Goal: Task Accomplishment & Management: Complete application form

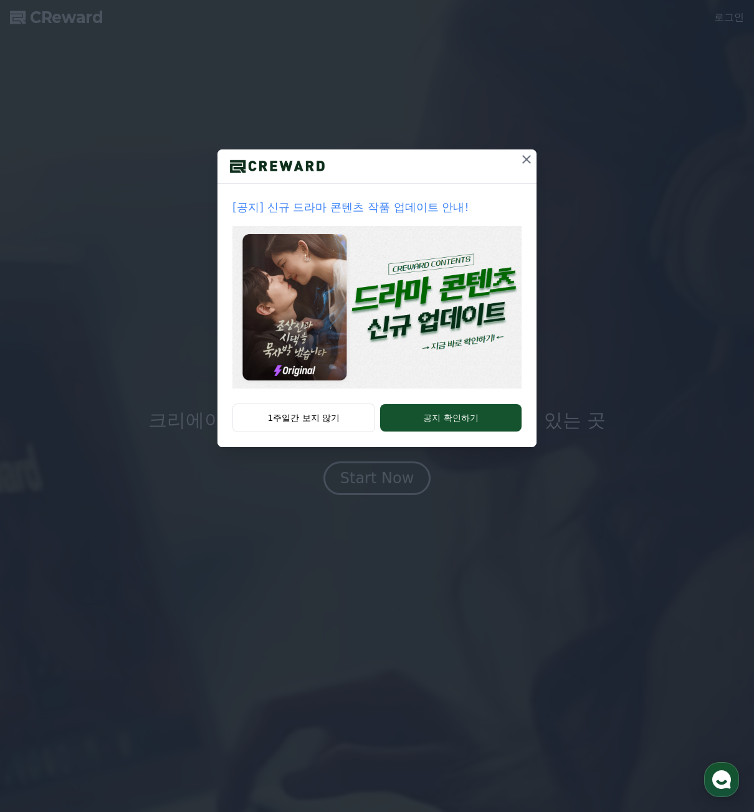
click at [387, 315] on img at bounding box center [376, 307] width 289 height 163
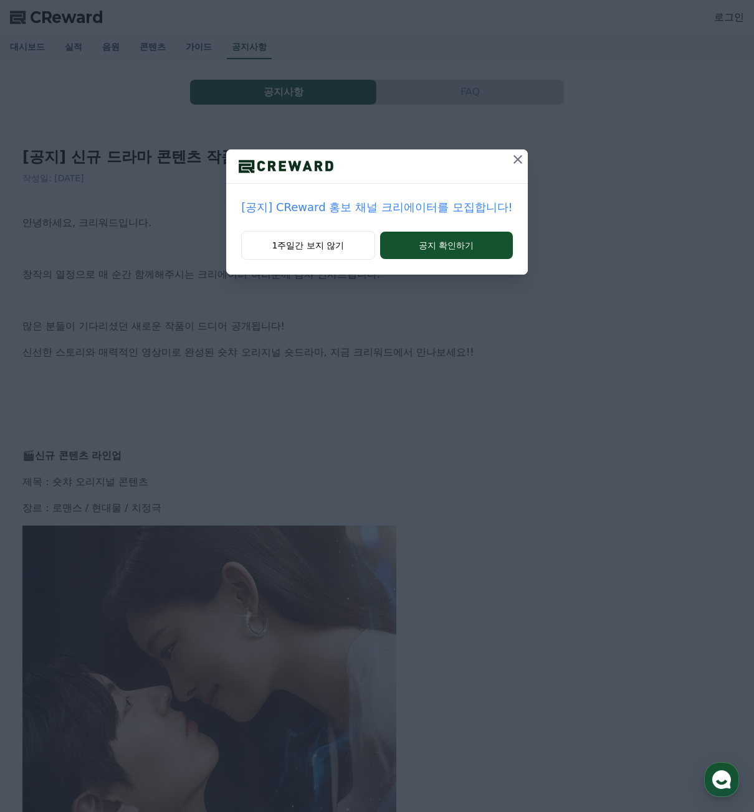
click at [496, 172] on div at bounding box center [376, 166] width 301 height 34
click at [513, 169] on button at bounding box center [518, 159] width 20 height 20
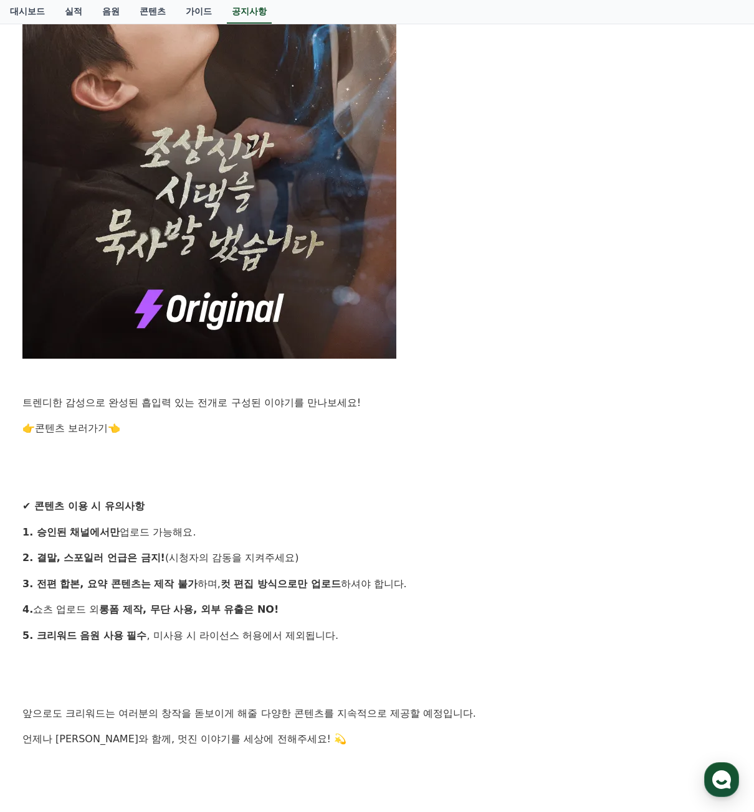
scroll to position [685, 0]
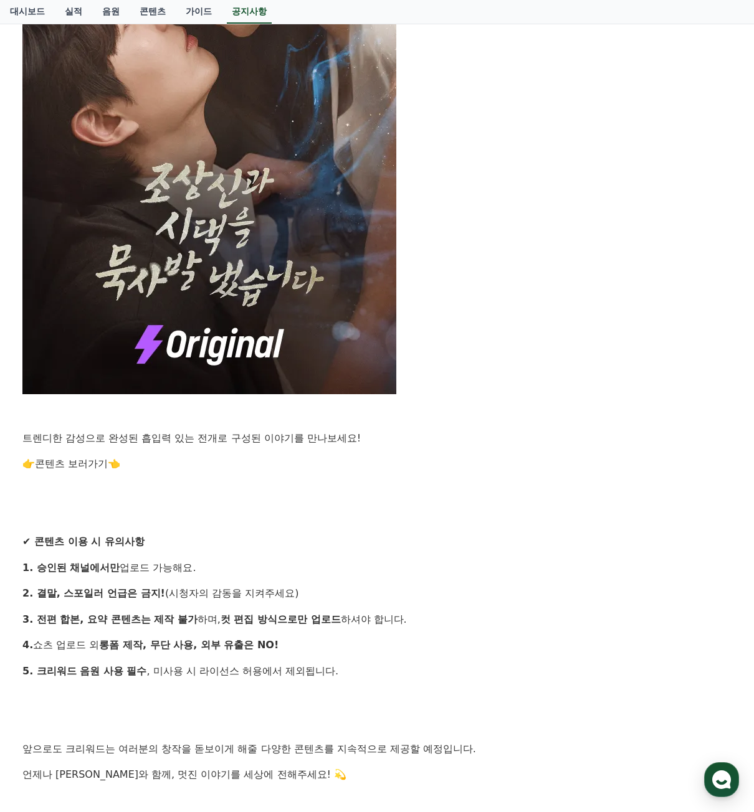
click at [425, 537] on p "✔ 콘텐츠 이용 시 유의사항" at bounding box center [376, 542] width 709 height 16
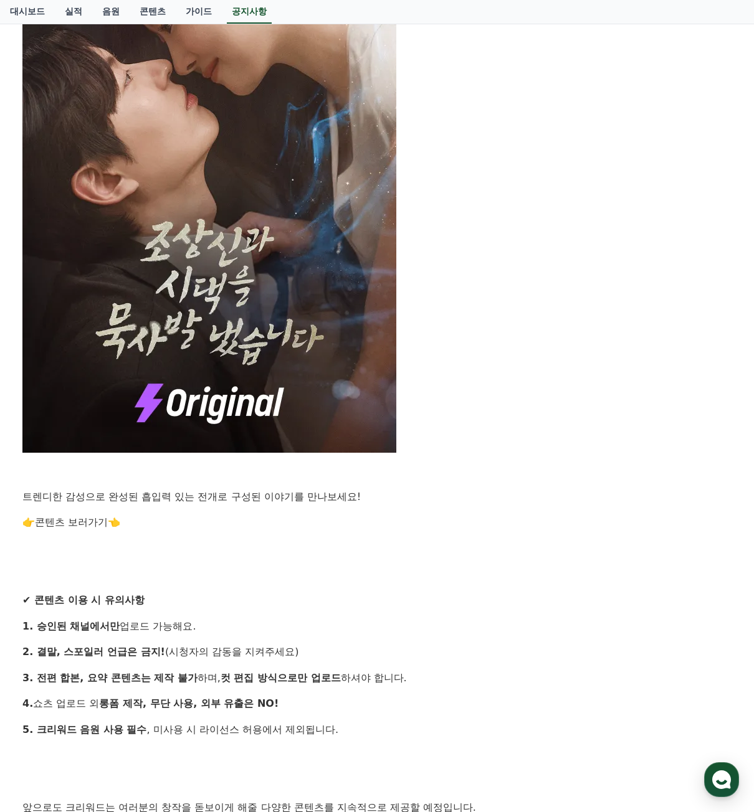
scroll to position [0, 0]
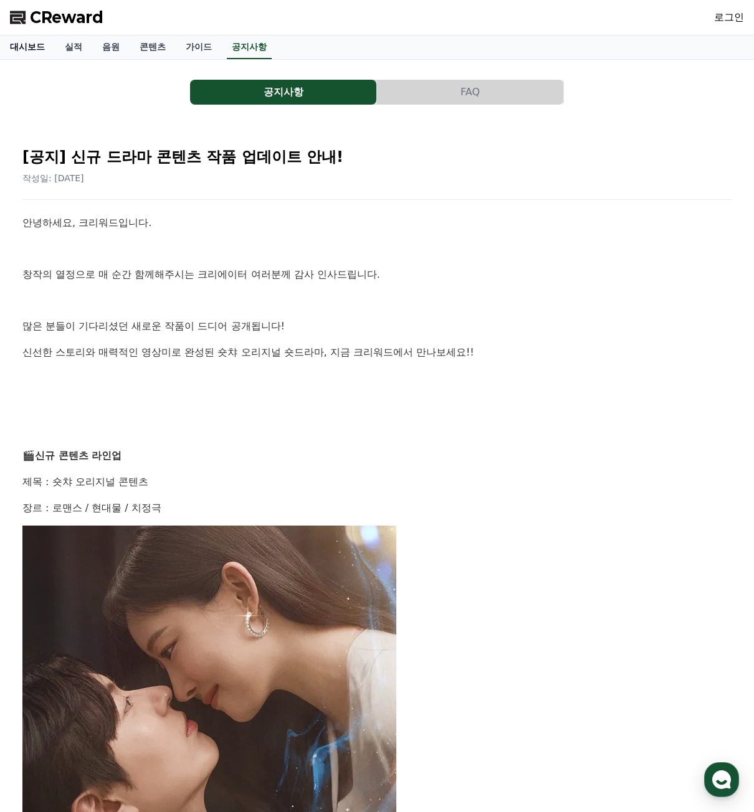
click at [50, 50] on link "대시보드" at bounding box center [27, 48] width 55 height 24
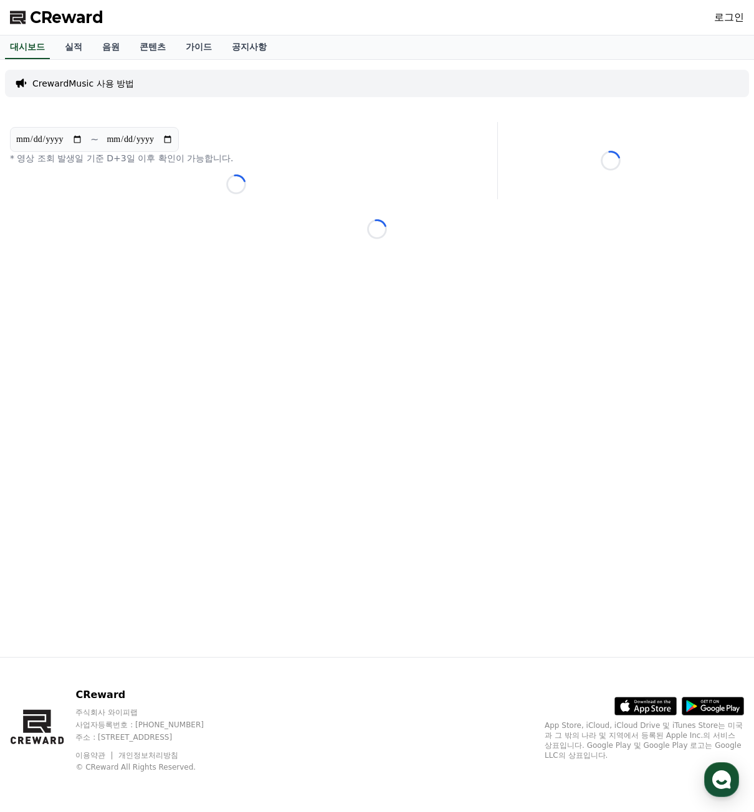
click at [723, 18] on link "로그인" at bounding box center [729, 17] width 30 height 15
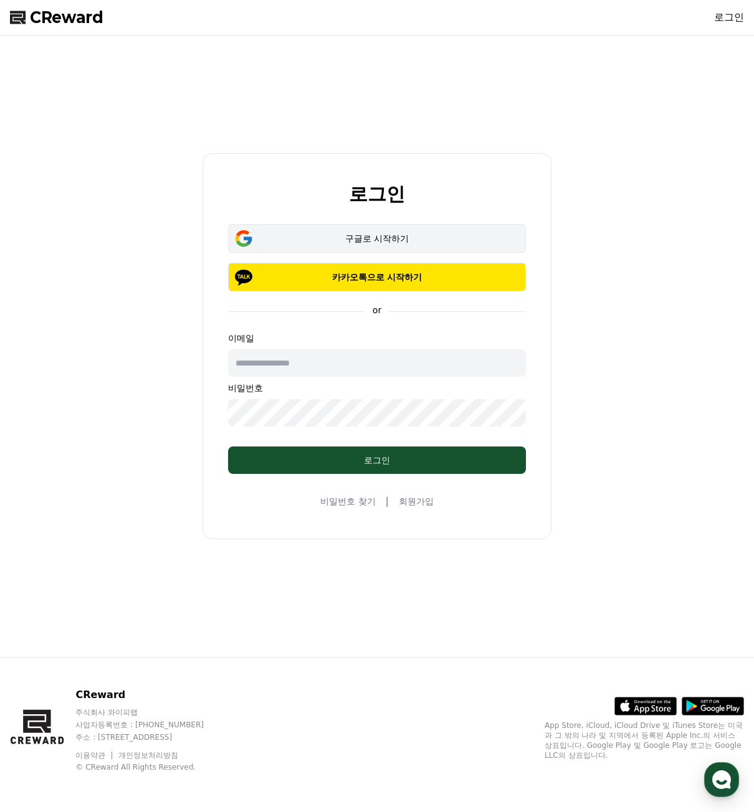
click at [359, 244] on div "구글로 시작하기" at bounding box center [377, 238] width 262 height 12
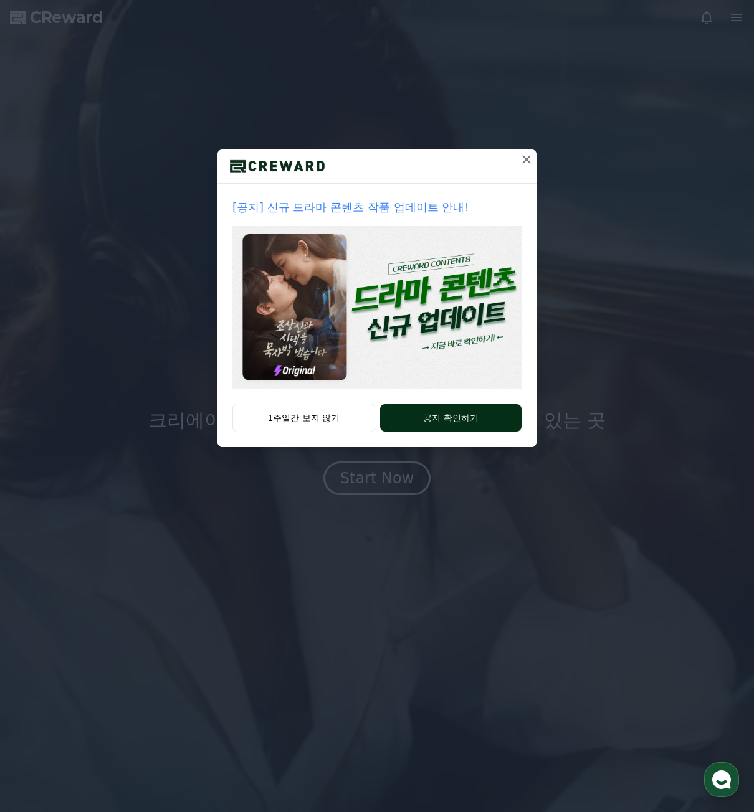
click at [468, 410] on button "공지 확인하기" at bounding box center [450, 417] width 141 height 27
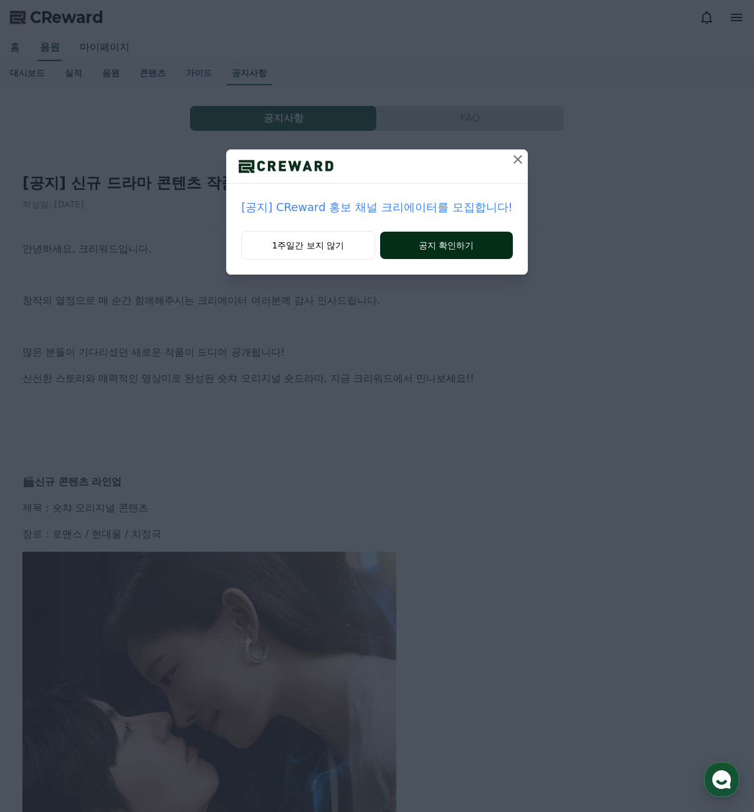
click at [461, 241] on button "공지 확인하기" at bounding box center [446, 245] width 133 height 27
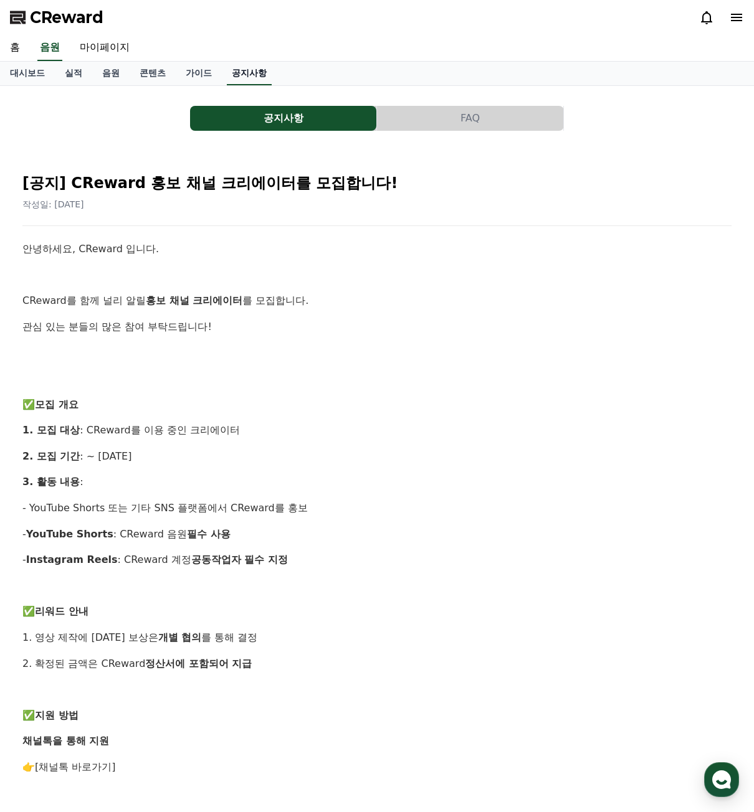
click at [229, 74] on link "공지사항" at bounding box center [249, 74] width 45 height 24
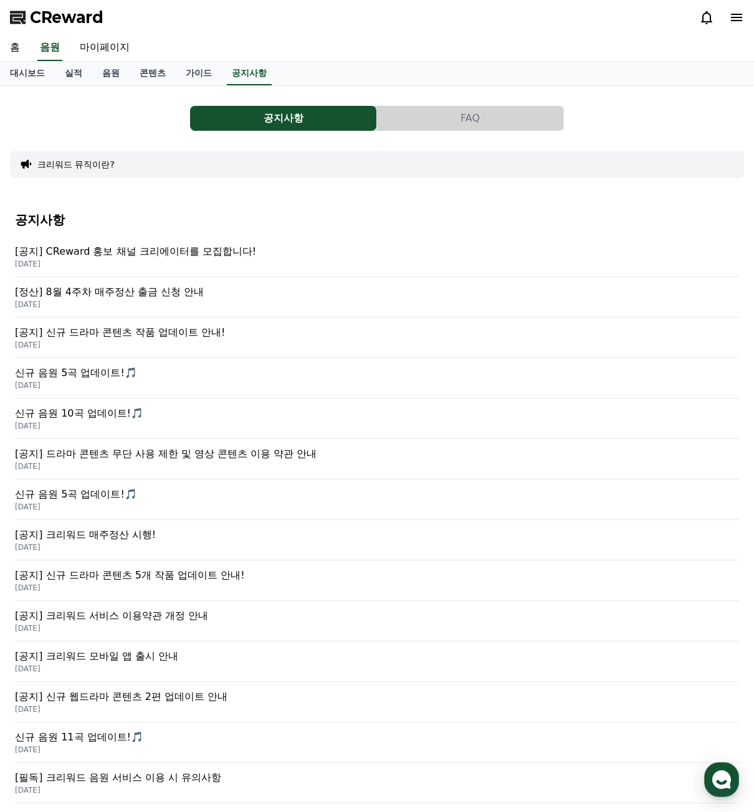
click at [277, 253] on p "[공지] CReward 홍보 채널 크리에이터를 모집합니다!" at bounding box center [377, 251] width 724 height 15
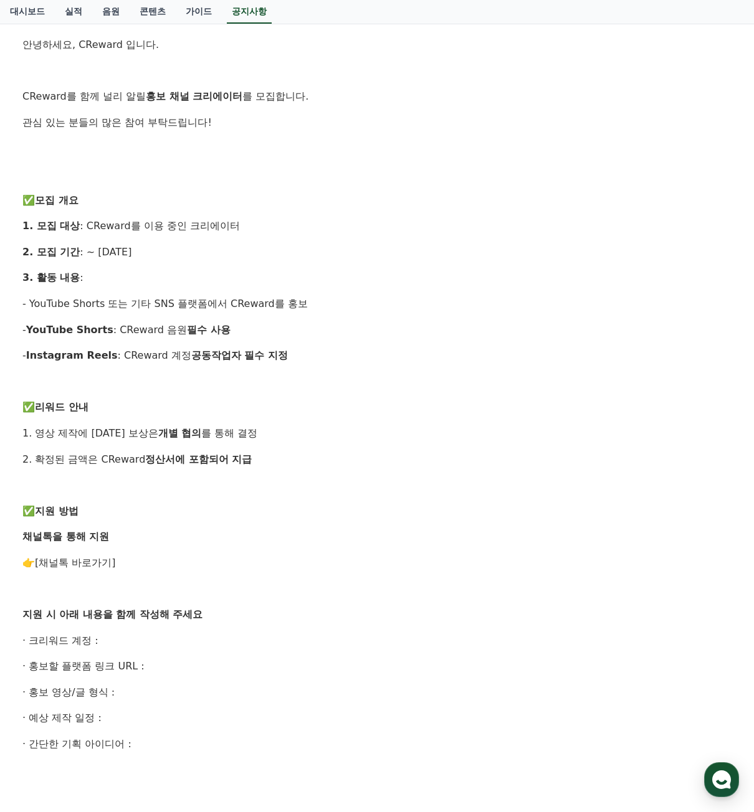
scroll to position [249, 0]
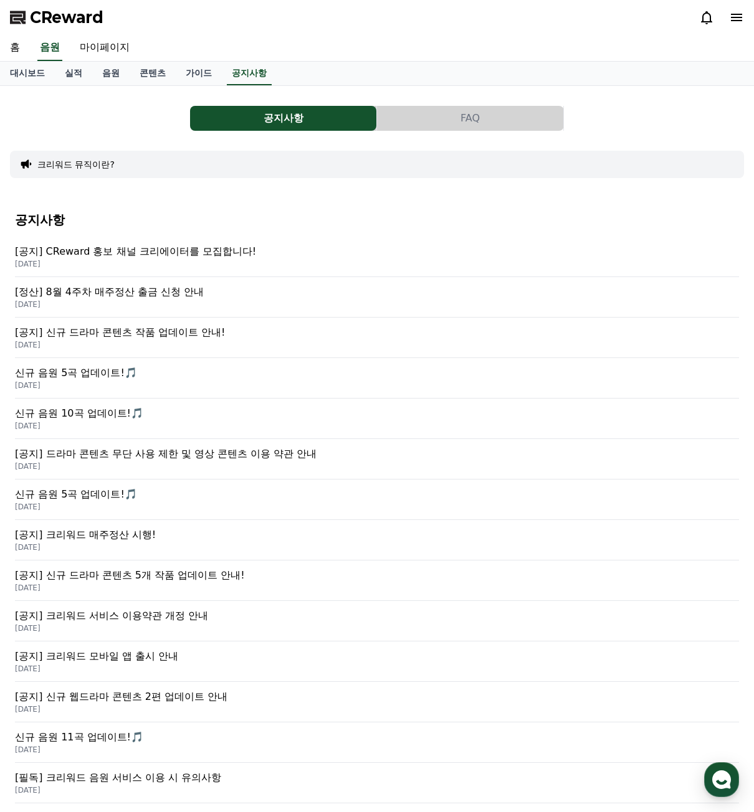
click at [335, 457] on p "[공지] 드라마 콘텐츠 무단 사용 제한 및 영상 콘텐츠 이용 약관 안내" at bounding box center [377, 454] width 724 height 15
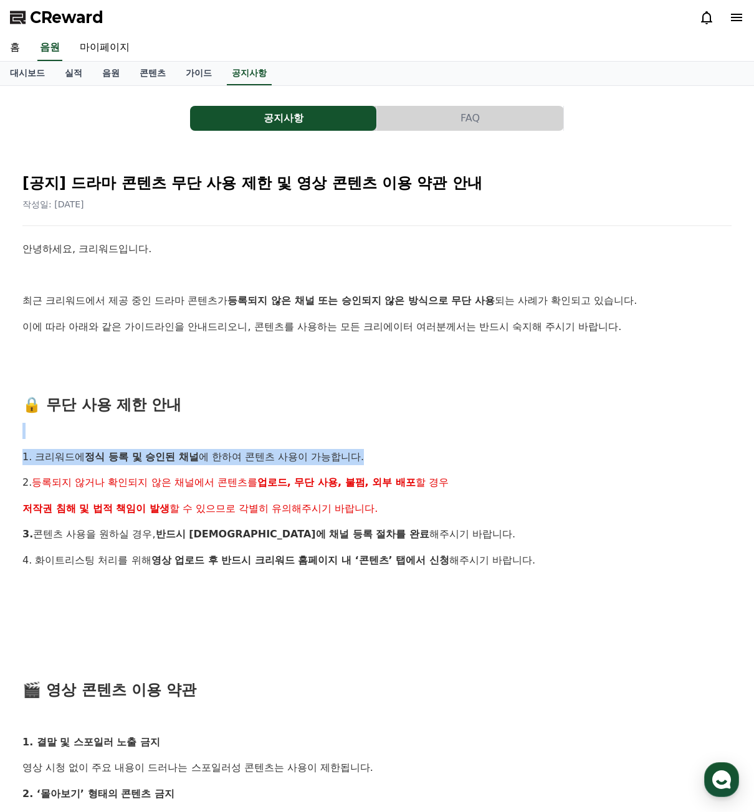
drag, startPoint x: 300, startPoint y: 419, endPoint x: 388, endPoint y: 454, distance: 94.5
click at [388, 454] on div "안녕하세요, 크리워드입니다. 최근 크리워드에서 제공 중인 드라마 콘텐츠가 등록되지 않은 채널 또는 승인되지 않은 방식으로 무단 사용 되는 사례…" at bounding box center [376, 780] width 709 height 1079
click at [388, 454] on p "1. 크리워드에 정식 등록 및 승인된 채널 에 한하여 콘텐츠 사용이 가능합니다." at bounding box center [376, 457] width 709 height 16
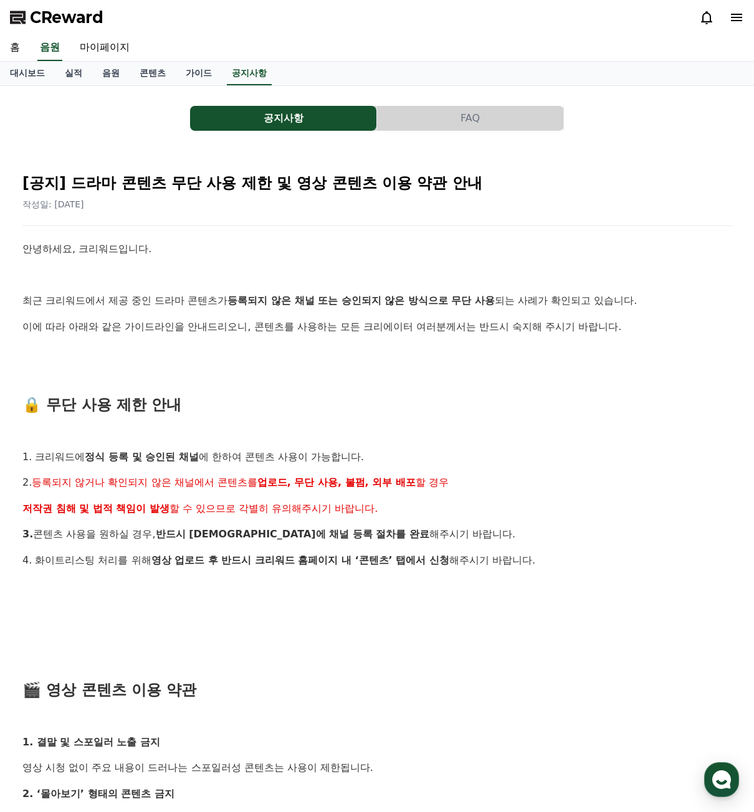
click at [420, 477] on span "할 경우" at bounding box center [431, 482] width 33 height 12
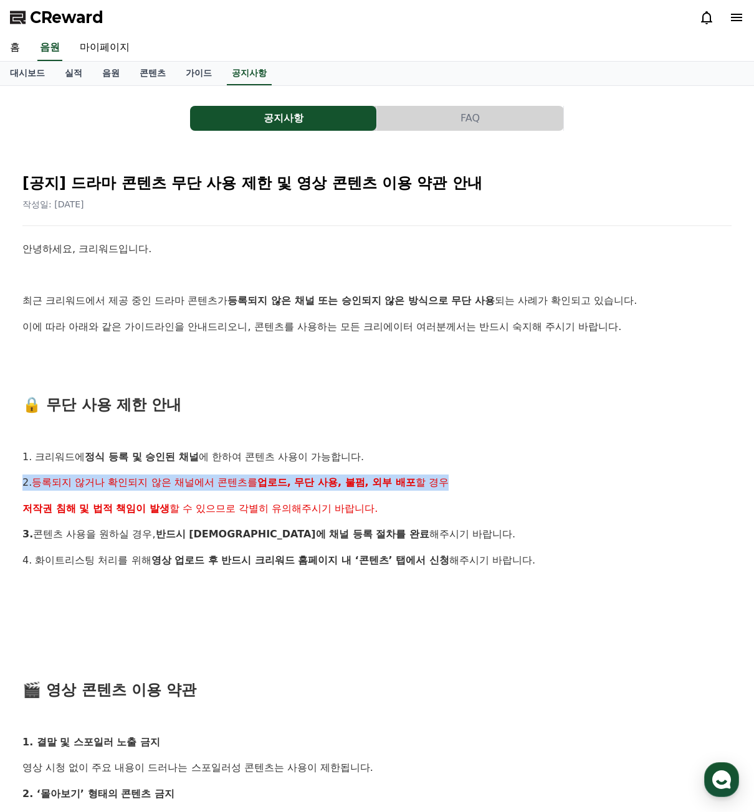
click at [420, 477] on span "할 경우" at bounding box center [431, 482] width 33 height 12
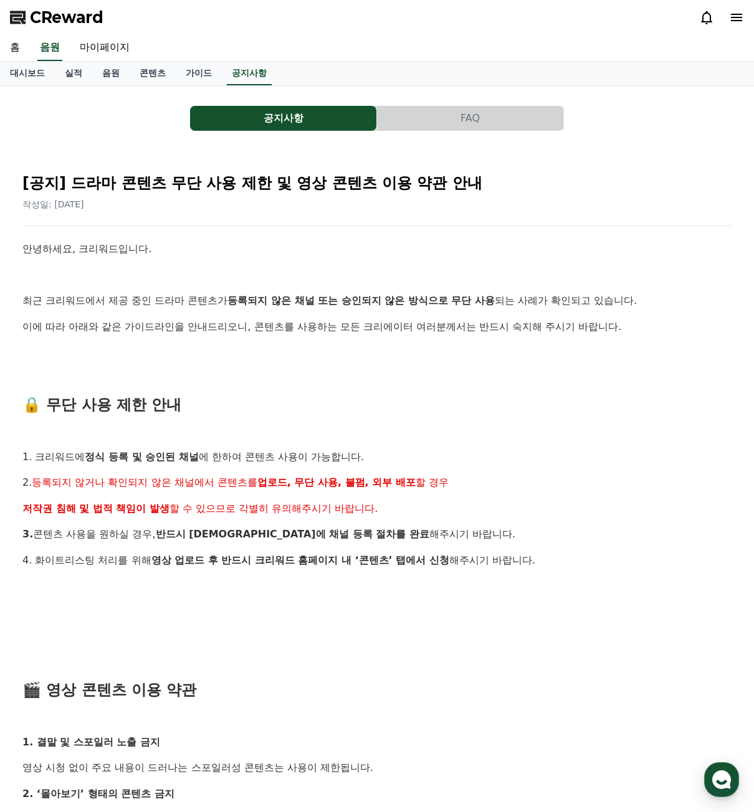
click at [442, 508] on p "저작권 침해 및 법적 책임이 발생 할 수 있으므로 각별히 유의해주시기 바랍니다." at bounding box center [376, 509] width 709 height 16
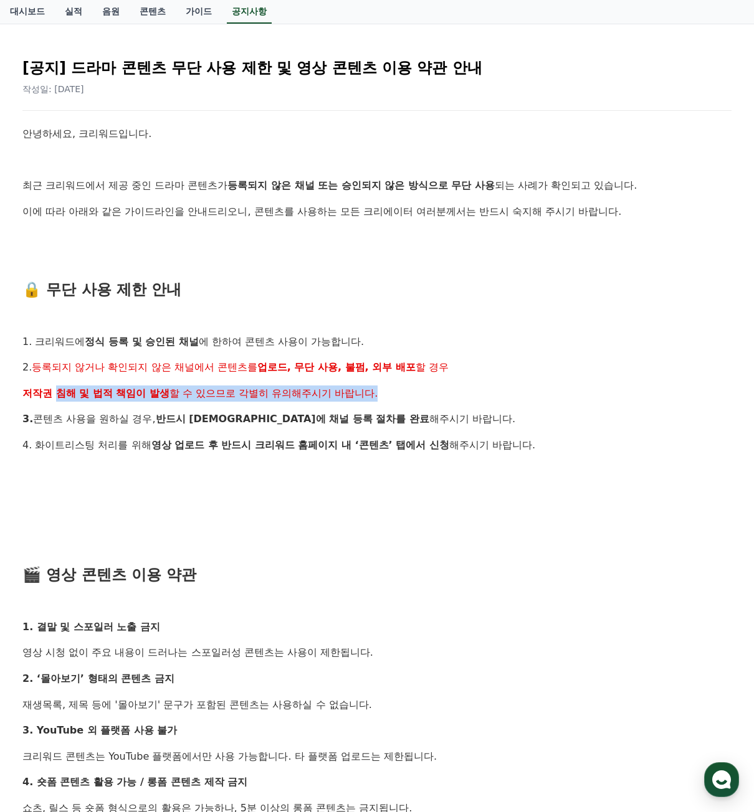
scroll to position [125, 0]
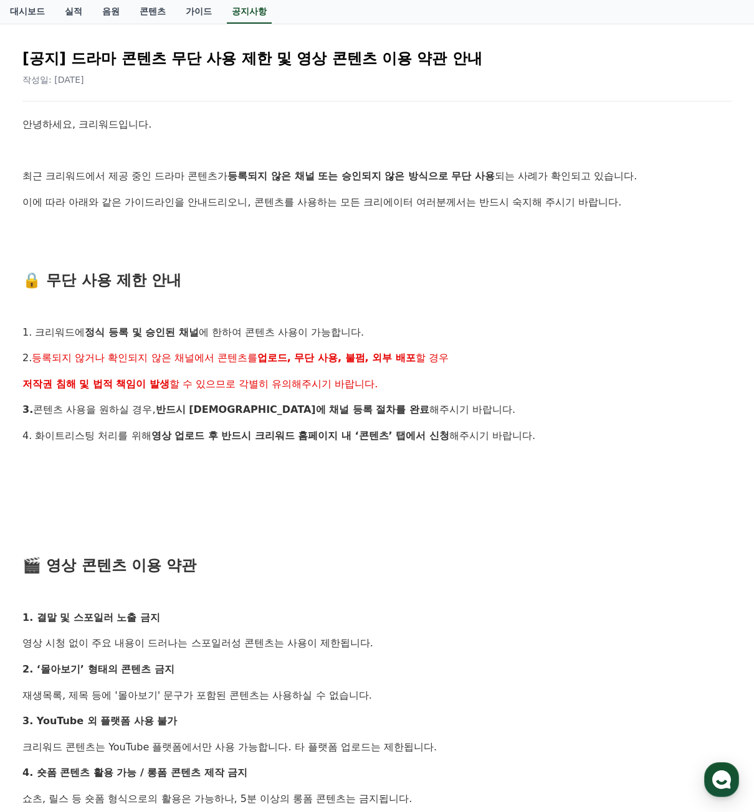
click at [439, 506] on p at bounding box center [376, 514] width 709 height 16
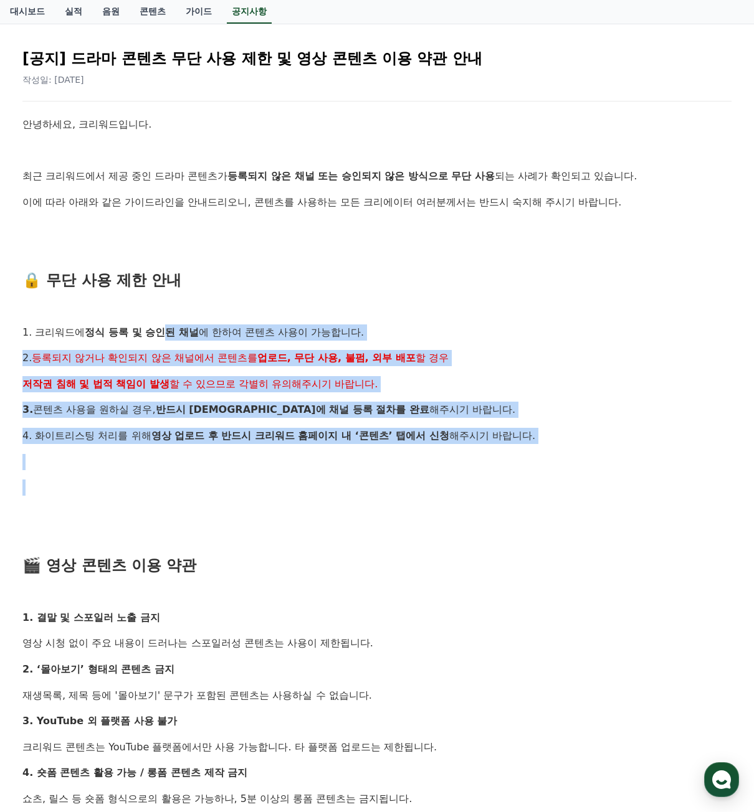
drag, startPoint x: 336, startPoint y: 427, endPoint x: 161, endPoint y: 310, distance: 210.6
click at [166, 318] on div "안녕하세요, 크리워드입니다. 최근 크리워드에서 제공 중인 드라마 콘텐츠가 등록되지 않은 채널 또는 승인되지 않은 방식으로 무단 사용 되는 사례…" at bounding box center [376, 655] width 709 height 1079
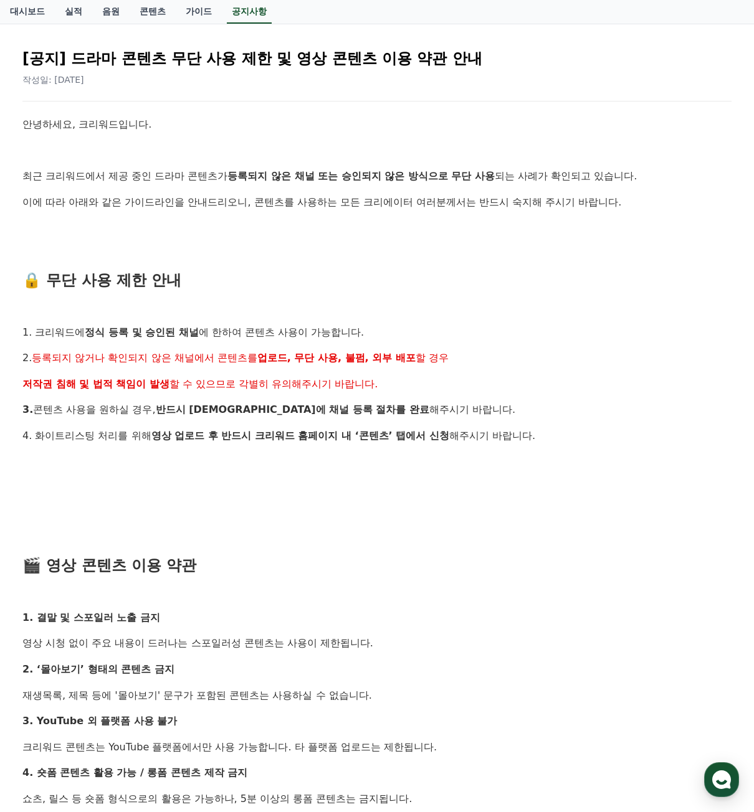
click at [161, 308] on p at bounding box center [376, 306] width 709 height 16
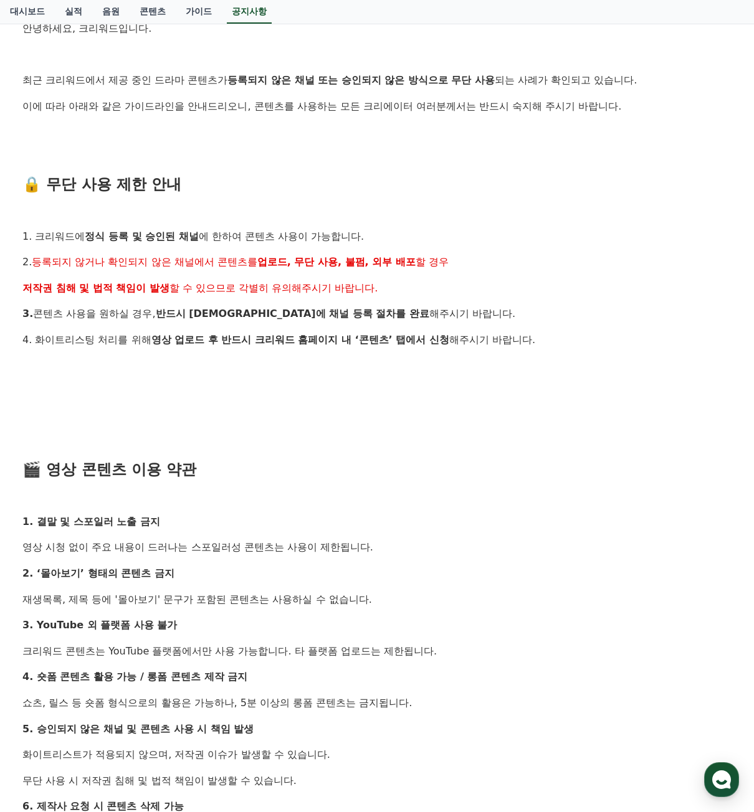
scroll to position [249, 0]
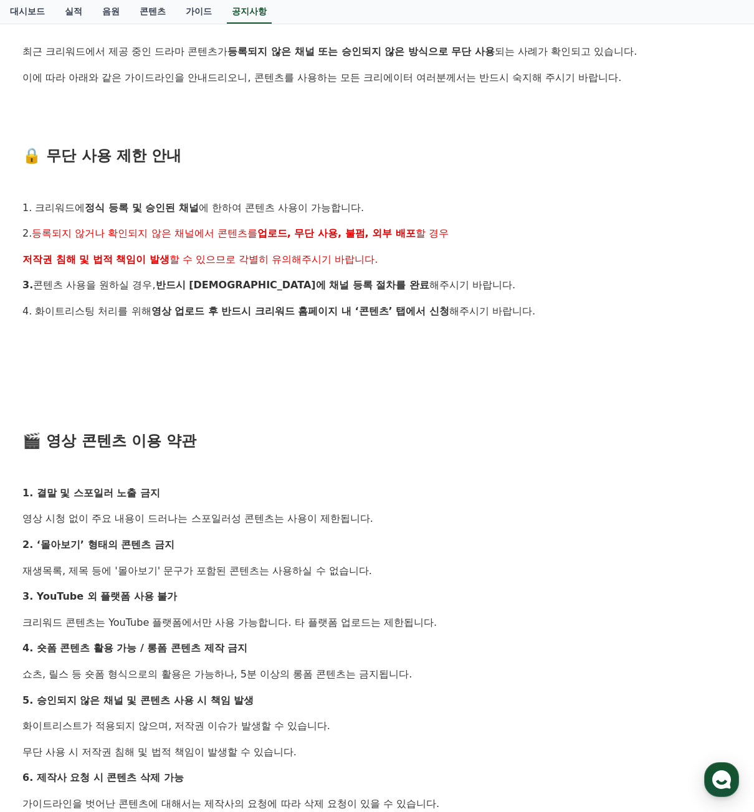
drag, startPoint x: 165, startPoint y: 307, endPoint x: 189, endPoint y: 256, distance: 56.3
click at [189, 256] on span "할 수 있으므로 각별히 유의해주시기 바랍니다." at bounding box center [273, 260] width 209 height 12
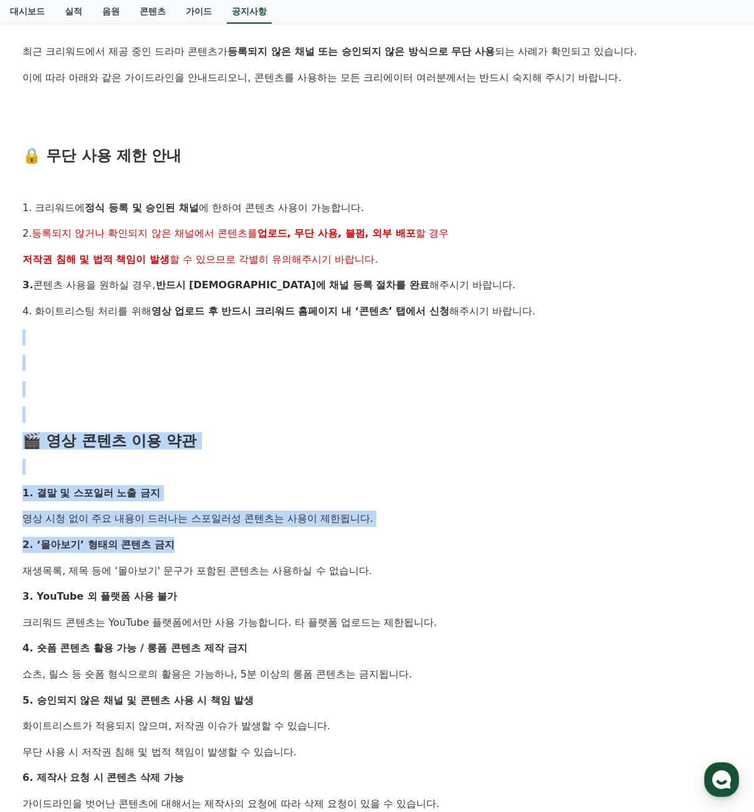
drag, startPoint x: 285, startPoint y: 429, endPoint x: 400, endPoint y: 538, distance: 158.2
click at [397, 536] on div "안녕하세요, 크리워드입니다. 최근 크리워드에서 제공 중인 드라마 콘텐츠가 등록되지 않은 채널 또는 승인되지 않은 방식으로 무단 사용 되는 사례…" at bounding box center [376, 531] width 709 height 1079
click at [402, 541] on p "2. ‘몰아보기’ 형태의 콘텐츠 금지" at bounding box center [376, 545] width 709 height 16
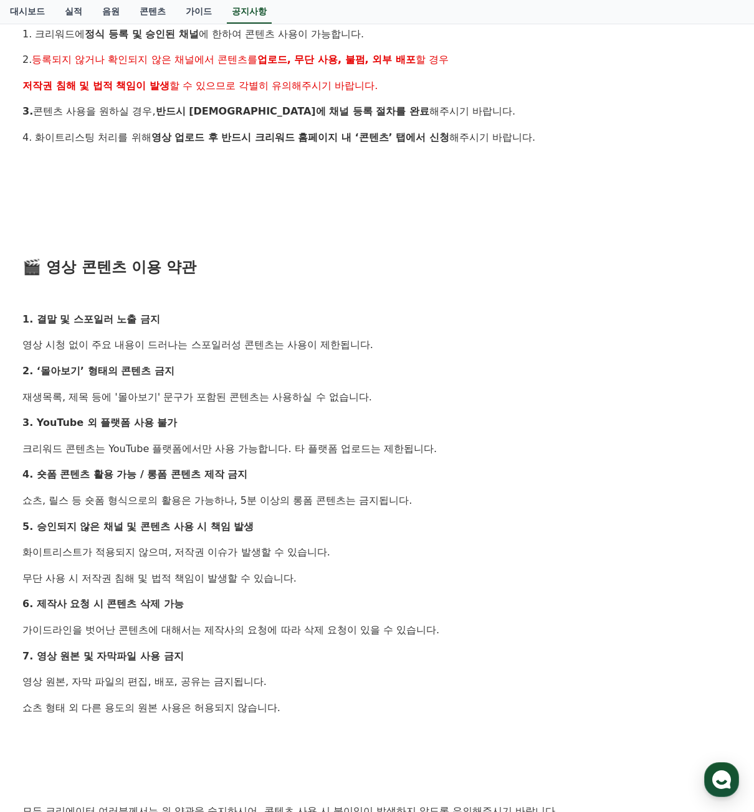
scroll to position [436, 0]
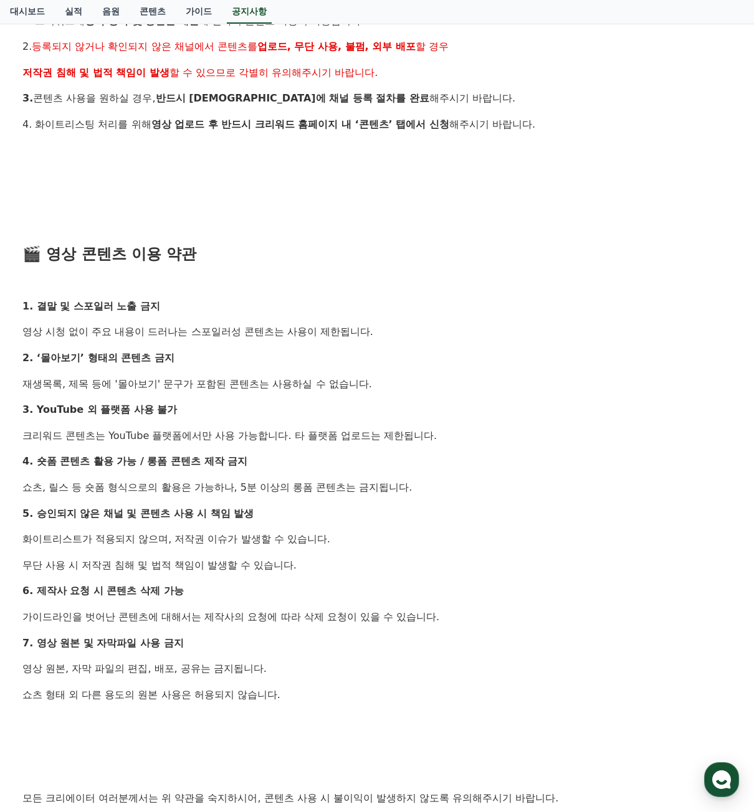
drag, startPoint x: 353, startPoint y: 543, endPoint x: 367, endPoint y: 564, distance: 26.4
click at [367, 564] on div "안녕하세요, 크리워드입니다. 최근 크리워드에서 제공 중인 드라마 콘텐츠가 등록되지 않은 채널 또는 승인되지 않은 방식으로 무단 사용 되는 사례…" at bounding box center [376, 344] width 709 height 1079
click at [367, 564] on p "무단 사용 시 저작권 침해 및 법적 책임이 발생할 수 있습니다." at bounding box center [376, 565] width 709 height 16
drag, startPoint x: 369, startPoint y: 571, endPoint x: 348, endPoint y: 505, distance: 69.5
click at [348, 505] on div "안녕하세요, 크리워드입니다. 최근 크리워드에서 제공 중인 드라마 콘텐츠가 등록되지 않은 채널 또는 승인되지 않은 방식으로 무단 사용 되는 사례…" at bounding box center [376, 344] width 709 height 1079
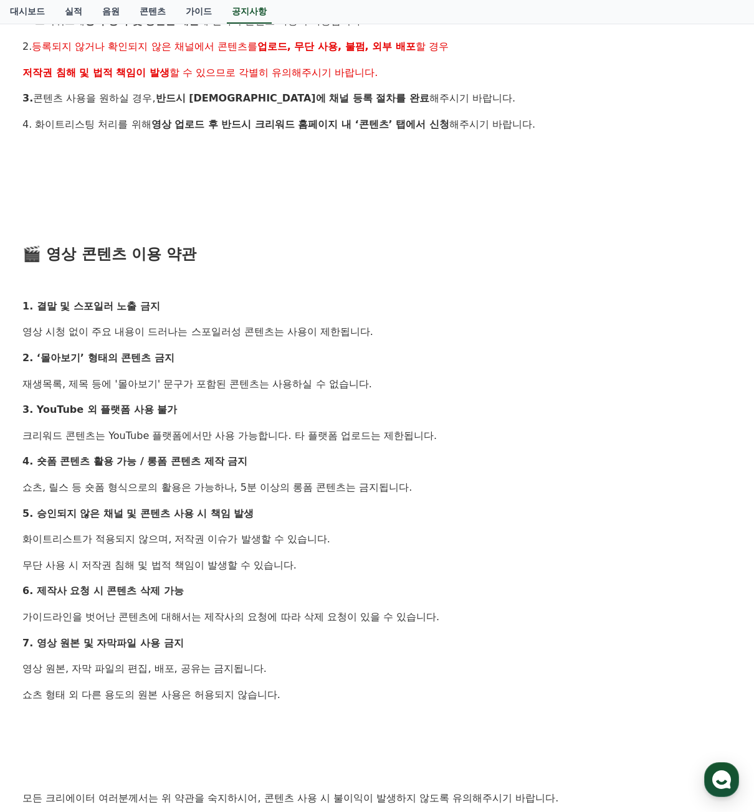
click at [345, 503] on div "안녕하세요, 크리워드입니다. 최근 크리워드에서 제공 중인 드라마 콘텐츠가 등록되지 않은 채널 또는 승인되지 않은 방식으로 무단 사용 되는 사례…" at bounding box center [376, 344] width 709 height 1079
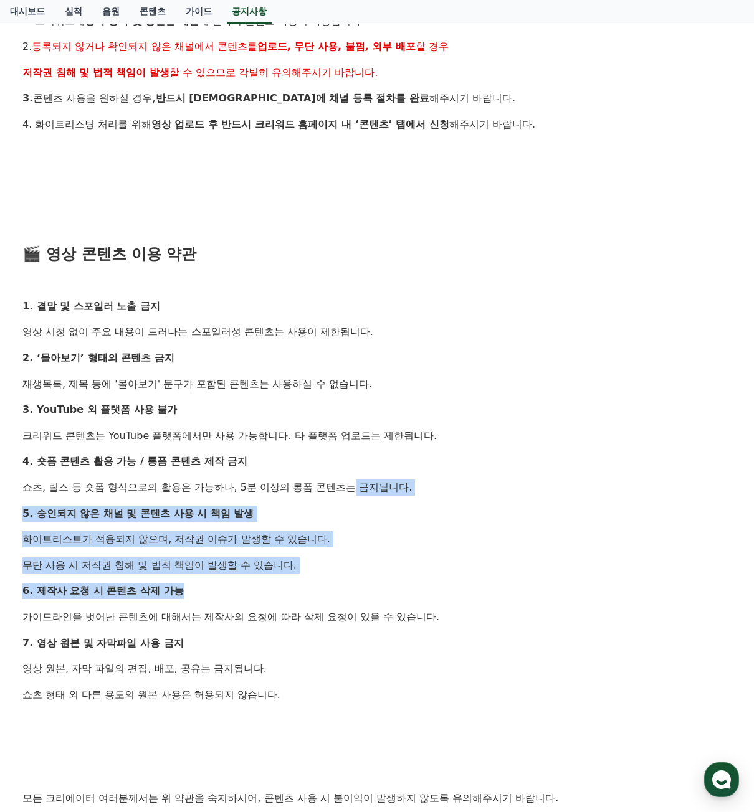
drag, startPoint x: 346, startPoint y: 536, endPoint x: 383, endPoint y: 594, distance: 68.4
click at [378, 587] on div "안녕하세요, 크리워드입니다. 최근 크리워드에서 제공 중인 드라마 콘텐츠가 등록되지 않은 채널 또는 승인되지 않은 방식으로 무단 사용 되는 사례…" at bounding box center [376, 344] width 709 height 1079
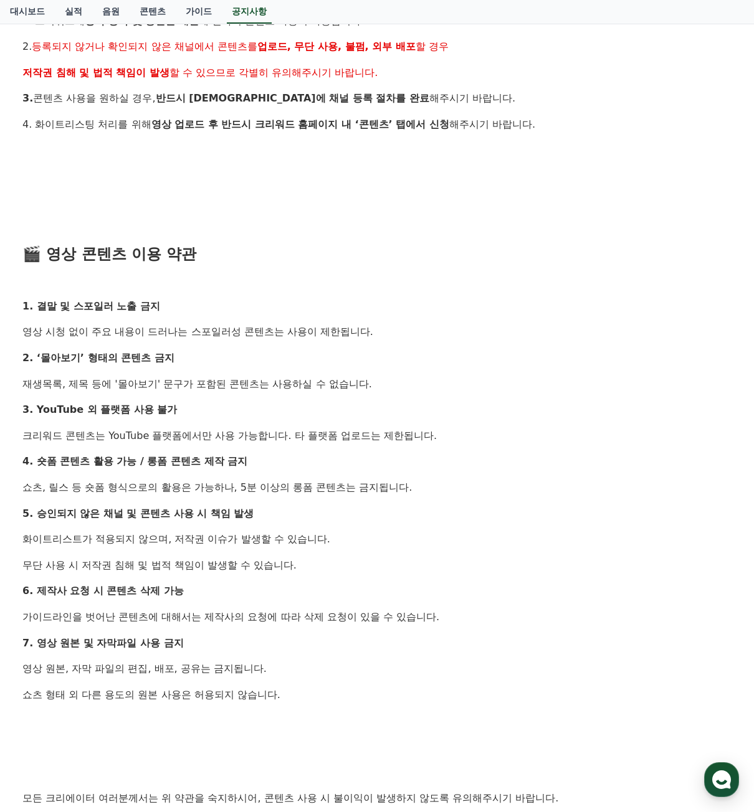
click at [405, 644] on p "7. 영상 원본 및 자막파일 사용 금지" at bounding box center [376, 643] width 709 height 16
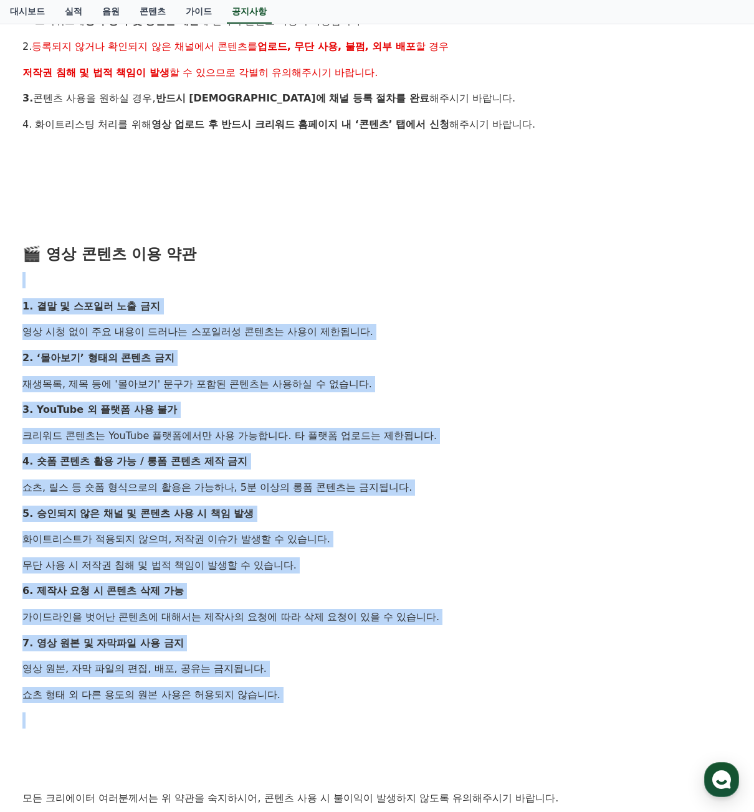
drag, startPoint x: 385, startPoint y: 704, endPoint x: 227, endPoint y: 286, distance: 447.5
click at [216, 286] on div "안녕하세요, 크리워드입니다. 최근 크리워드에서 제공 중인 드라마 콘텐츠가 등록되지 않은 채널 또는 승인되지 않은 방식으로 무단 사용 되는 사례…" at bounding box center [376, 344] width 709 height 1079
click at [227, 286] on p at bounding box center [376, 280] width 709 height 16
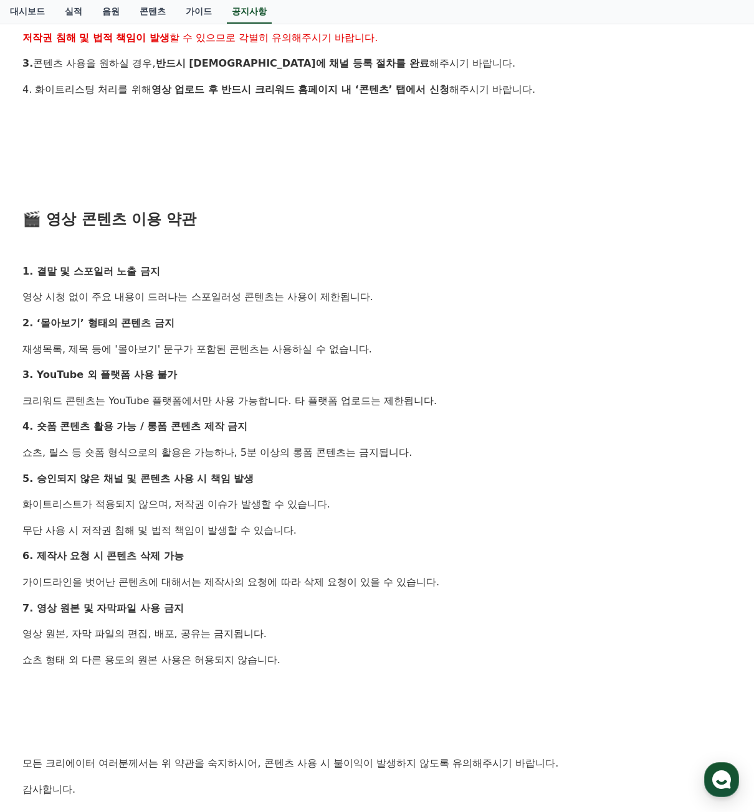
scroll to position [470, 0]
drag, startPoint x: 423, startPoint y: 558, endPoint x: 432, endPoint y: 566, distance: 11.9
click at [429, 564] on div "안녕하세요, 크리워드입니다. 최근 크리워드에서 제공 중인 드라마 콘텐츠가 등록되지 않은 채널 또는 승인되지 않은 방식으로 무단 사용 되는 사례…" at bounding box center [376, 310] width 709 height 1079
click at [432, 567] on div "안녕하세요, 크리워드입니다. 최근 크리워드에서 제공 중인 드라마 콘텐츠가 등록되지 않은 채널 또는 승인되지 않은 방식으로 무단 사용 되는 사례…" at bounding box center [376, 310] width 709 height 1079
drag, startPoint x: 412, startPoint y: 489, endPoint x: 407, endPoint y: 417, distance: 71.8
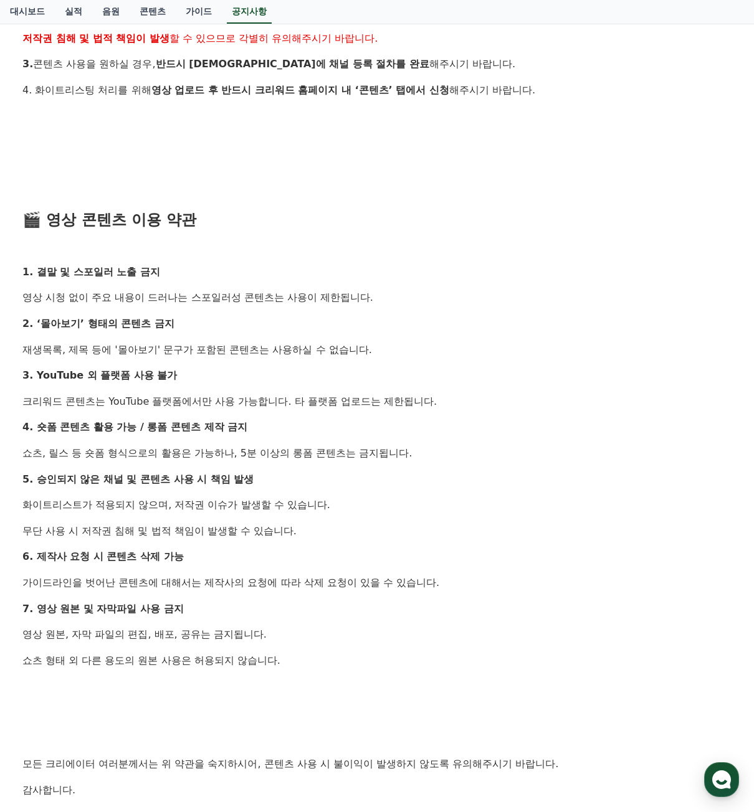
click at [408, 455] on div "안녕하세요, 크리워드입니다. 최근 크리워드에서 제공 중인 드라마 콘텐츠가 등록되지 않은 채널 또는 승인되지 않은 방식으로 무단 사용 되는 사례…" at bounding box center [376, 310] width 709 height 1079
click at [407, 414] on div "안녕하세요, 크리워드입니다. 최근 크리워드에서 제공 중인 드라마 콘텐츠가 등록되지 않은 채널 또는 승인되지 않은 방식으로 무단 사용 되는 사례…" at bounding box center [376, 310] width 709 height 1079
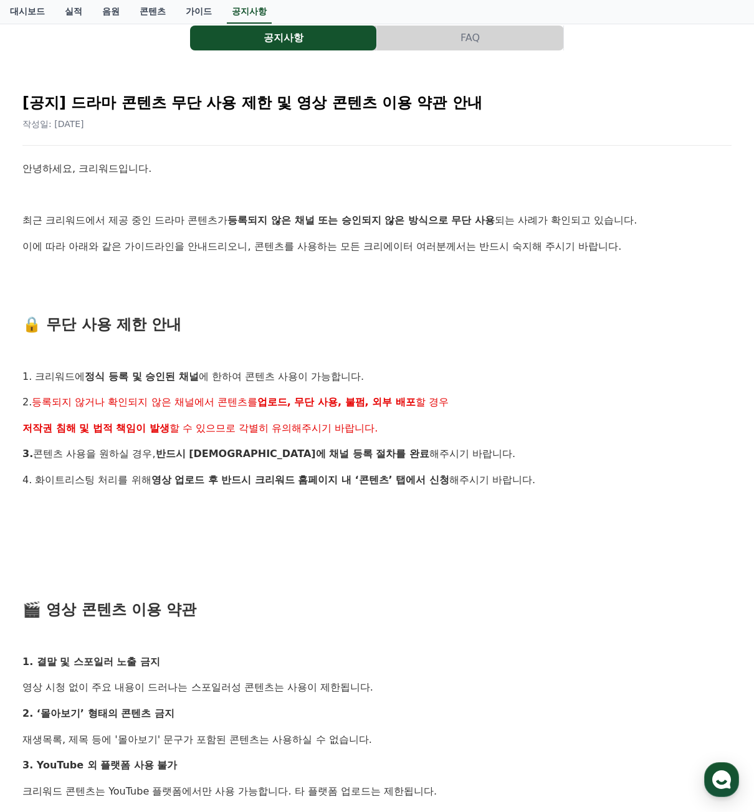
scroll to position [0, 0]
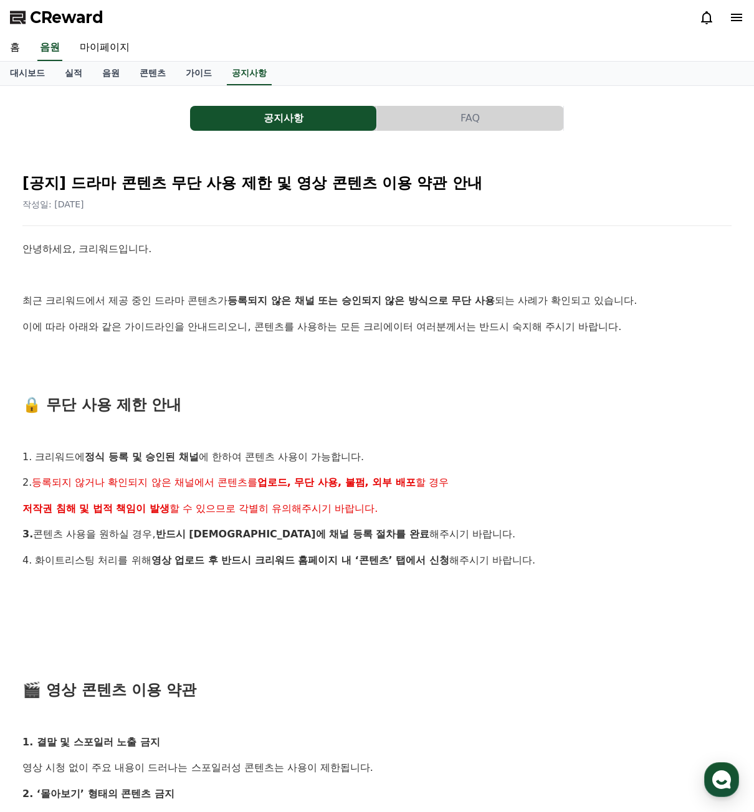
click at [721, 16] on div at bounding box center [721, 17] width 45 height 15
click at [734, 16] on icon at bounding box center [736, 17] width 15 height 15
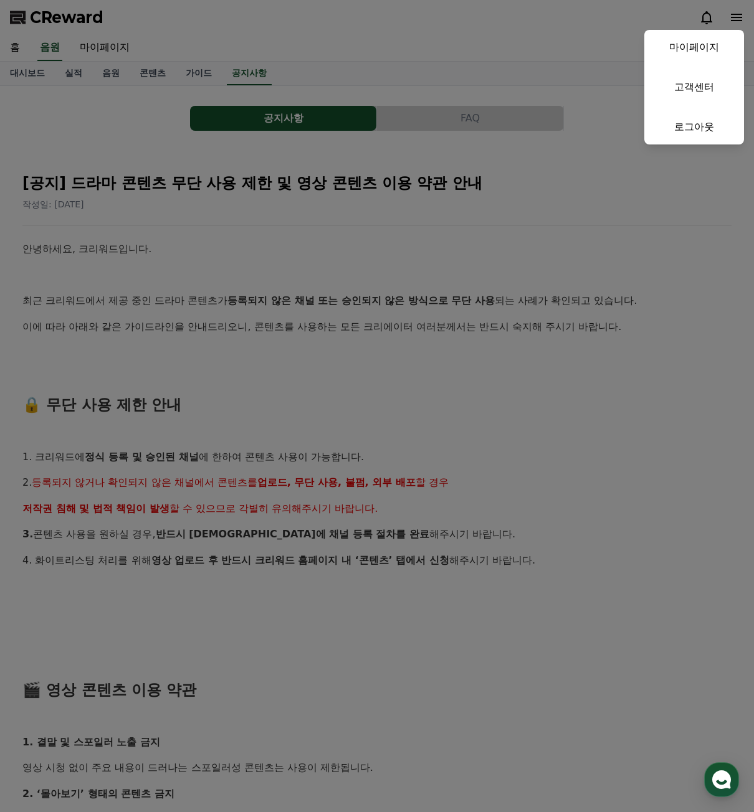
click at [734, 16] on button "close" at bounding box center [377, 406] width 754 height 812
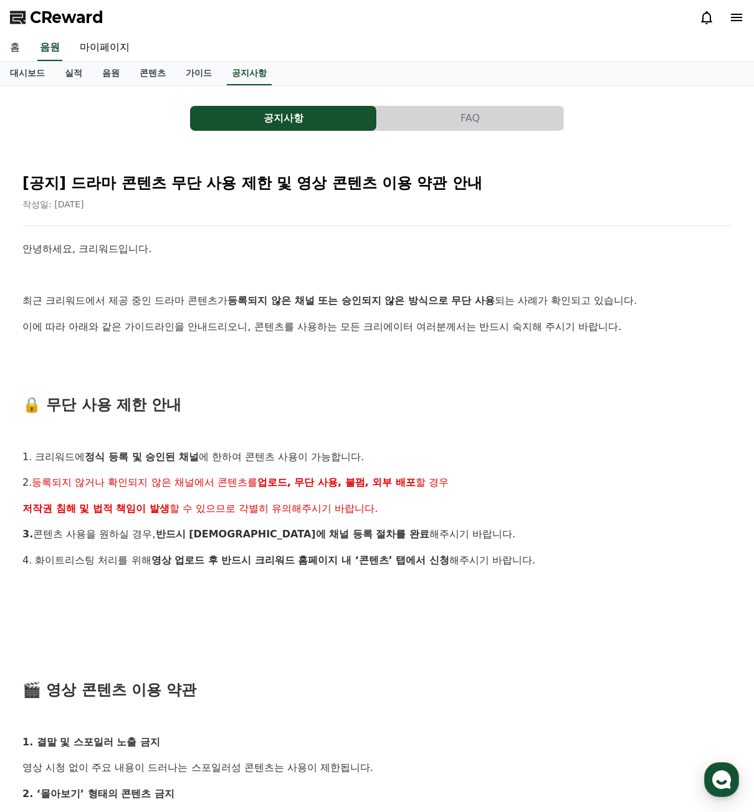
click at [16, 47] on link "홈" at bounding box center [15, 48] width 30 height 26
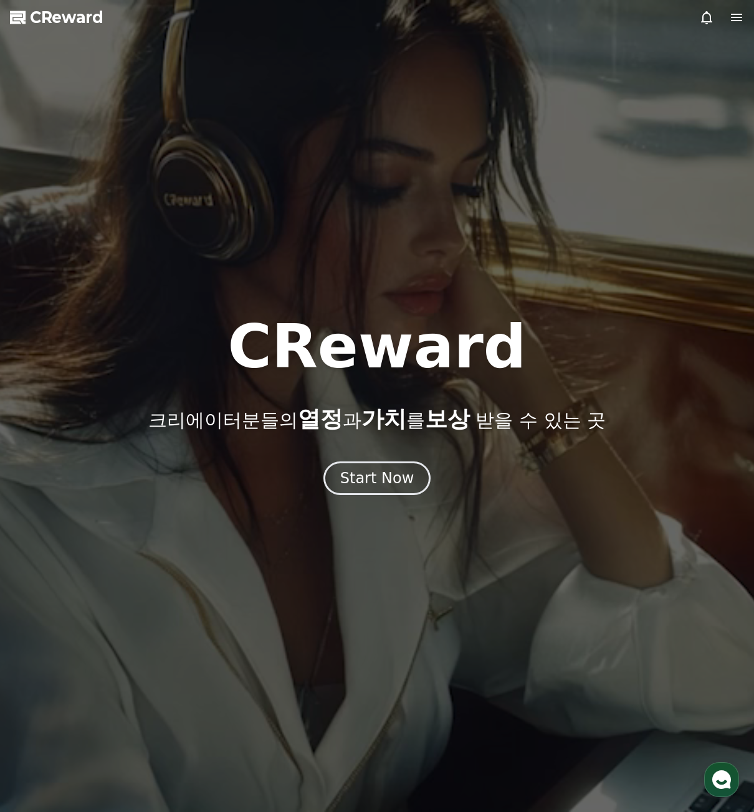
click at [380, 496] on div at bounding box center [377, 406] width 754 height 812
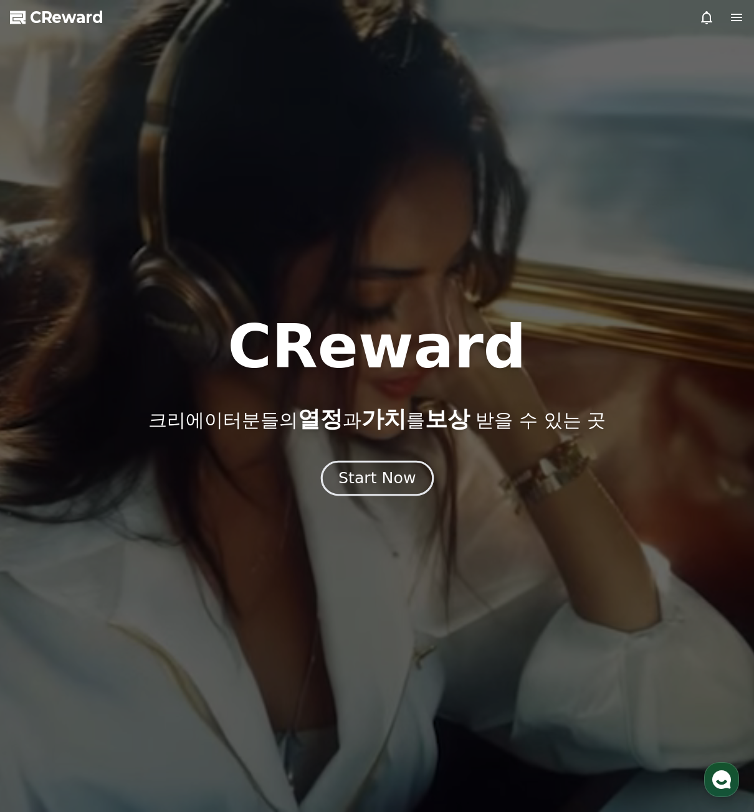
click at [379, 487] on div "Start Now" at bounding box center [376, 478] width 77 height 21
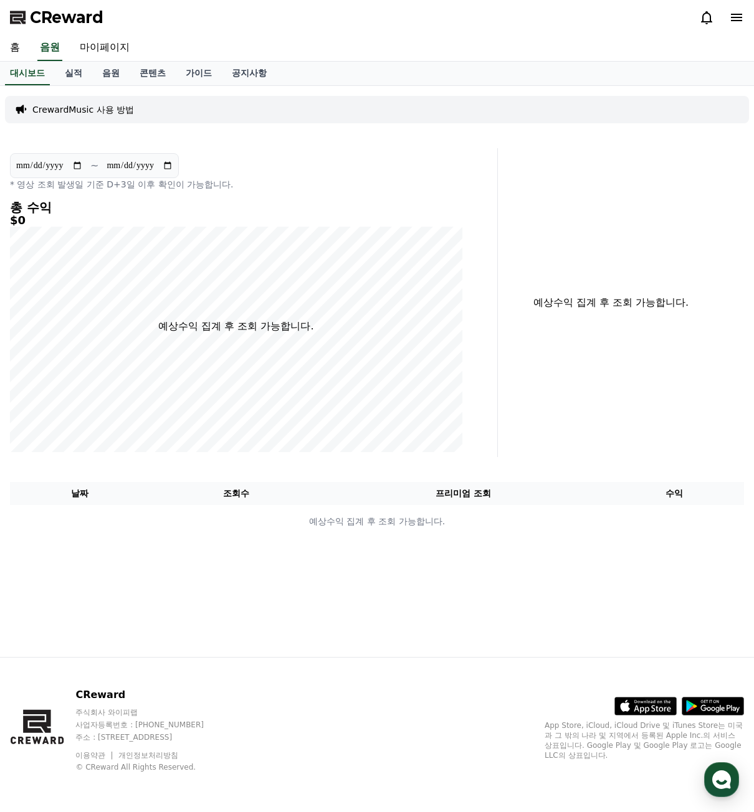
click at [730, 24] on div at bounding box center [721, 17] width 45 height 20
click at [729, 18] on icon at bounding box center [736, 17] width 15 height 15
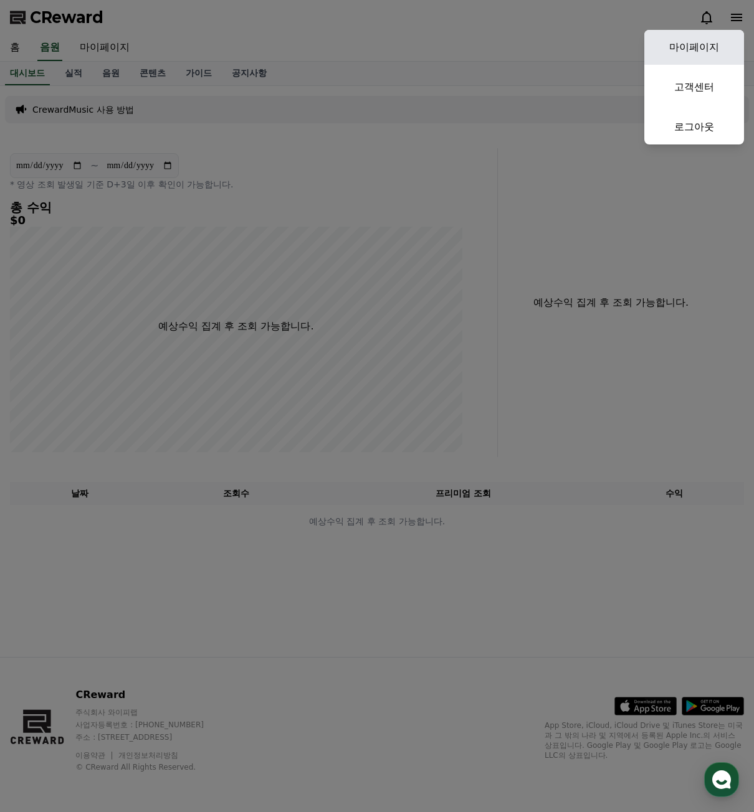
click at [705, 49] on link "마이페이지" at bounding box center [694, 47] width 100 height 35
select select "**********"
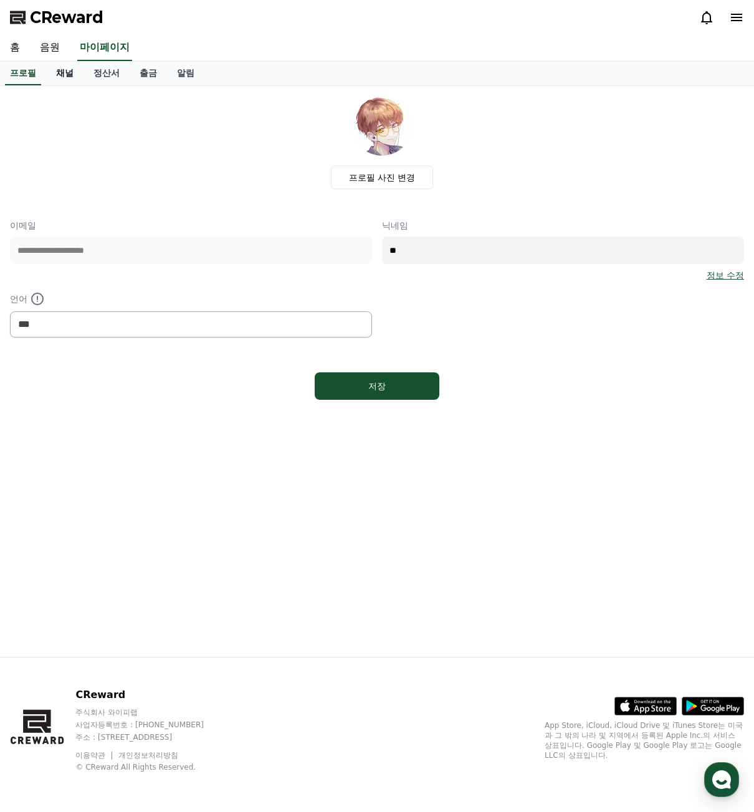
click at [64, 71] on link "채널" at bounding box center [64, 74] width 37 height 24
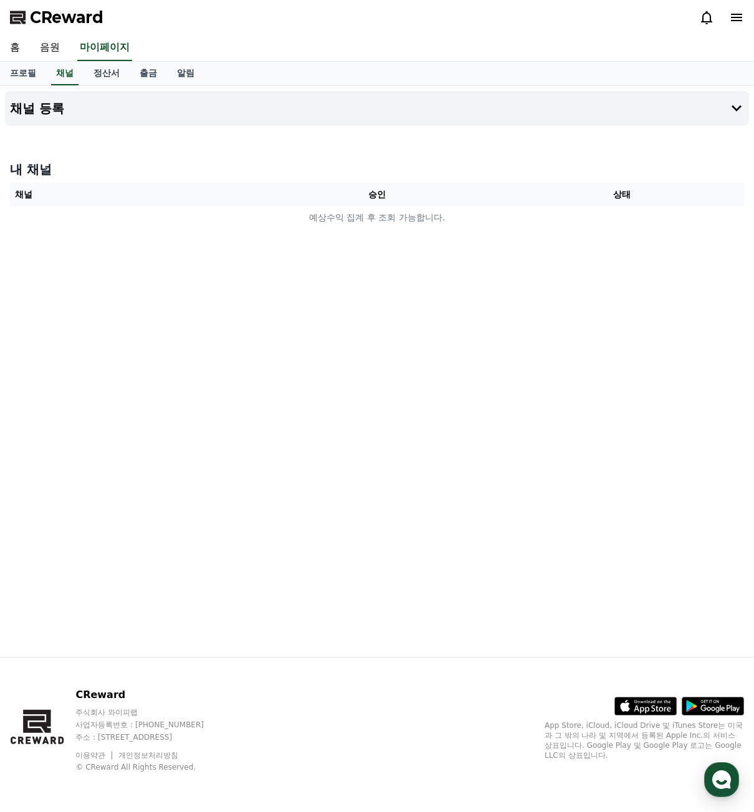
drag, startPoint x: 398, startPoint y: 268, endPoint x: 311, endPoint y: 186, distance: 119.9
click at [396, 263] on div "채널 등록 내 채널 채널 승인 상태 예상수익 집계 후 조회 가능합니다." at bounding box center [377, 371] width 754 height 571
click at [217, 110] on button "채널 등록" at bounding box center [377, 108] width 744 height 35
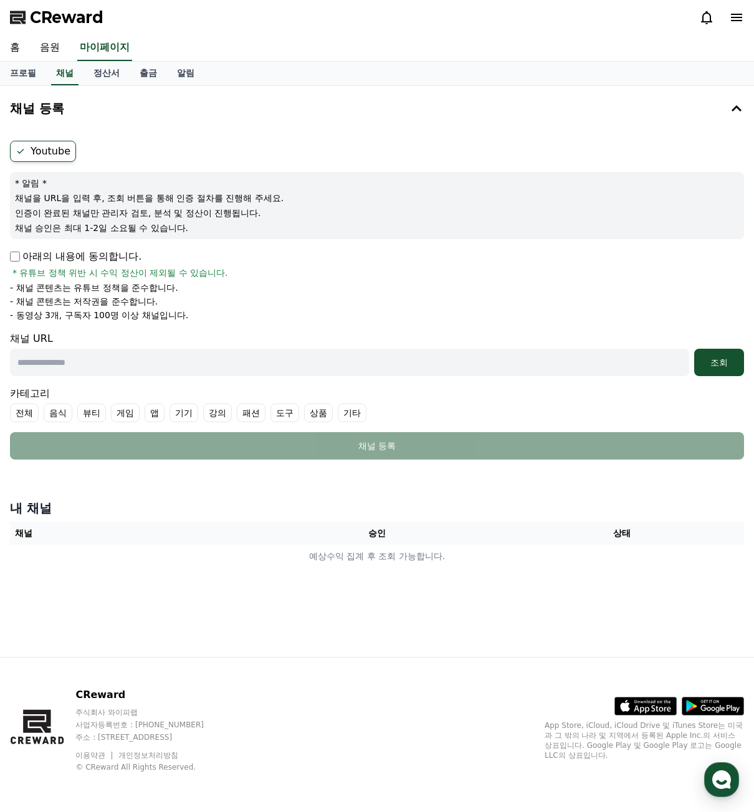
click at [390, 411] on ul "전체 음식 뷰티 게임 앱 기기 강의 패션 도구 상품 기타" at bounding box center [377, 413] width 734 height 19
click at [745, 18] on div "CReward" at bounding box center [377, 17] width 754 height 35
drag, startPoint x: 745, startPoint y: 18, endPoint x: 738, endPoint y: 18, distance: 6.9
click at [742, 18] on div "CReward" at bounding box center [377, 17] width 754 height 35
click at [737, 18] on icon at bounding box center [736, 17] width 11 height 7
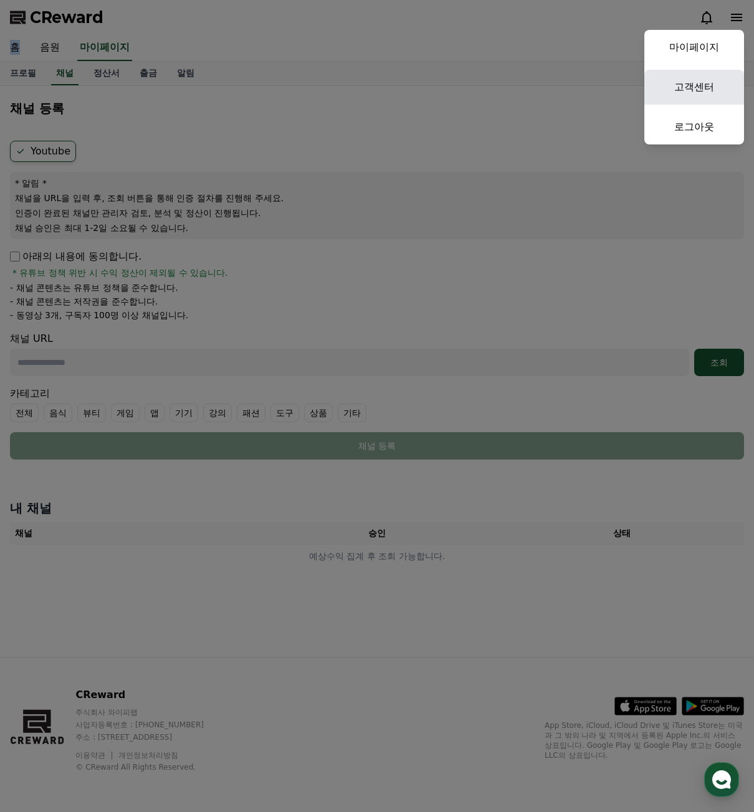
click at [708, 80] on link "고객센터" at bounding box center [694, 87] width 100 height 35
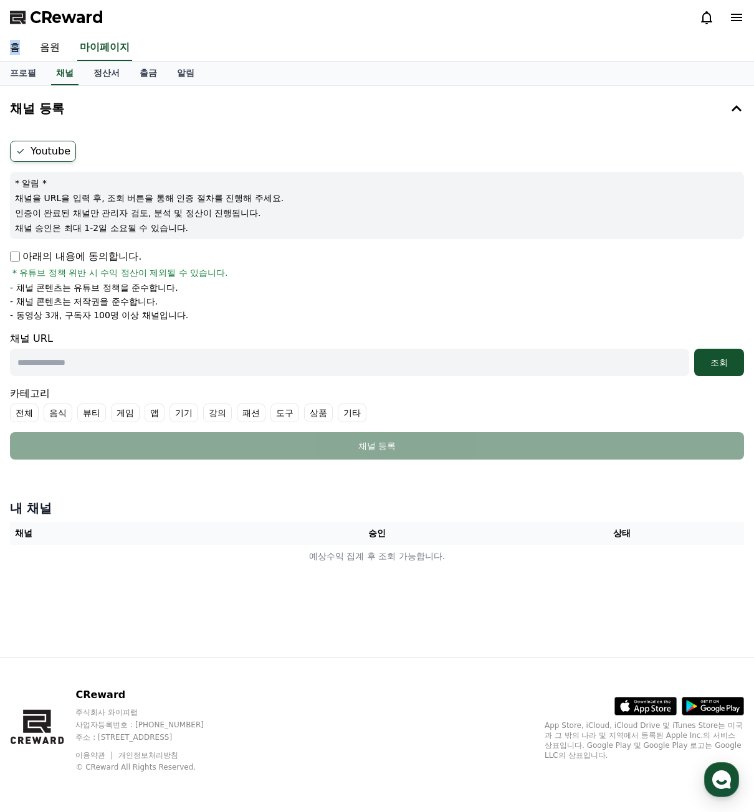
click at [731, 13] on icon at bounding box center [736, 17] width 15 height 15
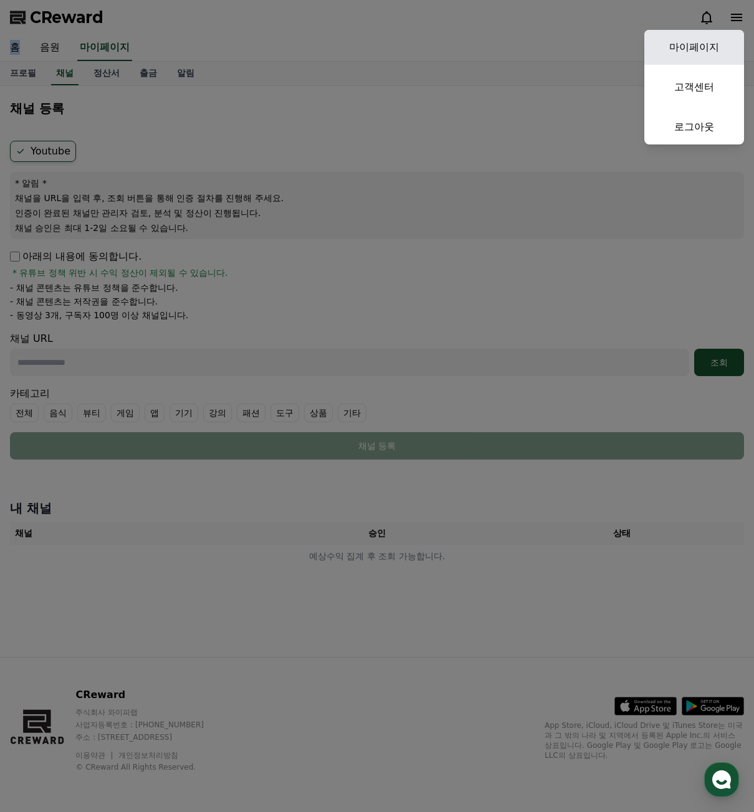
click at [716, 45] on link "마이페이지" at bounding box center [694, 47] width 100 height 35
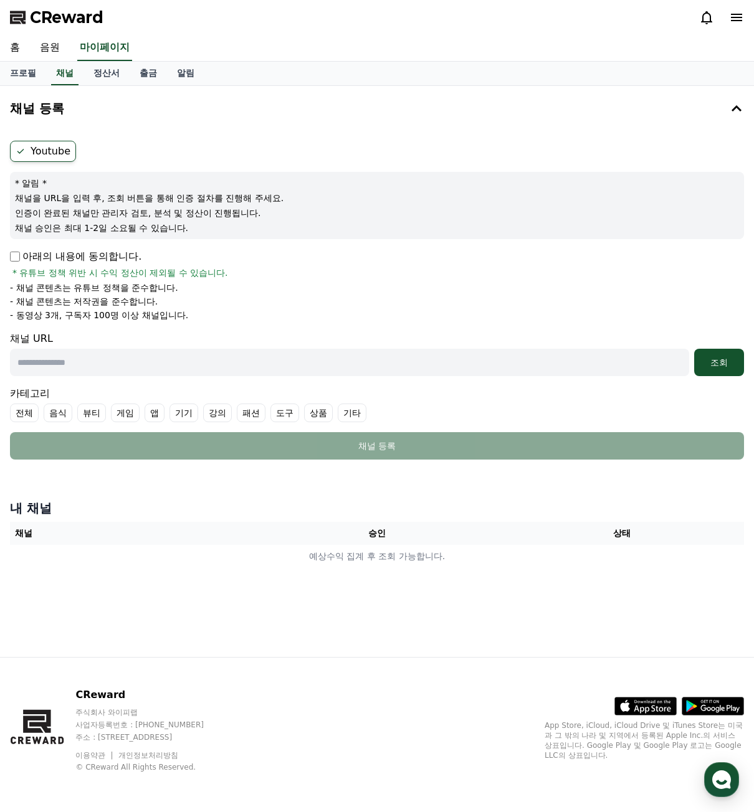
select select "**********"
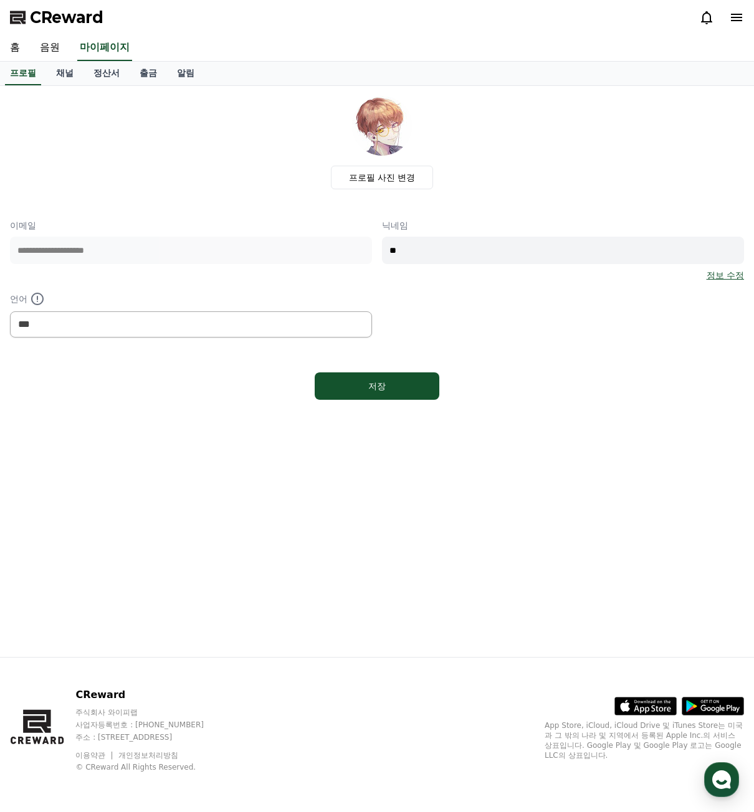
click at [64, 12] on span "CReward" at bounding box center [66, 17] width 73 height 20
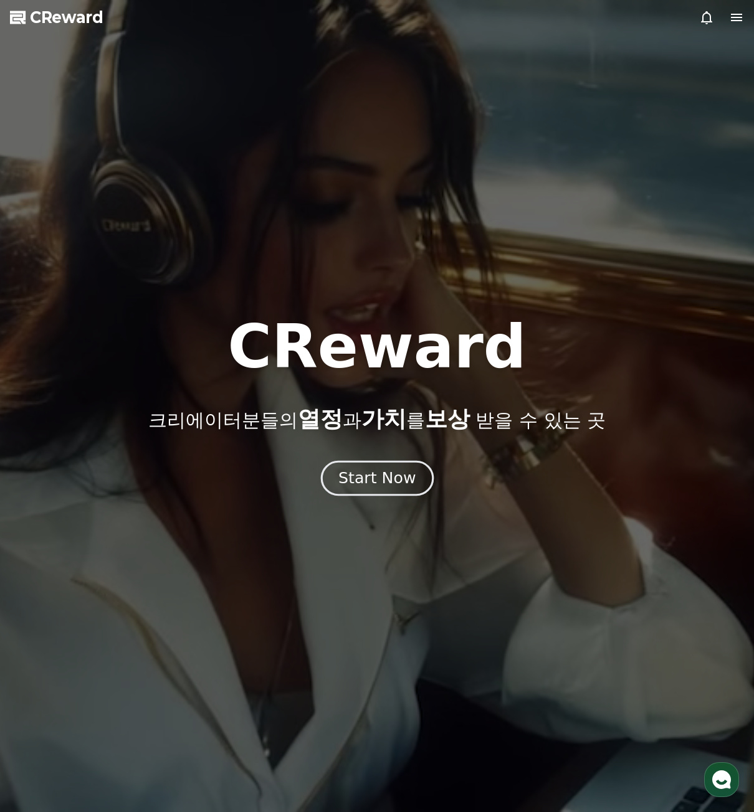
click at [404, 488] on div "Start Now" at bounding box center [376, 478] width 77 height 21
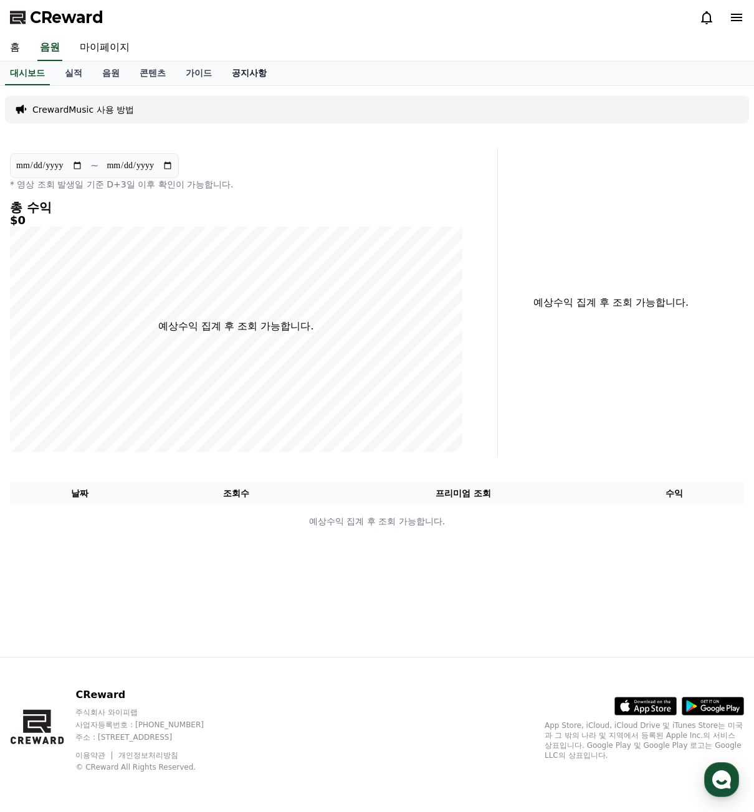
click at [254, 75] on link "공지사항" at bounding box center [249, 74] width 55 height 24
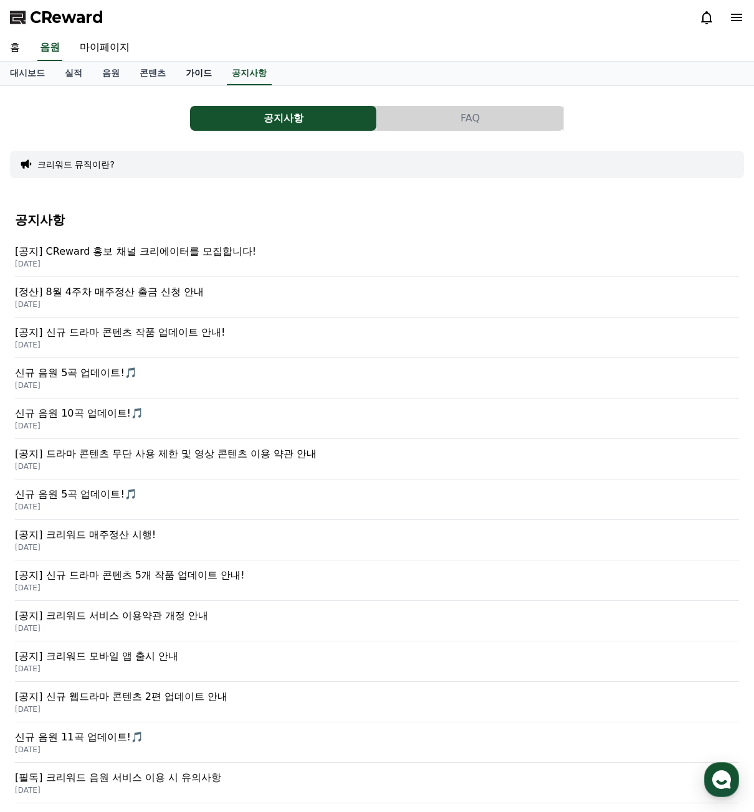
click at [209, 73] on link "가이드" at bounding box center [199, 74] width 46 height 24
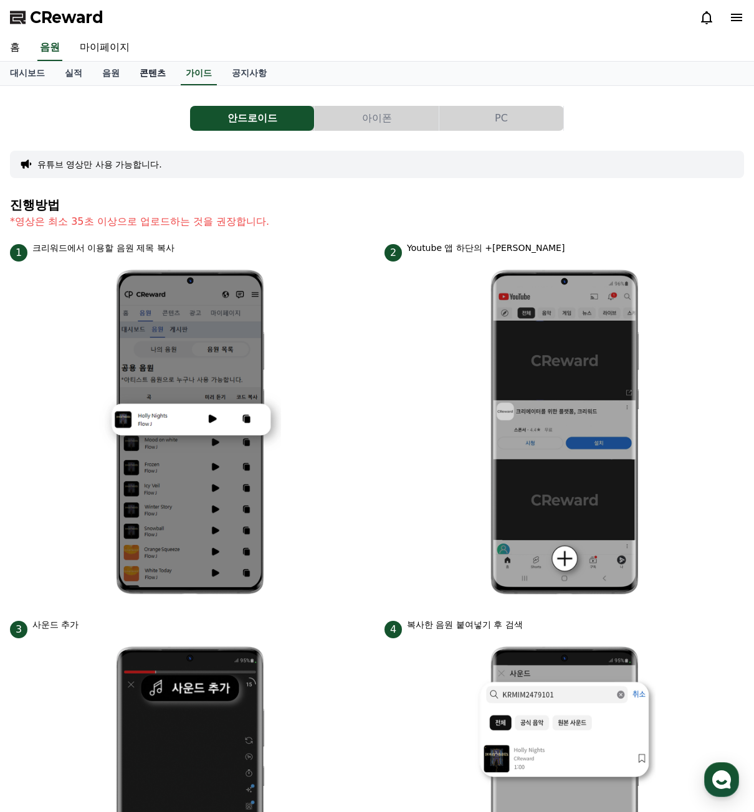
click at [138, 70] on link "콘텐츠" at bounding box center [153, 74] width 46 height 24
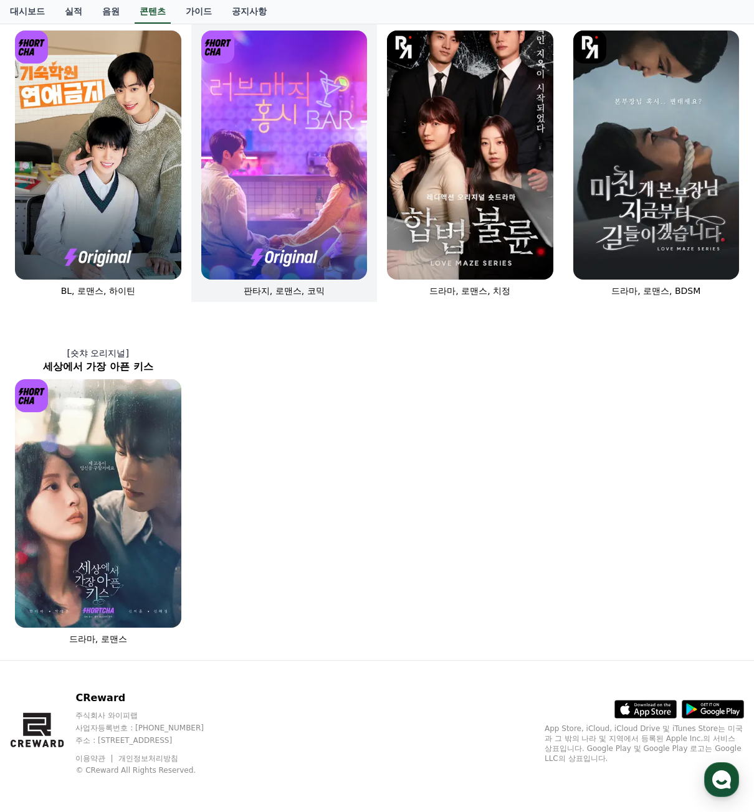
scroll to position [470, 0]
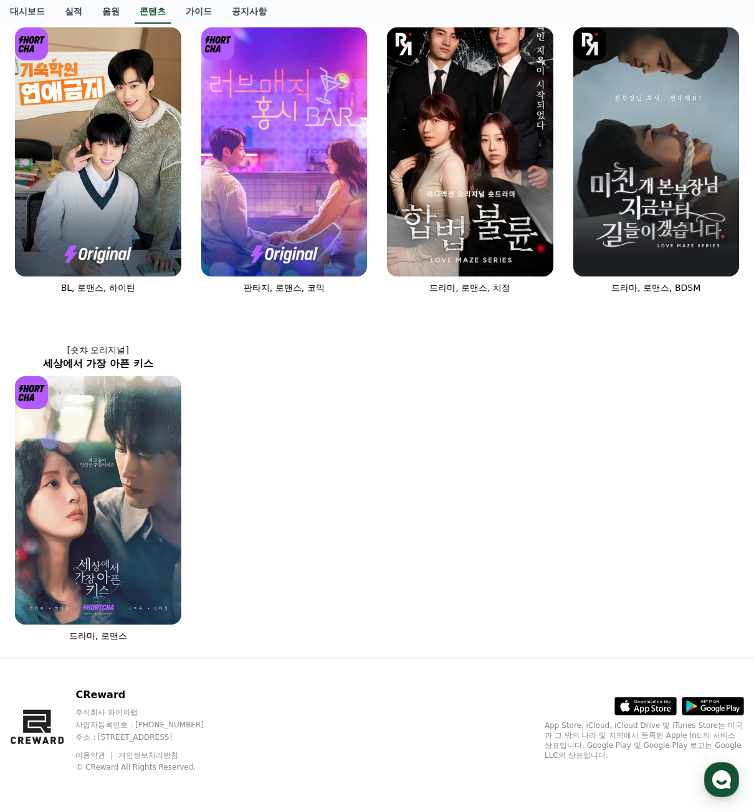
click at [297, 394] on div "[숏챠] 조상신과 시댁을 묵사발 냈습니다 로맨스, 현대물, 치정극 [숏챠 오리지널] 상간녀에게 빙의되었습니다 로맨스 [숏챠 오리지널] 내 남편…" at bounding box center [377, 136] width 744 height 1031
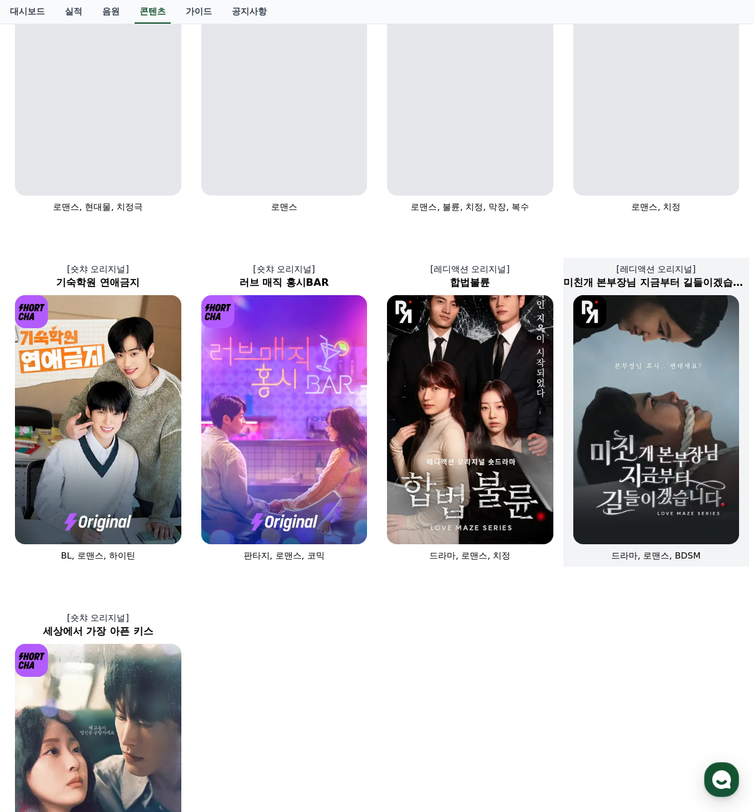
scroll to position [158, 0]
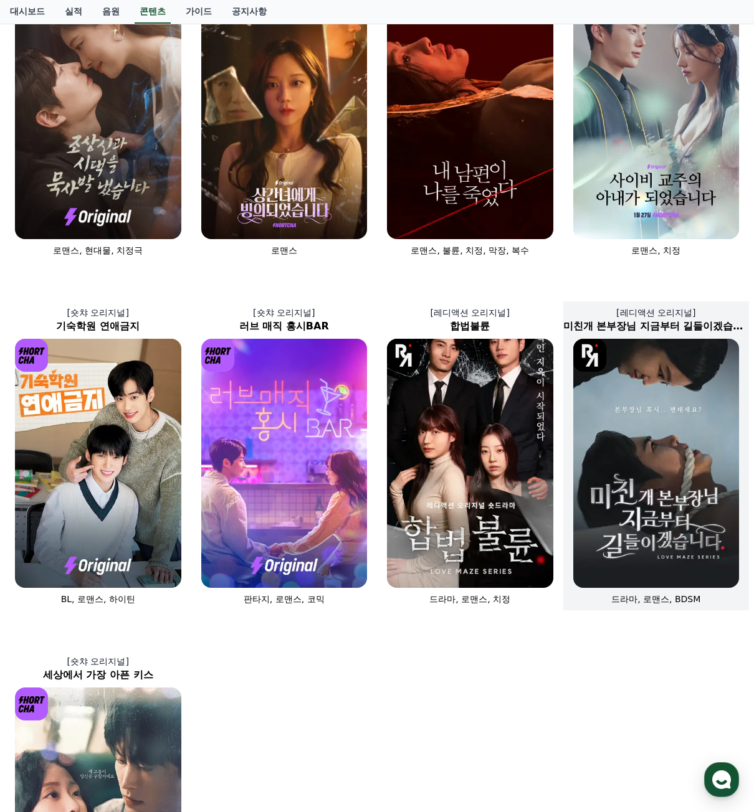
click at [613, 495] on img at bounding box center [656, 463] width 166 height 249
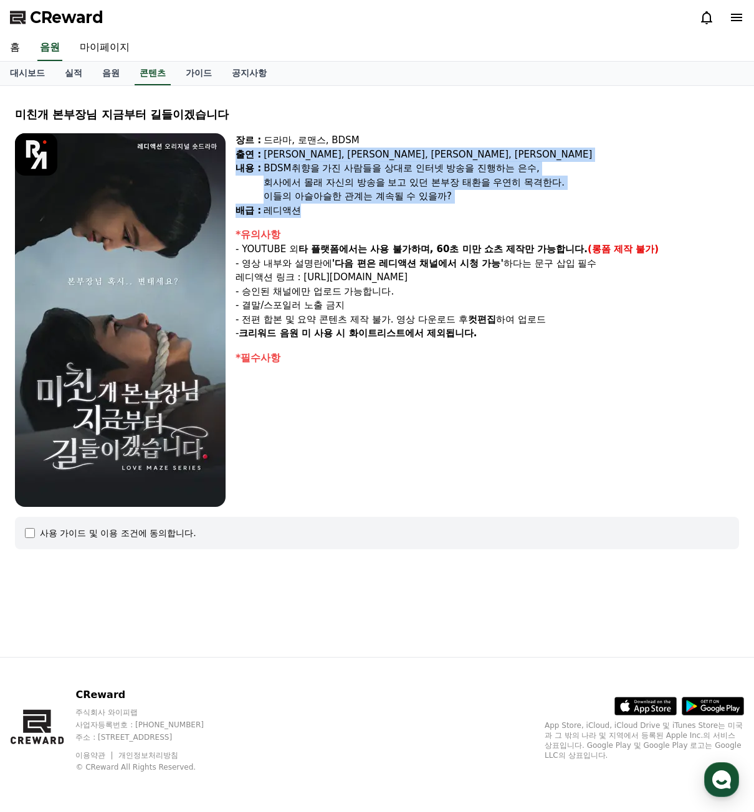
drag, startPoint x: 506, startPoint y: 189, endPoint x: 519, endPoint y: 128, distance: 61.8
click at [519, 128] on div "미친개 본부장님 지금부터 길들이겠습니다 장르 : 드라마, 로맨스, BDSM 출연 : 강지은, 강도윤, 정지유, 최홍락 내용 : BDSM취향을 …" at bounding box center [377, 327] width 734 height 463
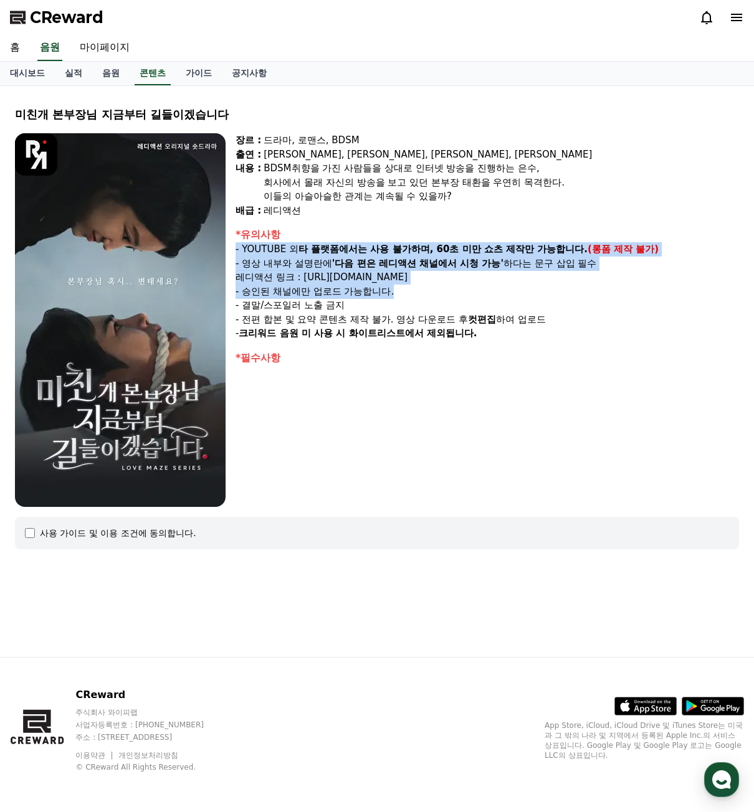
drag, startPoint x: 516, startPoint y: 249, endPoint x: 516, endPoint y: 292, distance: 43.0
click at [516, 290] on div "*유의사항 - YOUTUBE 외 타 플랫폼에서는 사용 불가하며, 60초 미만 쇼츠 제작만 가능합니다. (롱폼 제작 불가) - 영상 내부와 설명…" at bounding box center [486, 283] width 503 height 113
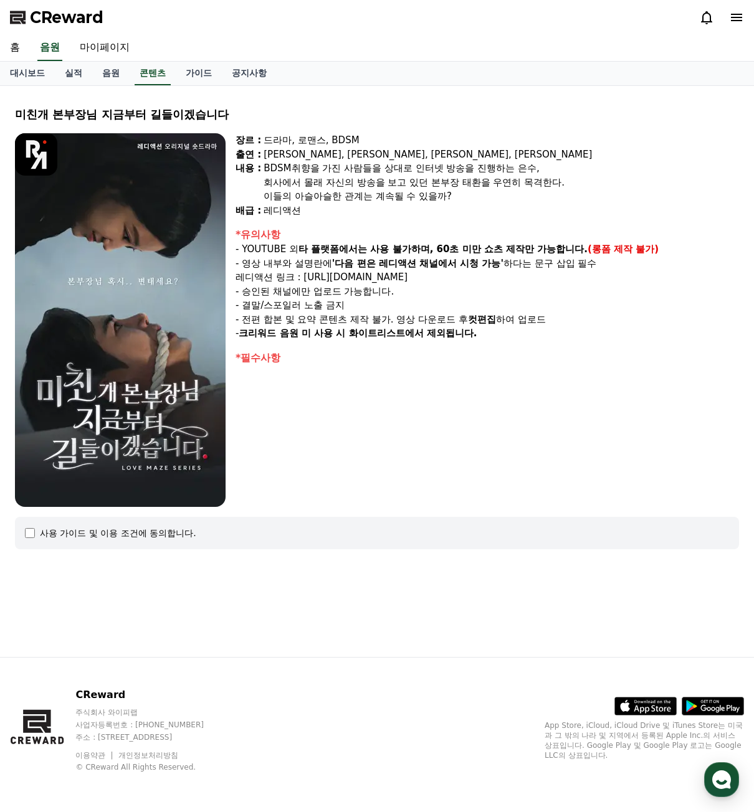
click at [514, 301] on p "- 결말/스포일러 노출 금지" at bounding box center [486, 305] width 503 height 14
click at [181, 522] on div "사용 가이드 및 이용 조건에 동의합니다." at bounding box center [377, 533] width 724 height 32
click at [179, 533] on div "사용 가이드 및 이용 조건에 동의합니다." at bounding box center [118, 533] width 156 height 12
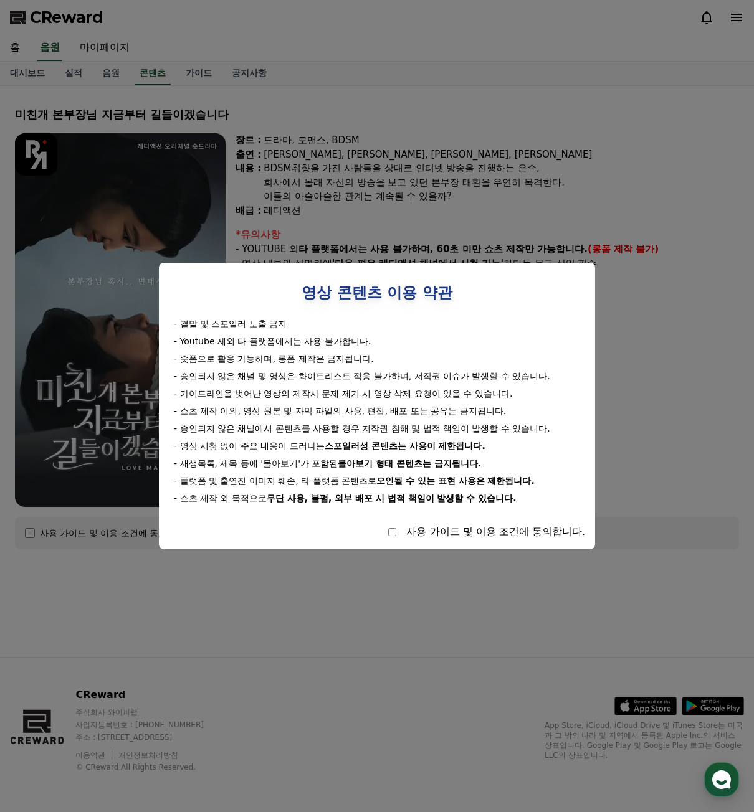
select select
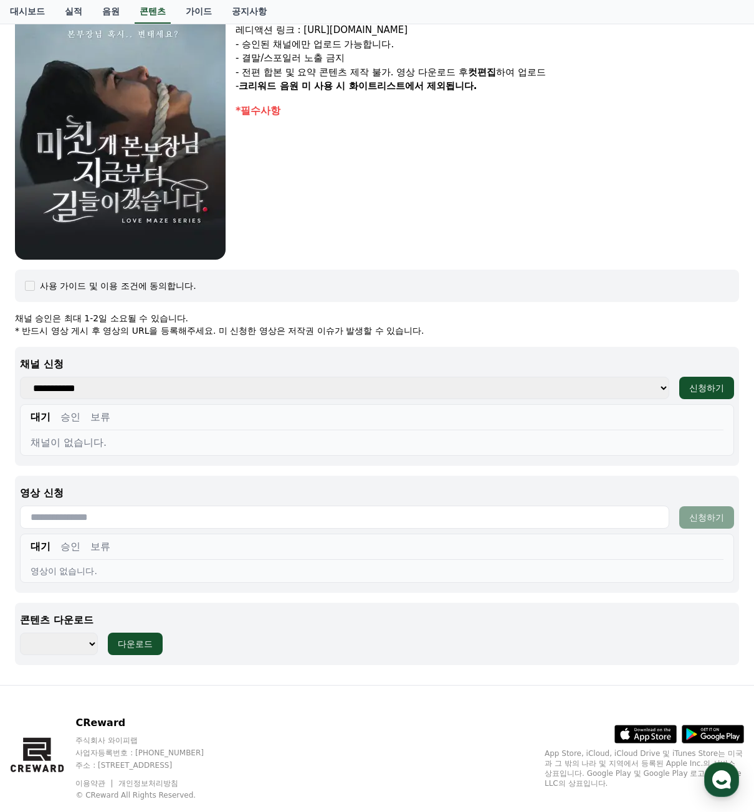
scroll to position [249, 0]
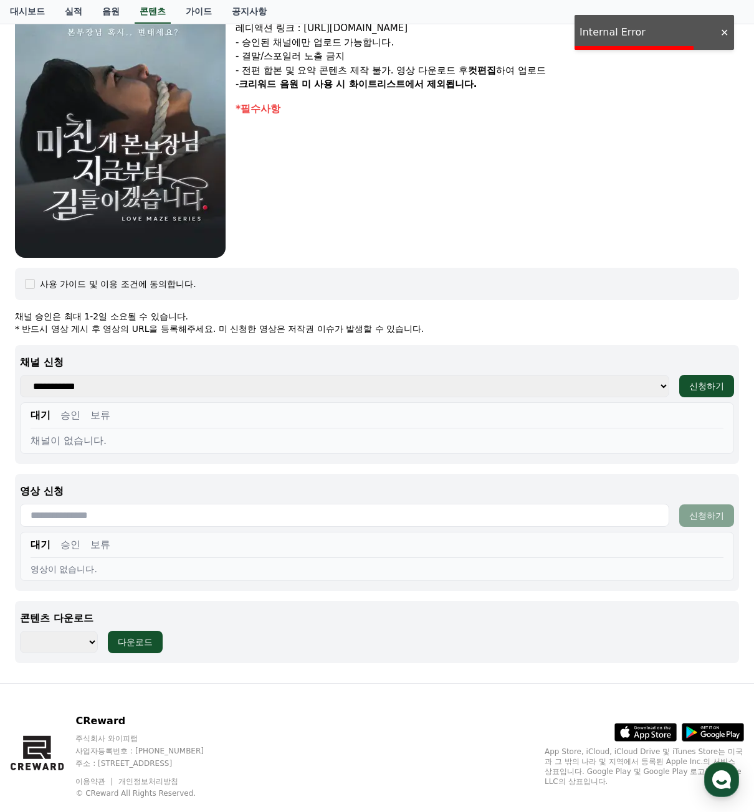
click at [151, 387] on select "**********" at bounding box center [344, 386] width 649 height 22
click at [244, 347] on div "**********" at bounding box center [377, 404] width 724 height 119
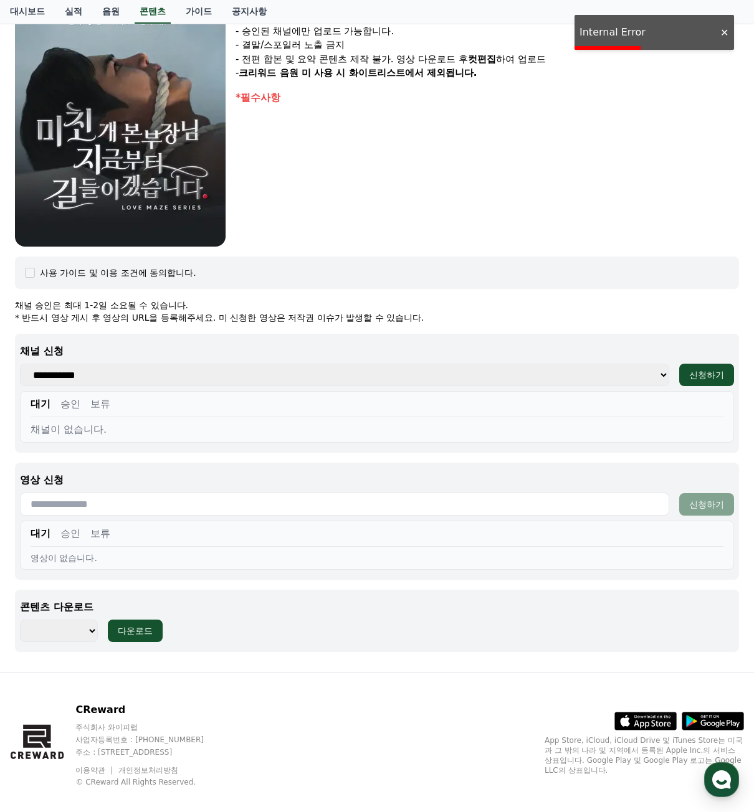
scroll to position [275, 0]
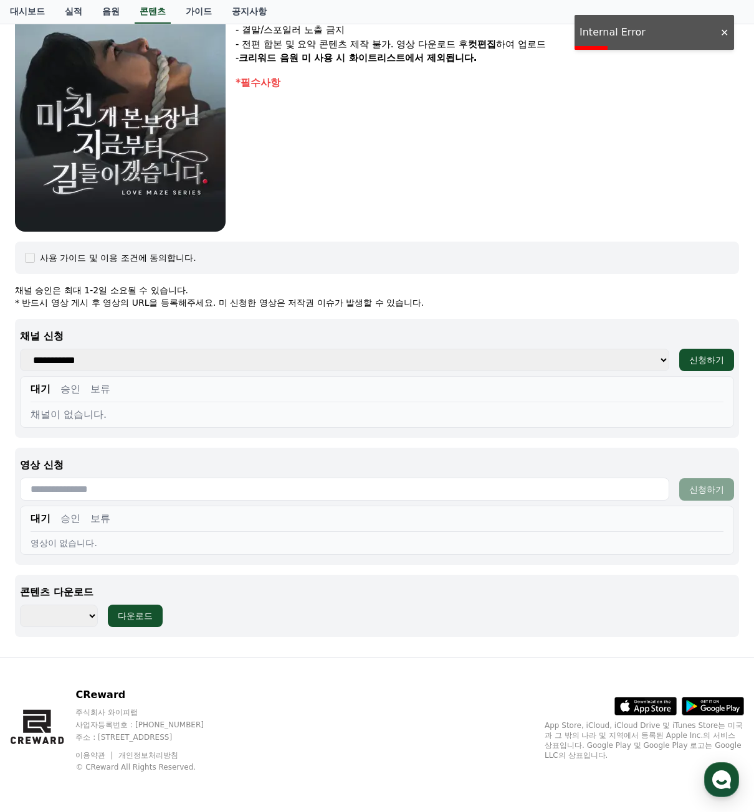
click at [216, 491] on input "text" at bounding box center [344, 489] width 649 height 23
click at [227, 456] on div "영상 신청 신청하기 대기 승인 보류 영상이 없습니다." at bounding box center [377, 506] width 724 height 117
click at [206, 484] on input "text" at bounding box center [344, 489] width 649 height 23
click at [209, 470] on p "영상 신청" at bounding box center [377, 465] width 714 height 15
click at [55, 620] on select "******** ******** ******** ******** ******** ******** ******** ******** *******…" at bounding box center [59, 616] width 78 height 22
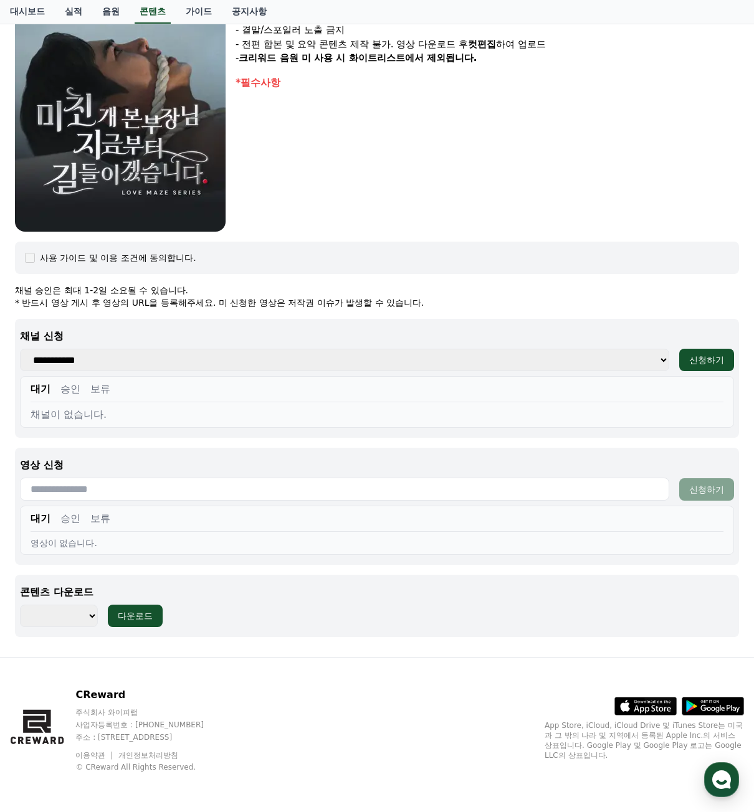
click at [235, 534] on div "대기 승인 보류 영상이 없습니다." at bounding box center [377, 530] width 714 height 49
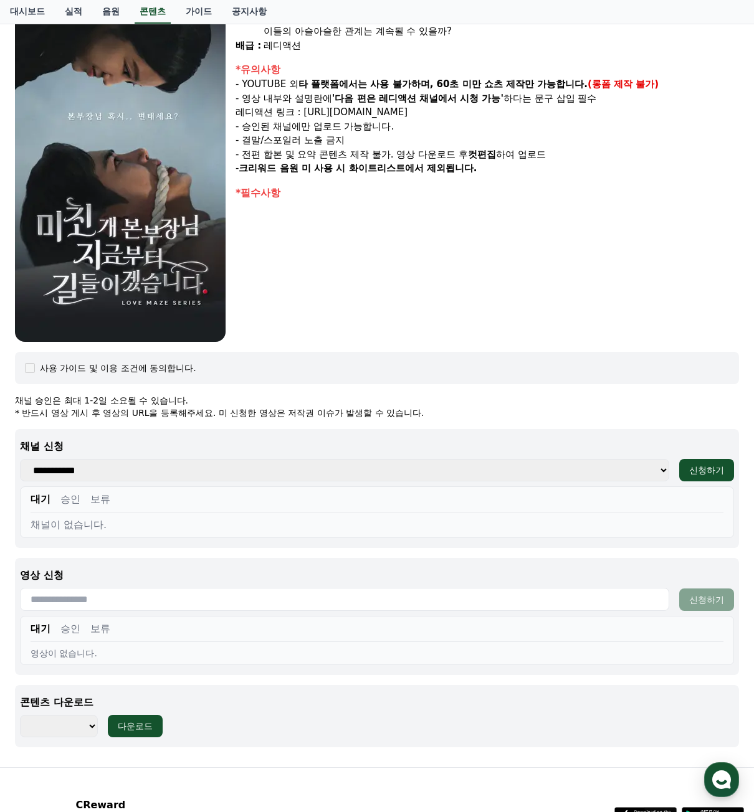
scroll to position [0, 0]
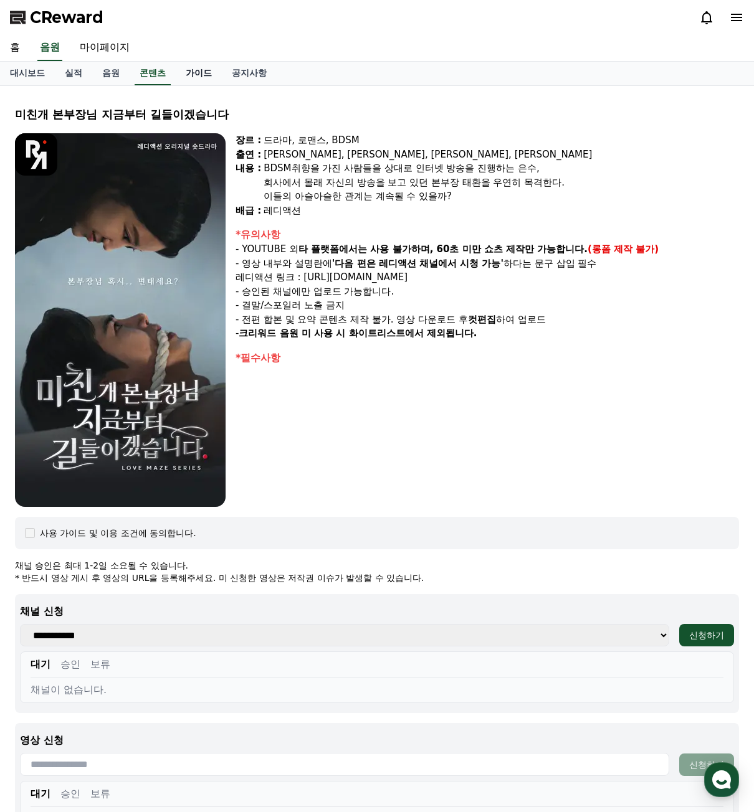
click at [186, 70] on link "가이드" at bounding box center [199, 74] width 46 height 24
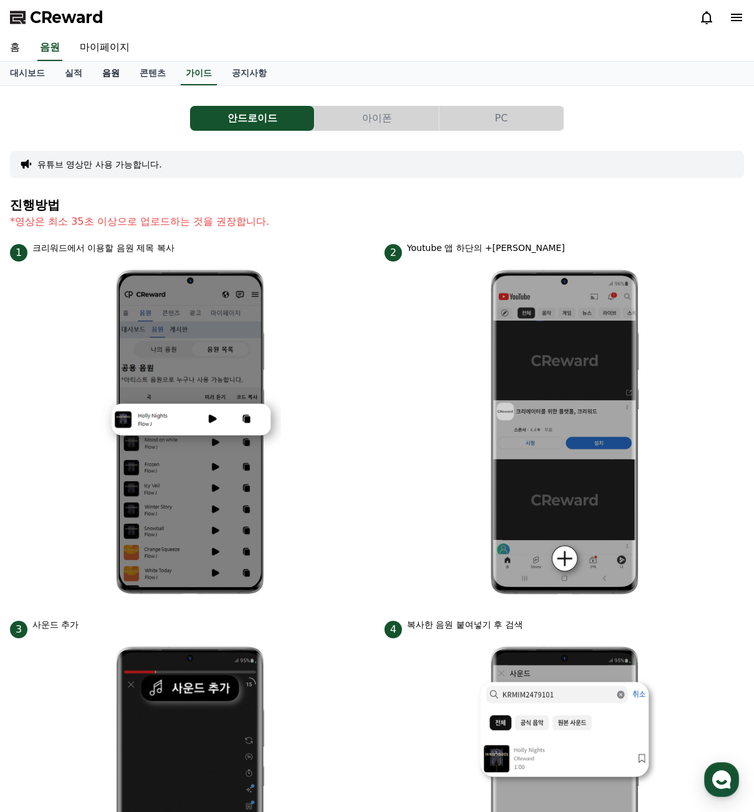
click at [120, 79] on link "음원" at bounding box center [110, 74] width 37 height 24
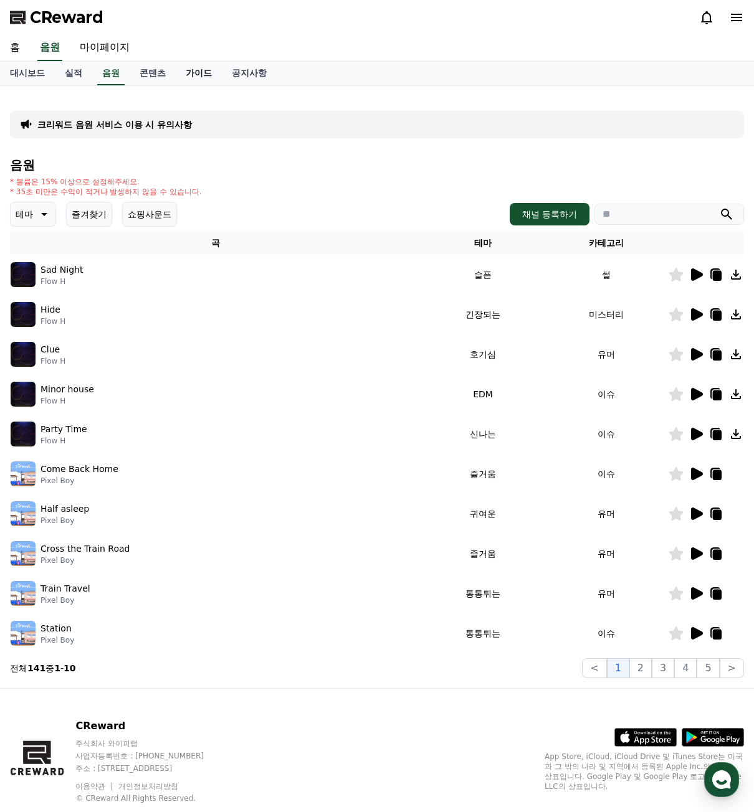
click at [207, 74] on link "가이드" at bounding box center [199, 74] width 46 height 24
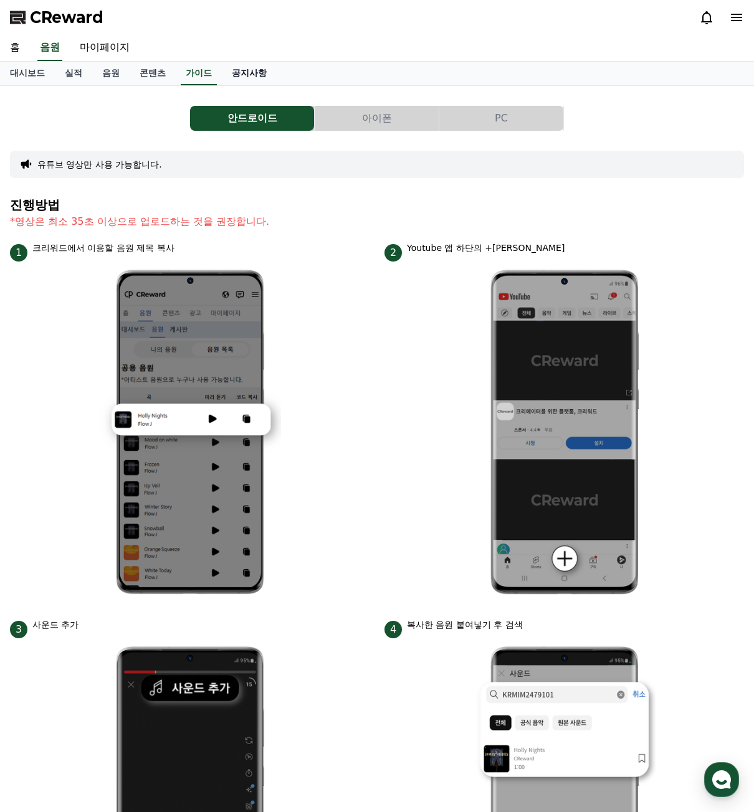
click at [257, 71] on link "공지사항" at bounding box center [249, 74] width 55 height 24
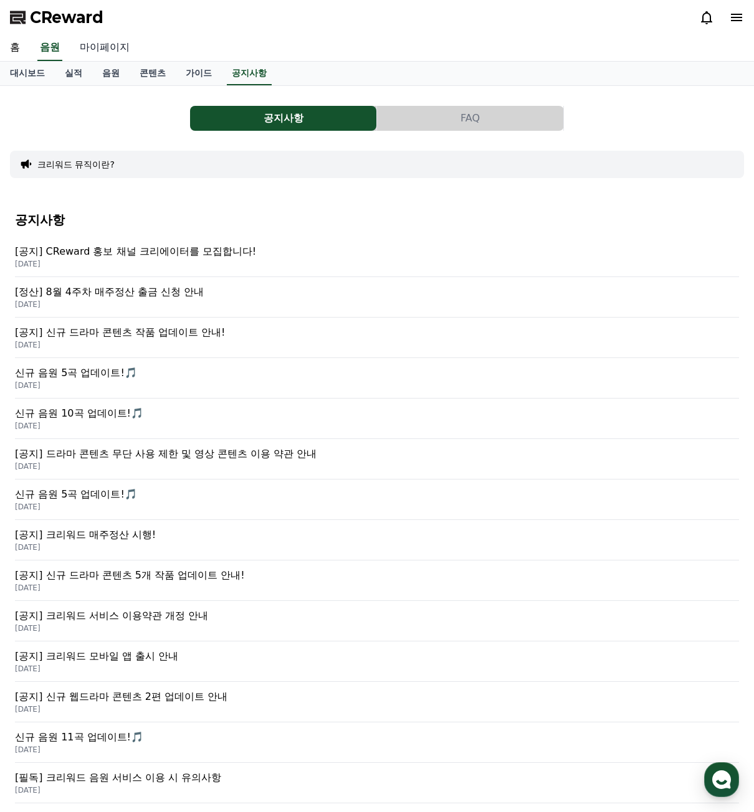
click at [119, 49] on link "마이페이지" at bounding box center [105, 48] width 70 height 26
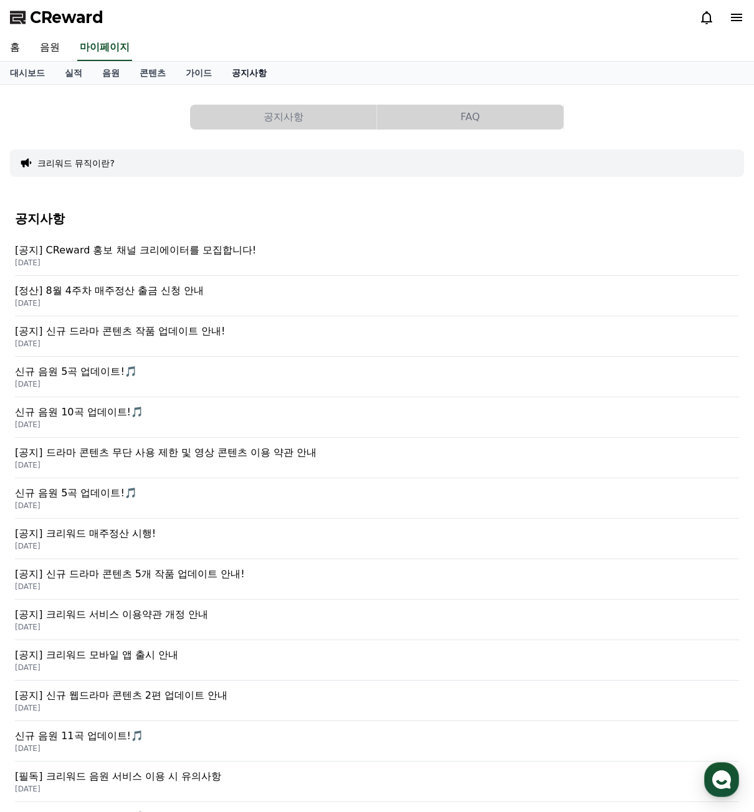
select select "**********"
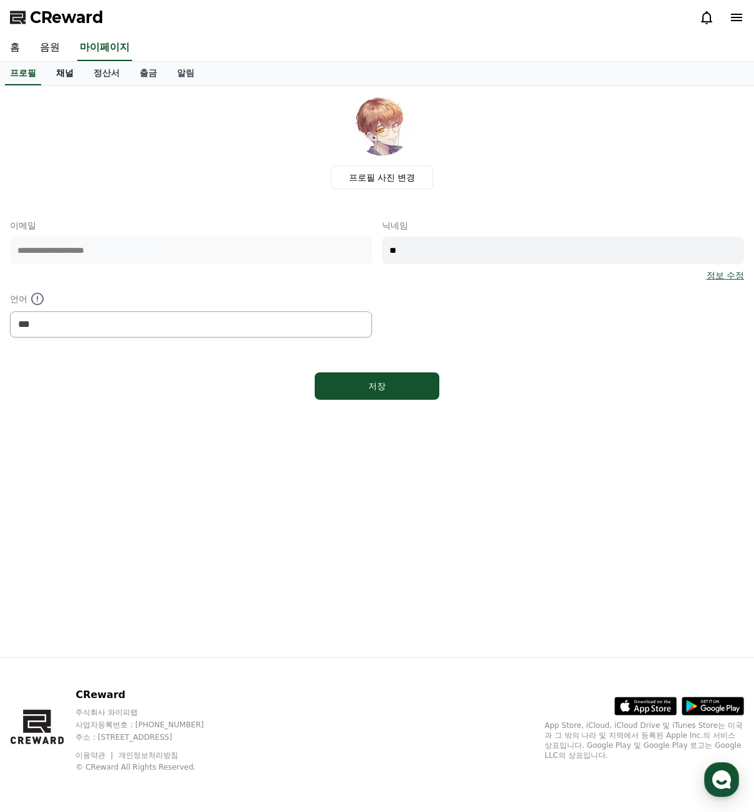
click at [58, 77] on link "채널" at bounding box center [64, 74] width 37 height 24
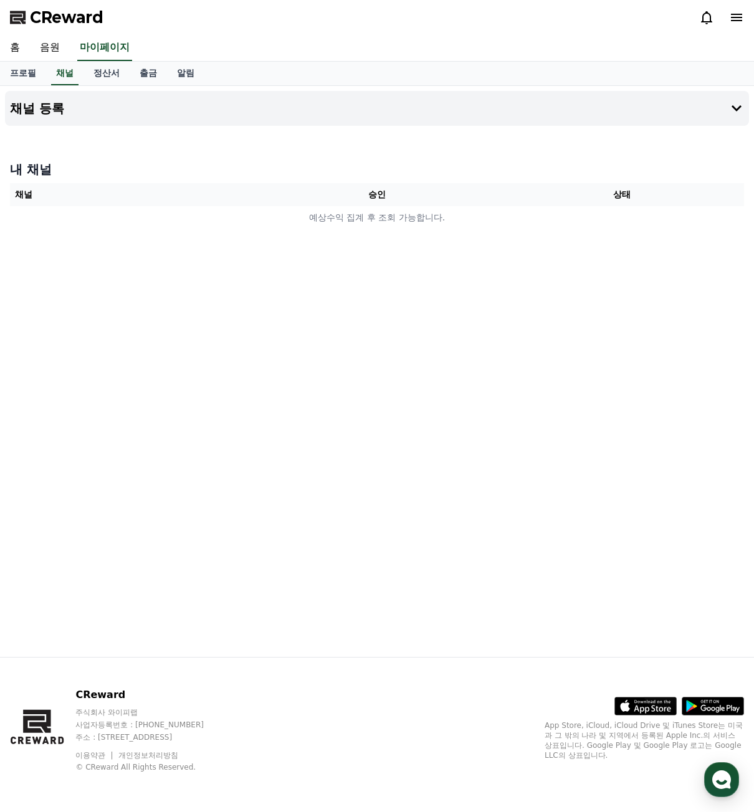
click at [427, 201] on th "승인" at bounding box center [377, 194] width 245 height 23
click at [115, 79] on link "정산서" at bounding box center [106, 74] width 46 height 24
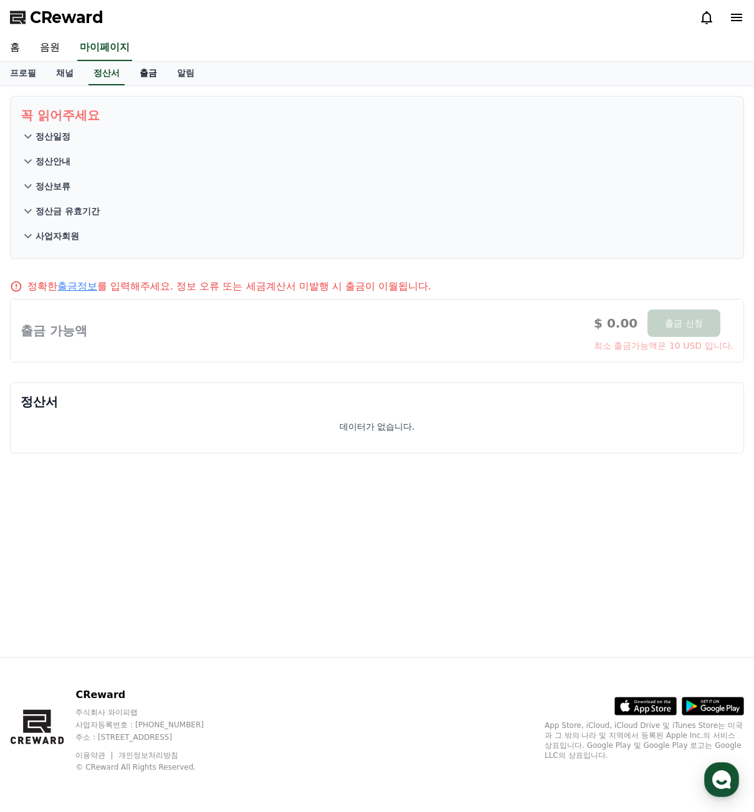
click at [154, 80] on link "출금" at bounding box center [148, 74] width 37 height 24
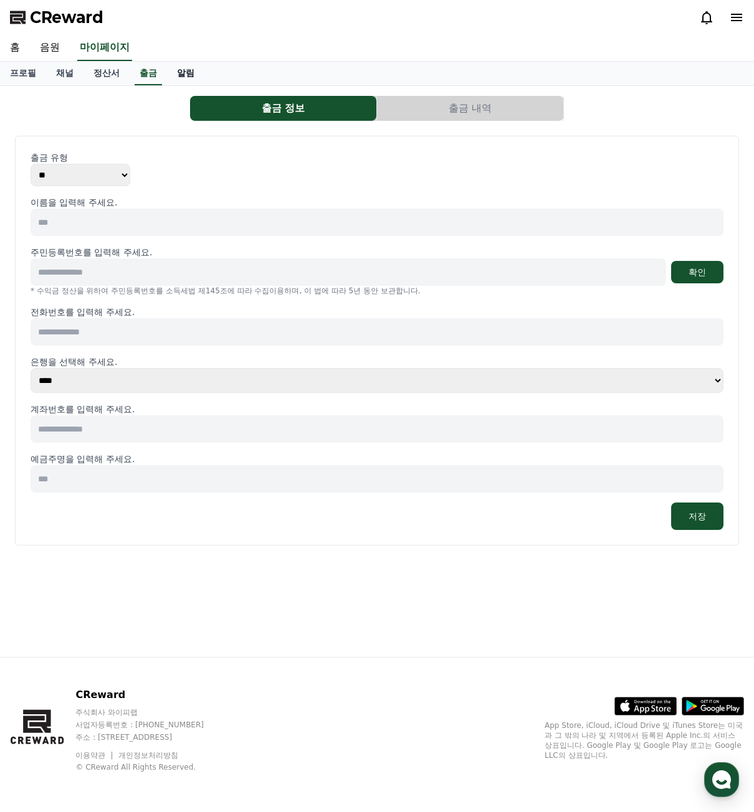
click at [184, 79] on link "알림" at bounding box center [185, 74] width 37 height 24
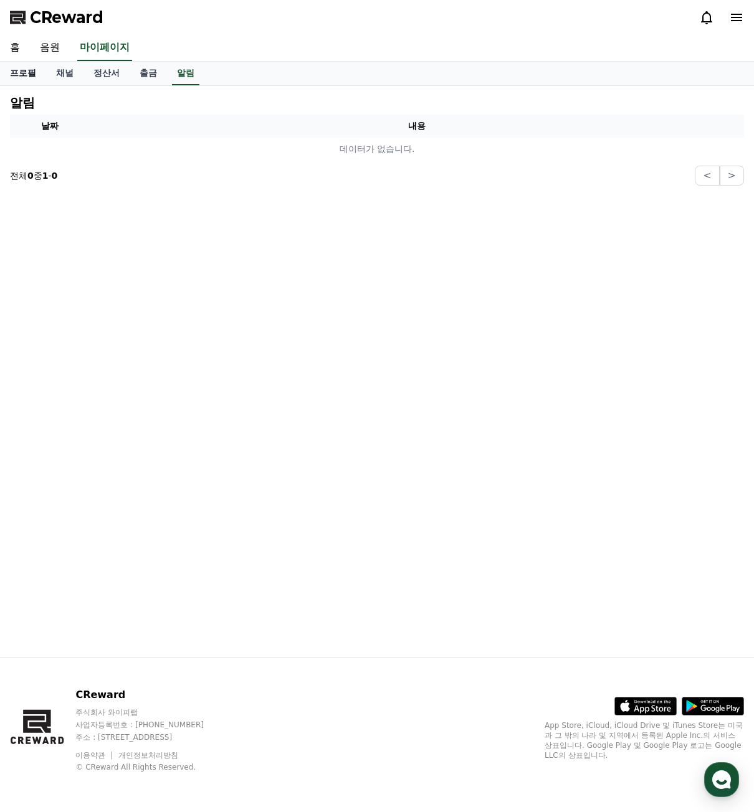
click at [33, 70] on link "프로필" at bounding box center [23, 74] width 46 height 24
select select "**********"
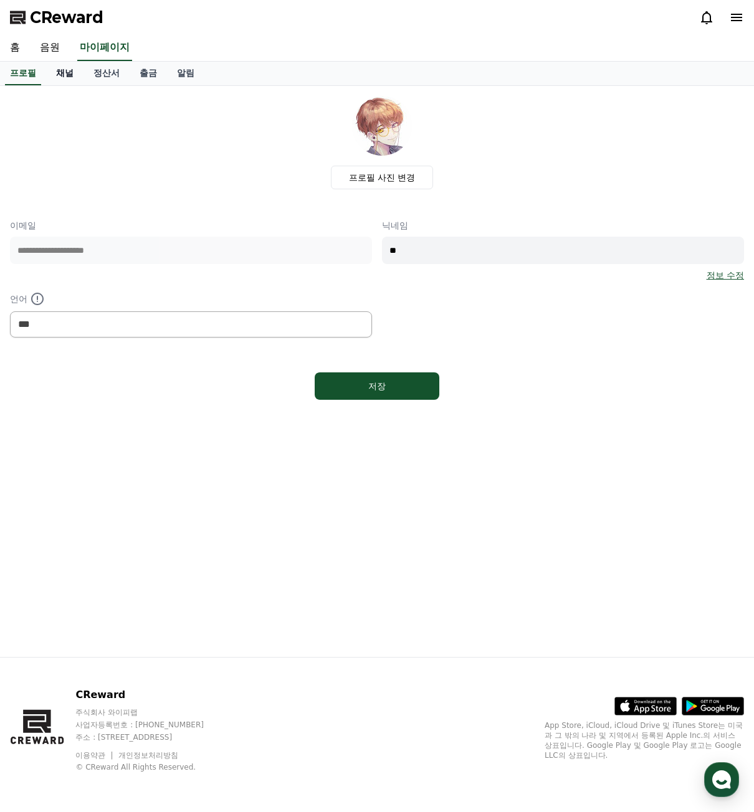
click at [75, 72] on link "채널" at bounding box center [64, 74] width 37 height 24
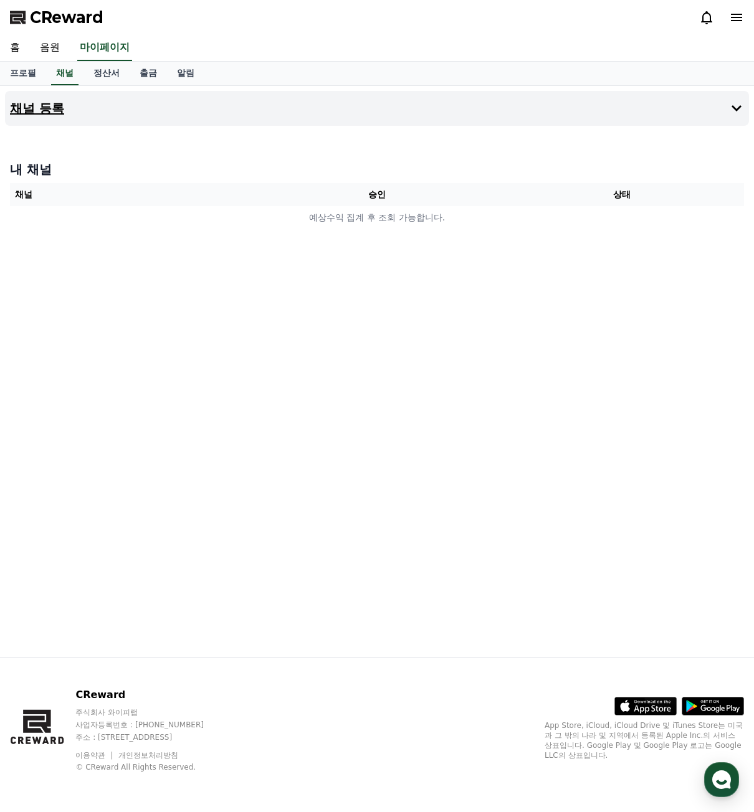
click at [509, 105] on button "채널 등록" at bounding box center [377, 108] width 744 height 35
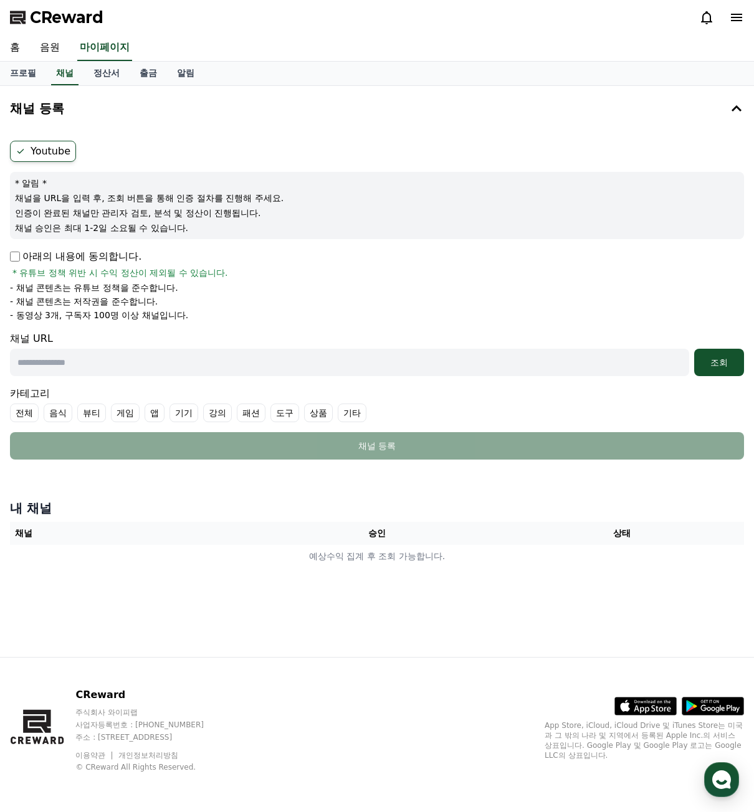
click at [101, 249] on p "아래의 내용에 동의합니다." at bounding box center [75, 256] width 131 height 15
click at [97, 257] on p "아래의 내용에 동의합니다." at bounding box center [75, 256] width 131 height 15
click at [65, 267] on span "* 유튜브 정책 위반 시 수익 정산이 제외될 수 있습니다." at bounding box center [120, 273] width 216 height 12
click at [237, 351] on input "text" at bounding box center [349, 362] width 679 height 27
click at [229, 314] on li "- 동영상 3개, 구독자 100명 이상 채널입니다." at bounding box center [377, 315] width 734 height 12
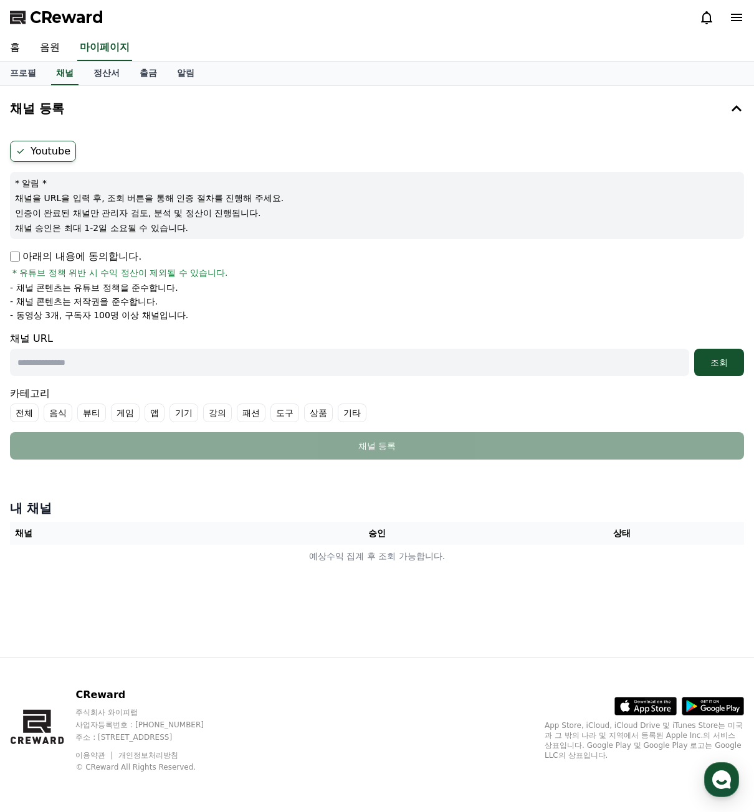
click at [134, 374] on input "text" at bounding box center [349, 362] width 679 height 27
paste input "**********"
type input "**********"
click at [410, 317] on li "- 동영상 3개, 구독자 100명 이상 채널입니다." at bounding box center [377, 315] width 734 height 12
click at [729, 369] on button "조회" at bounding box center [719, 362] width 50 height 27
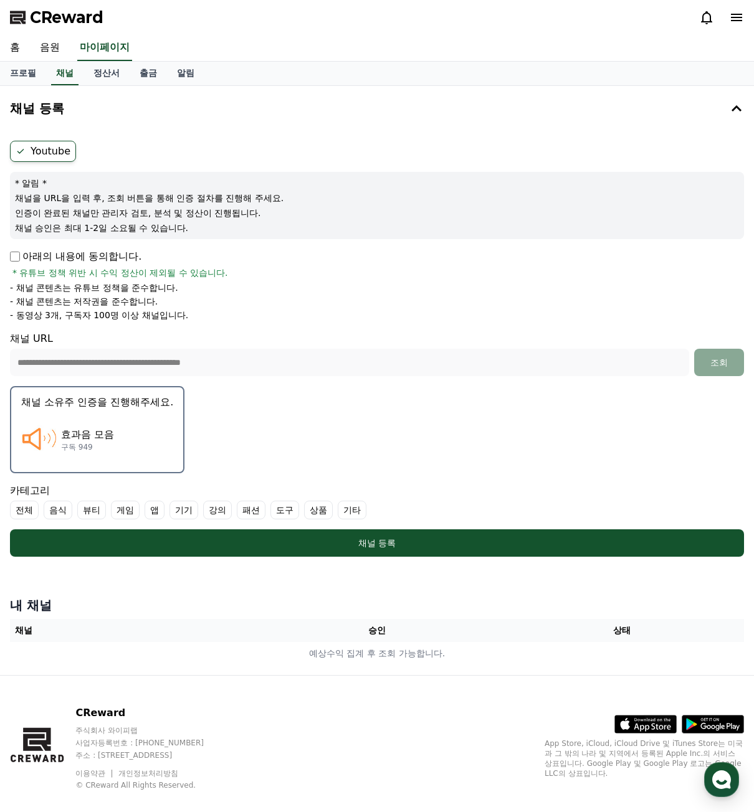
click at [140, 427] on div "효과음 모음 구독 949" at bounding box center [97, 440] width 152 height 50
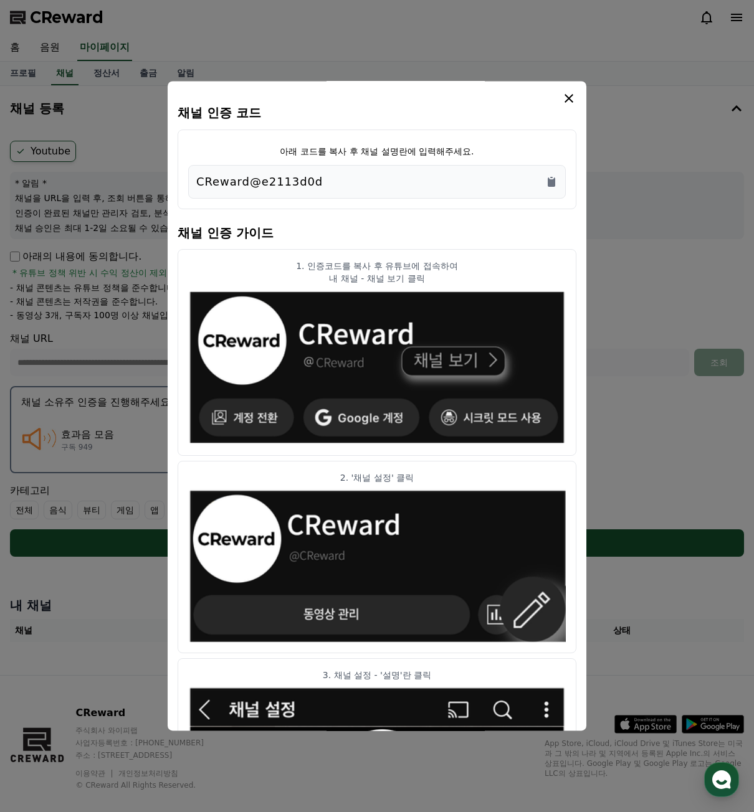
click at [547, 189] on div "CReward@e2113d0d" at bounding box center [376, 181] width 361 height 17
click at [501, 186] on div "CReward@e2113d0d" at bounding box center [376, 181] width 361 height 17
click at [499, 178] on div "CReward@e2113d0d" at bounding box center [376, 181] width 361 height 17
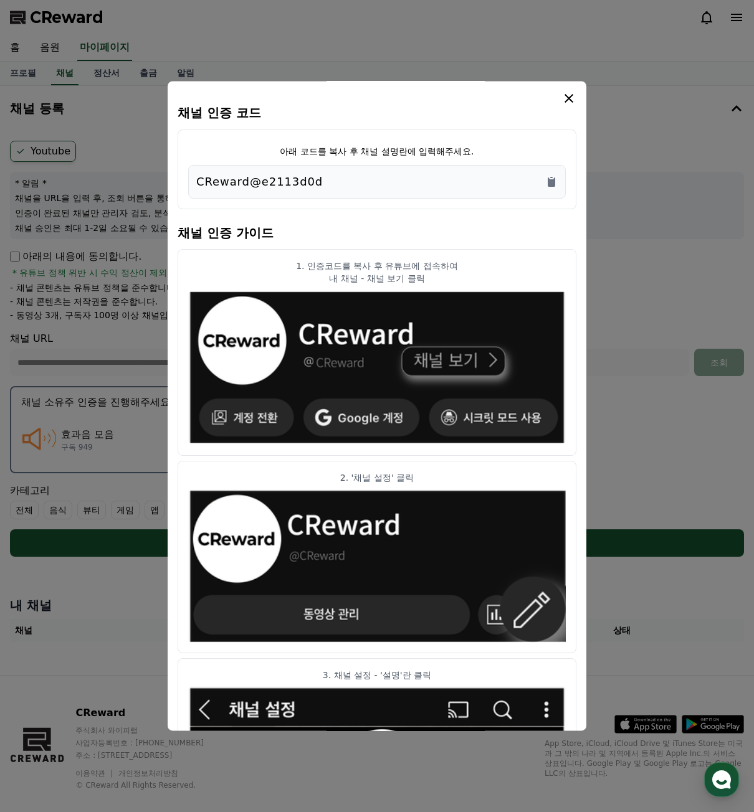
click at [483, 176] on div "CReward@e2113d0d" at bounding box center [376, 181] width 361 height 17
click at [555, 181] on icon "Copy to clipboard" at bounding box center [551, 182] width 7 height 9
click at [578, 94] on div "채널 인증 코드 아래 코드를 복사 후 채널 설명란에 입력해주세요. CReward@e2113d0d 채널 인증 가이드 1. 인증코드를 복사 후 유…" at bounding box center [377, 406] width 419 height 650
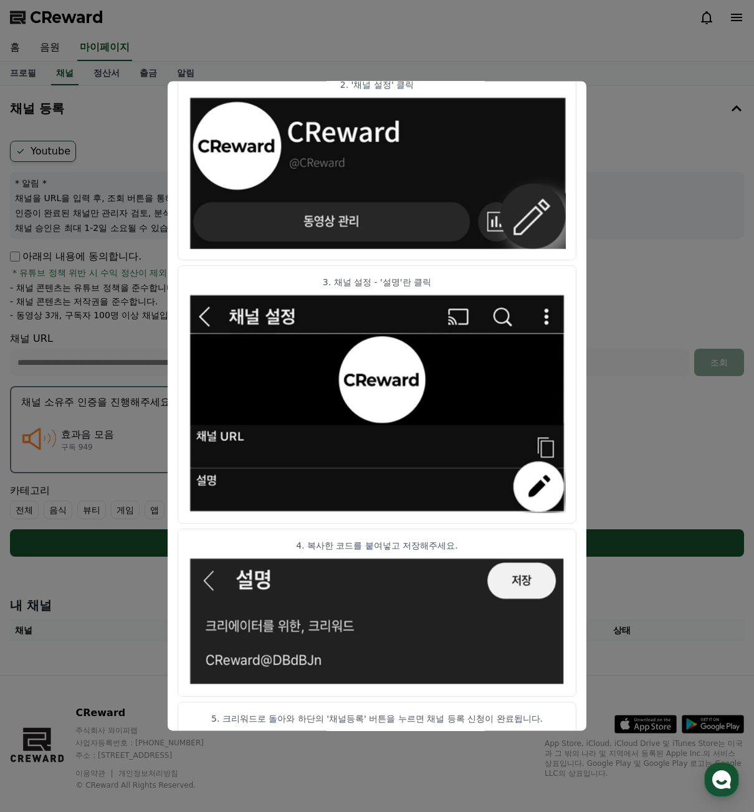
scroll to position [425, 0]
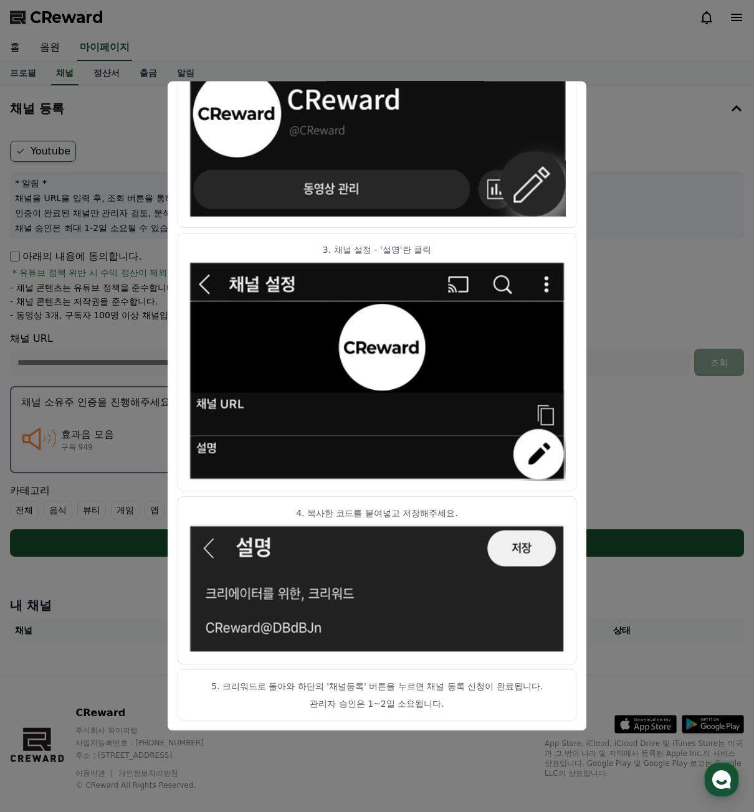
click at [610, 375] on button "close modal" at bounding box center [377, 406] width 754 height 812
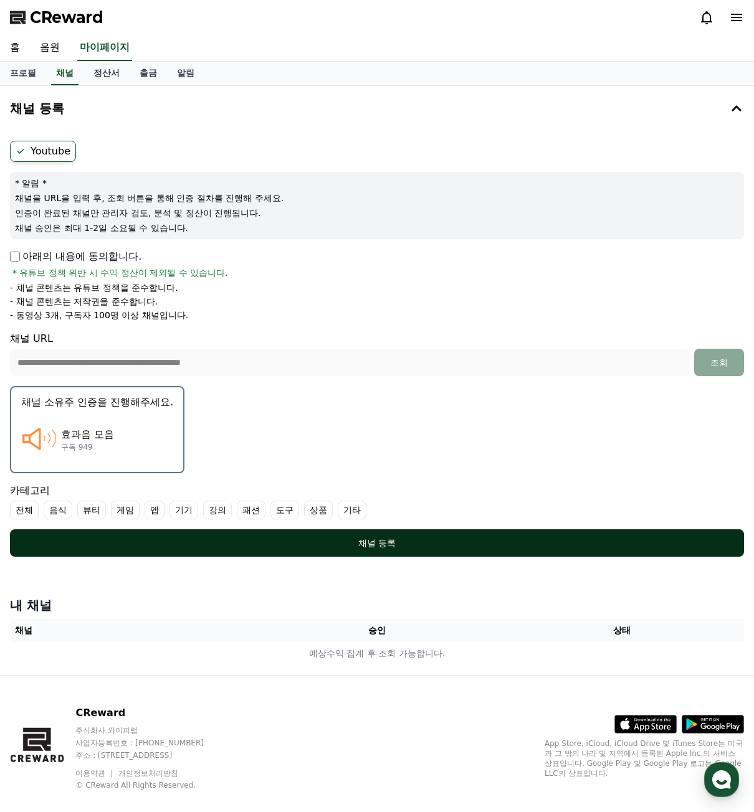
click at [351, 538] on div "채널 등록" at bounding box center [377, 543] width 684 height 12
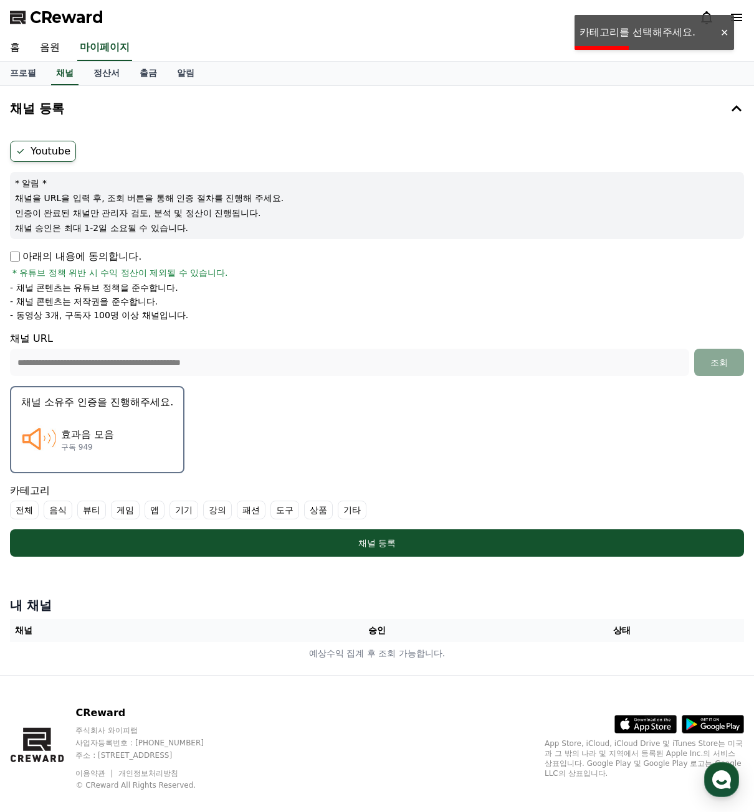
click at [355, 511] on label "기타" at bounding box center [352, 510] width 29 height 19
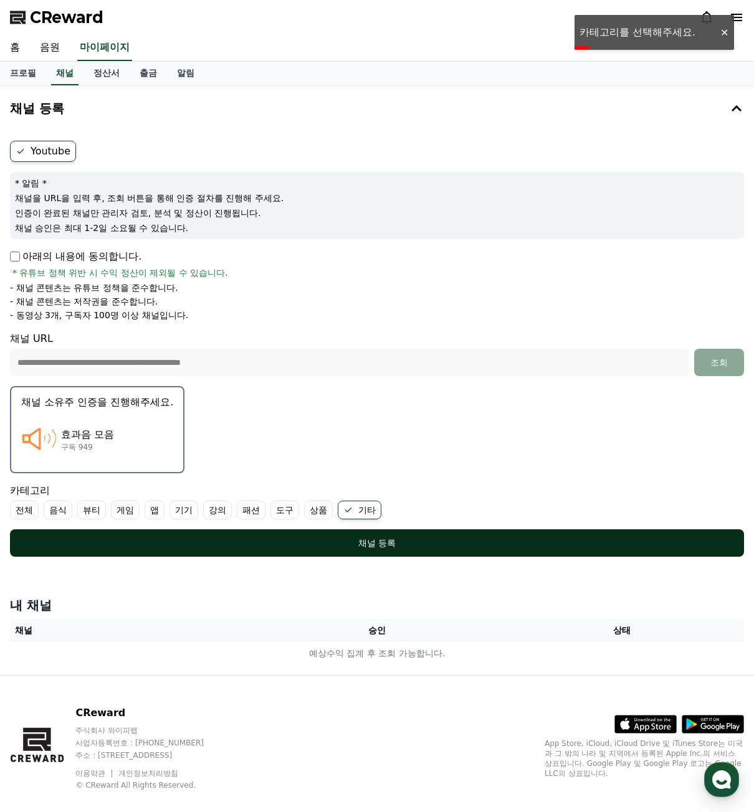
click at [295, 544] on div "채널 등록" at bounding box center [377, 543] width 684 height 12
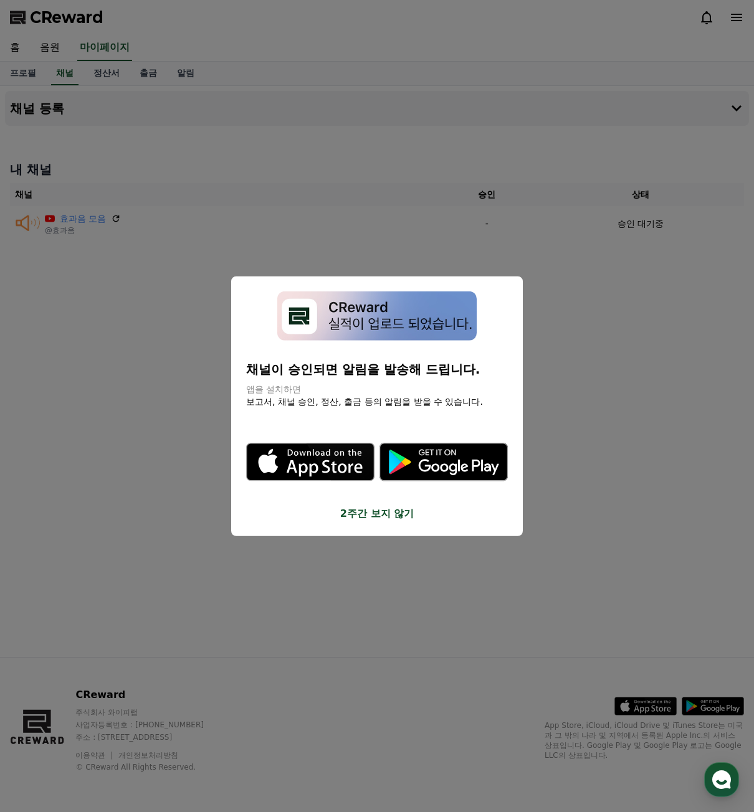
click at [387, 516] on button "2주간 보지 않기" at bounding box center [377, 513] width 262 height 15
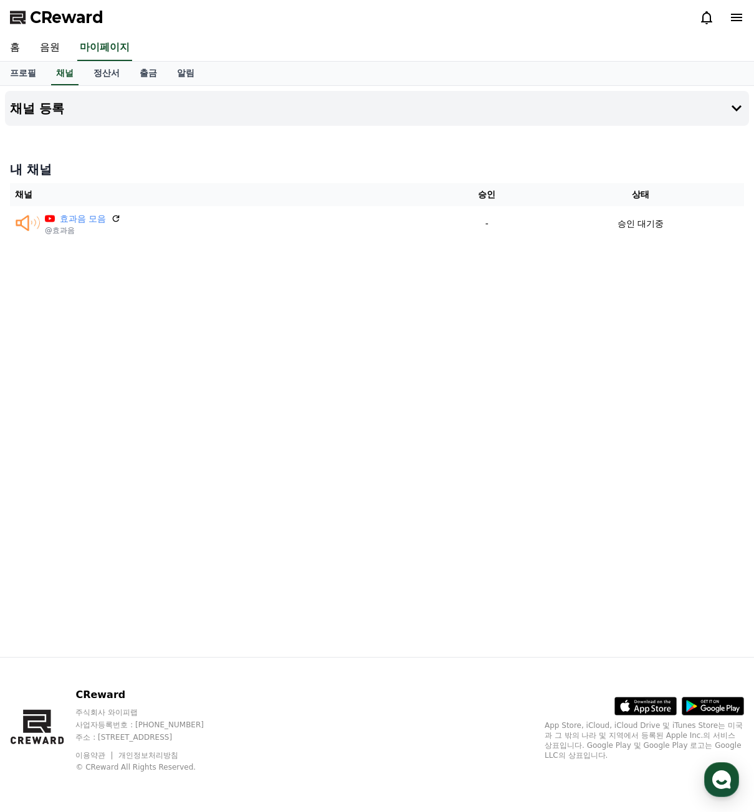
click at [508, 249] on div "채널 등록 내 채널 채널 승인 상태 효과음 모음 @효과음 - 승인 대기중" at bounding box center [377, 371] width 754 height 571
click at [316, 158] on div "내 채널 채널 승인 상태 효과음 모음 @효과음 - 승인 대기중" at bounding box center [377, 201] width 744 height 90
drag, startPoint x: 227, startPoint y: 157, endPoint x: 219, endPoint y: 156, distance: 8.1
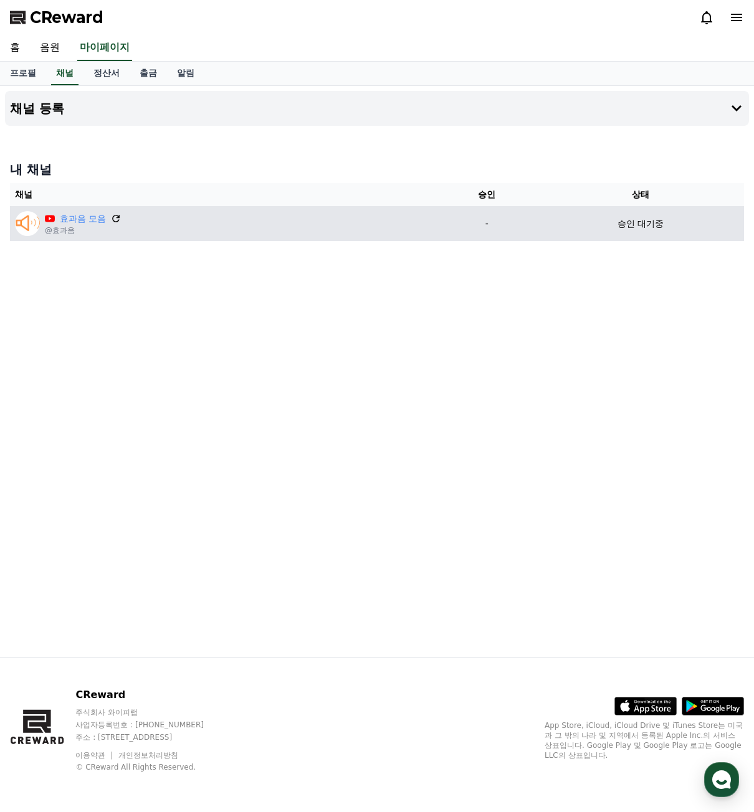
click at [118, 218] on icon at bounding box center [116, 218] width 7 height 7
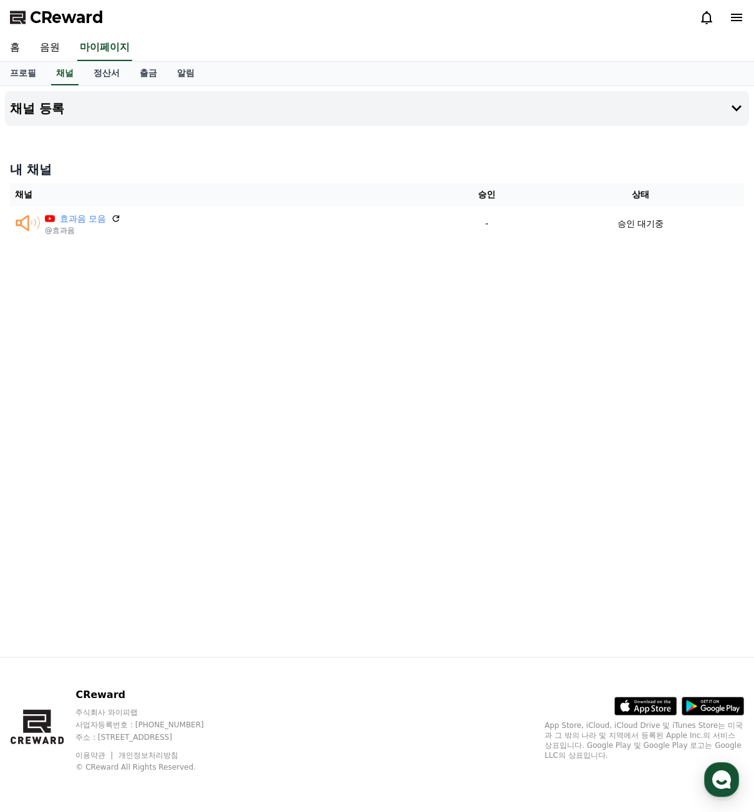
click at [496, 136] on div "채널 등록 내 채널 채널 승인 상태 효과음 모음 @효과음 - 승인 대기중" at bounding box center [377, 371] width 754 height 571
click at [108, 78] on link "정산서" at bounding box center [106, 74] width 46 height 24
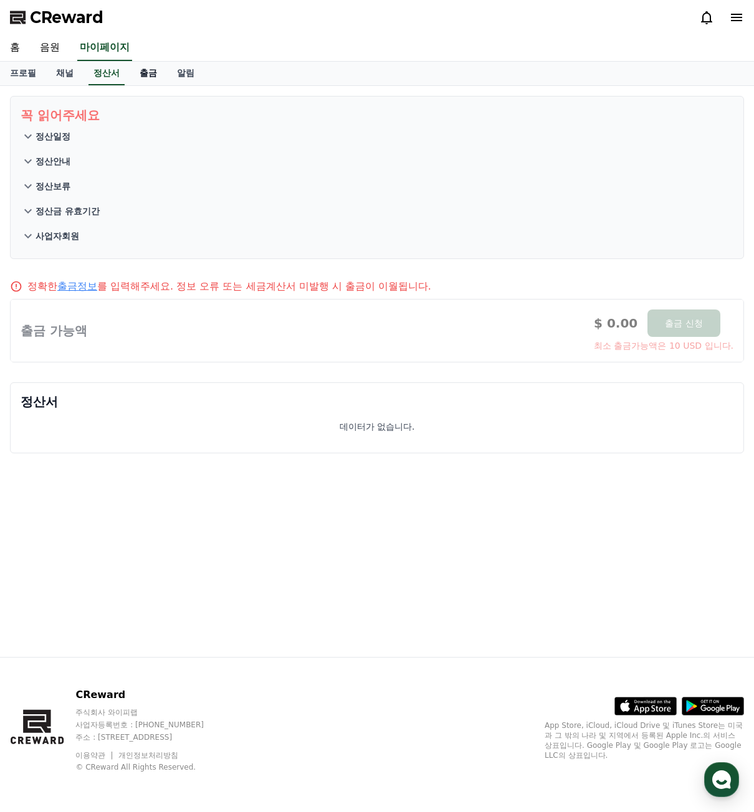
click at [148, 73] on link "출금" at bounding box center [148, 74] width 37 height 24
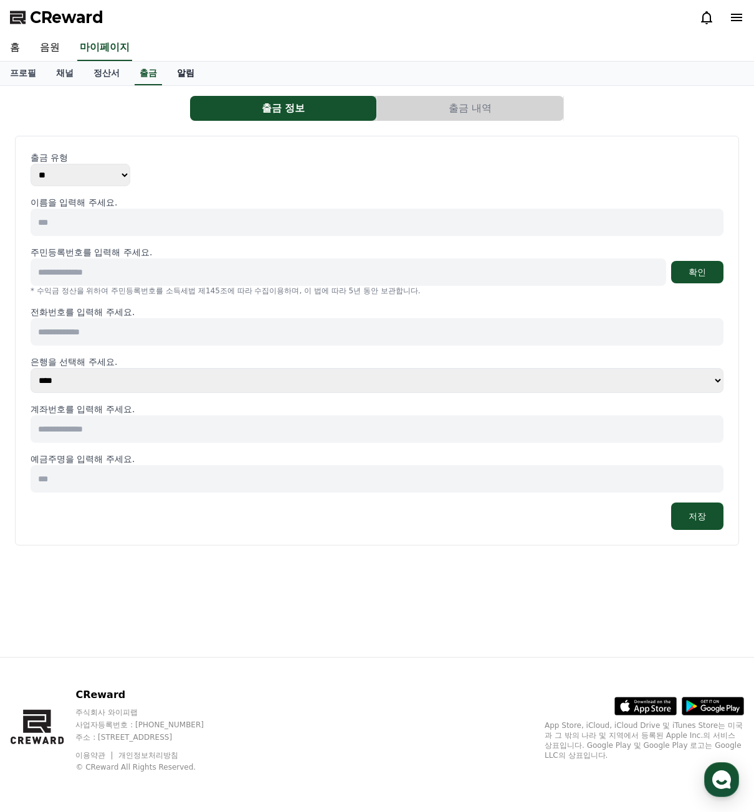
click at [182, 75] on link "알림" at bounding box center [185, 74] width 37 height 24
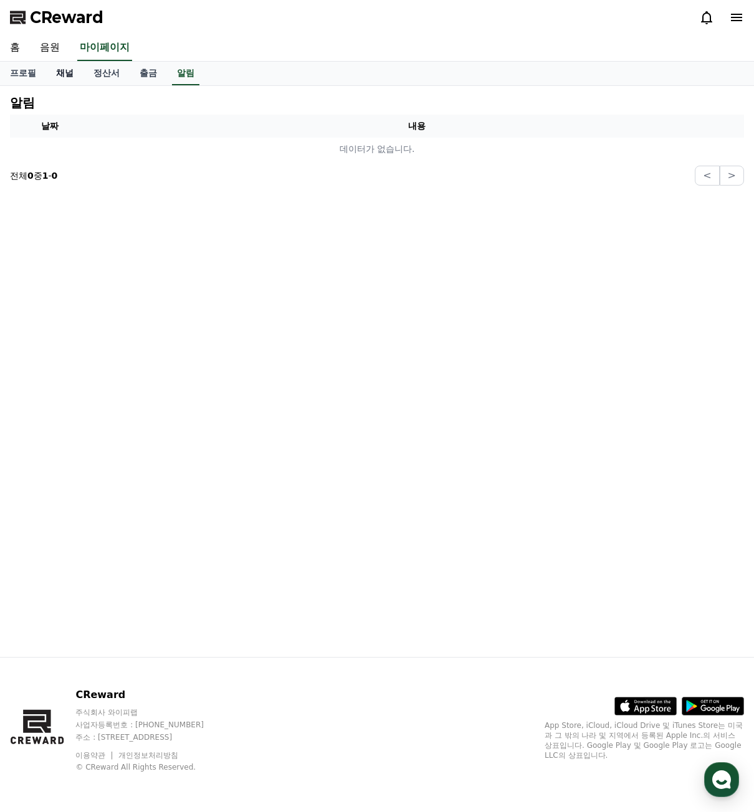
click at [72, 75] on link "채널" at bounding box center [64, 74] width 37 height 24
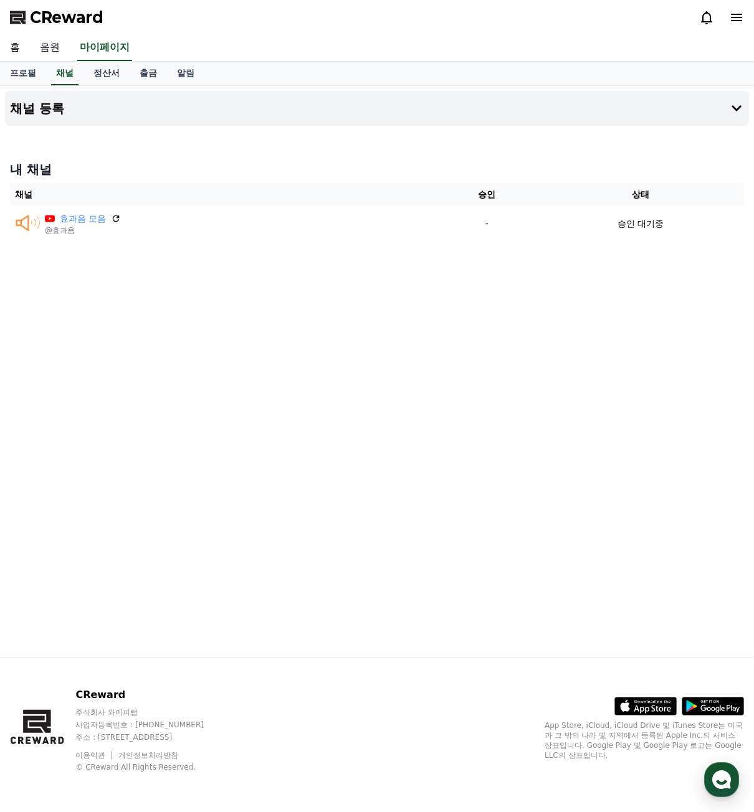
click at [50, 45] on link "음원" at bounding box center [50, 48] width 40 height 26
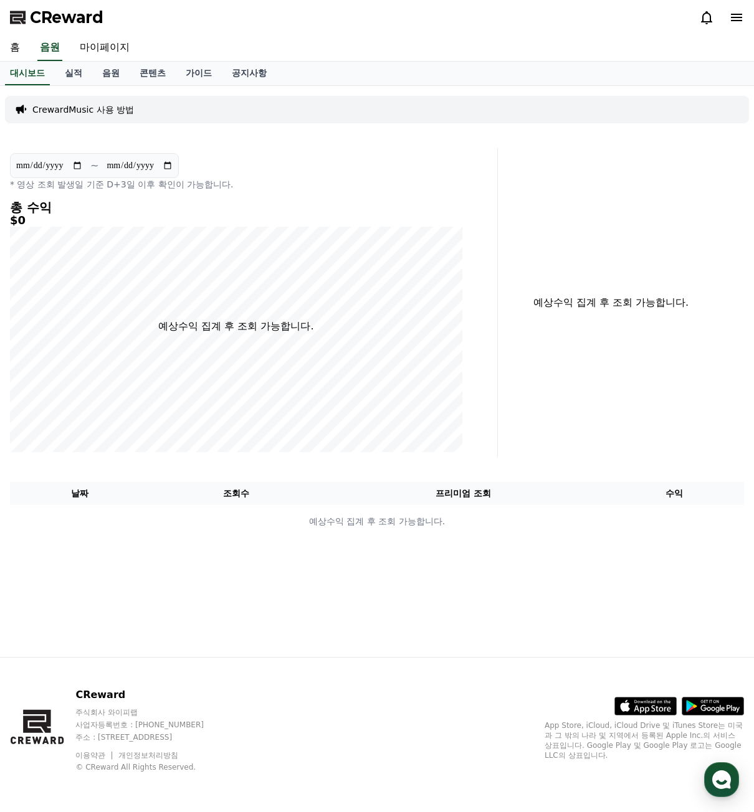
click at [31, 53] on div "홈 음원 마이페이지" at bounding box center [377, 48] width 754 height 26
click at [21, 49] on link "홈" at bounding box center [15, 48] width 30 height 26
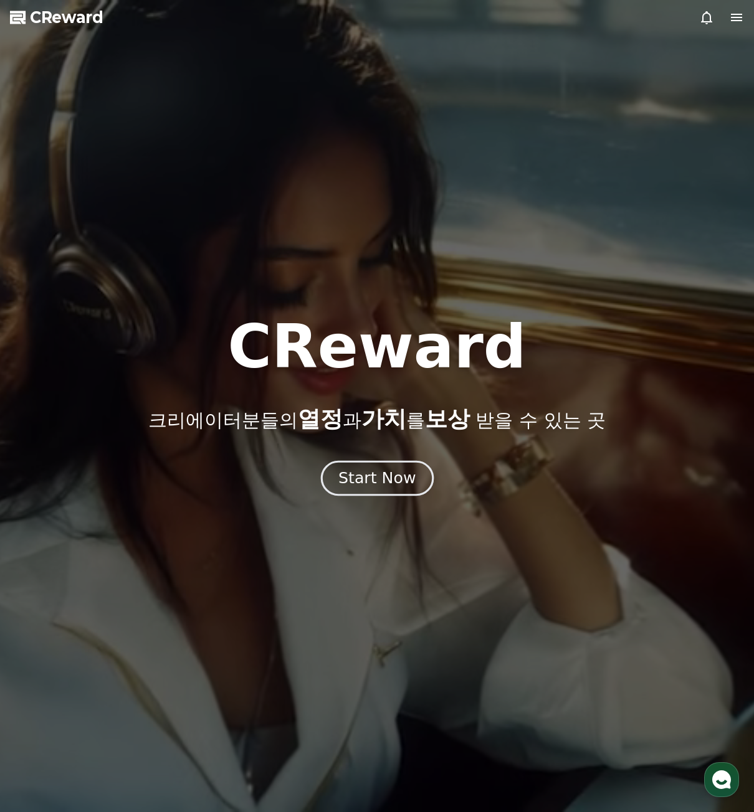
click at [390, 485] on div "Start Now" at bounding box center [376, 478] width 77 height 21
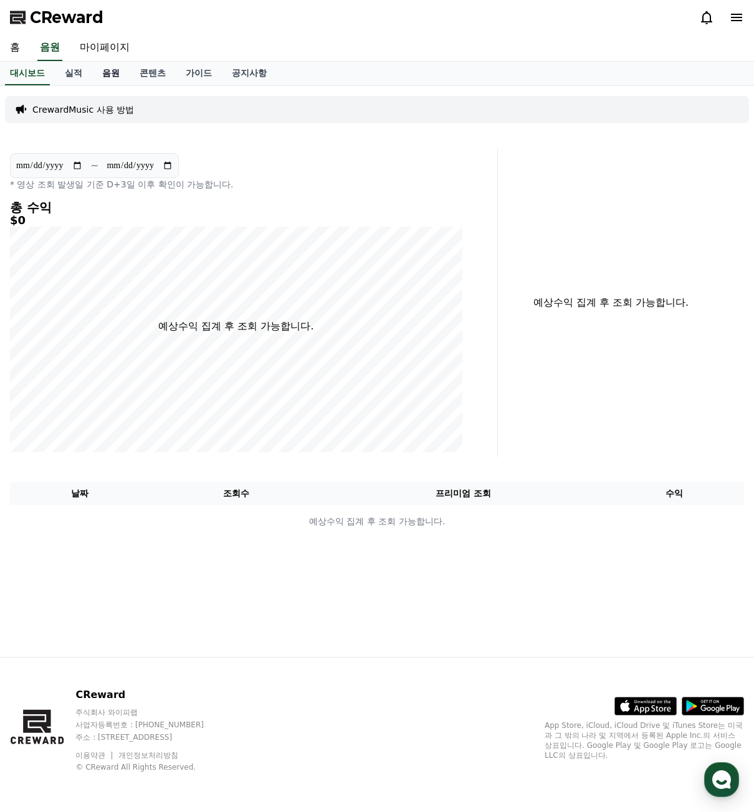
click at [119, 78] on link "음원" at bounding box center [110, 74] width 37 height 24
click at [164, 73] on link "콘텐츠" at bounding box center [153, 74] width 46 height 24
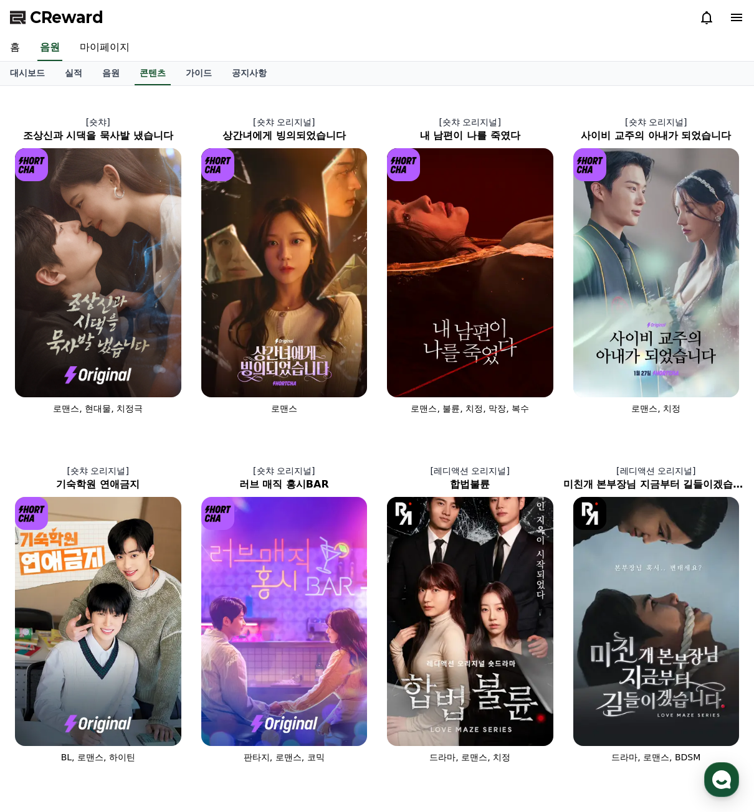
click at [12, 105] on div "[숏챠] 조상신과 시댁을 묵사발 냈습니다 로맨스, 현대물, 치정극 [숏챠 오리지널] 상간녀에게 빙의되었습니다 로맨스 [숏챠 오리지널] 내 남편…" at bounding box center [377, 606] width 744 height 1031
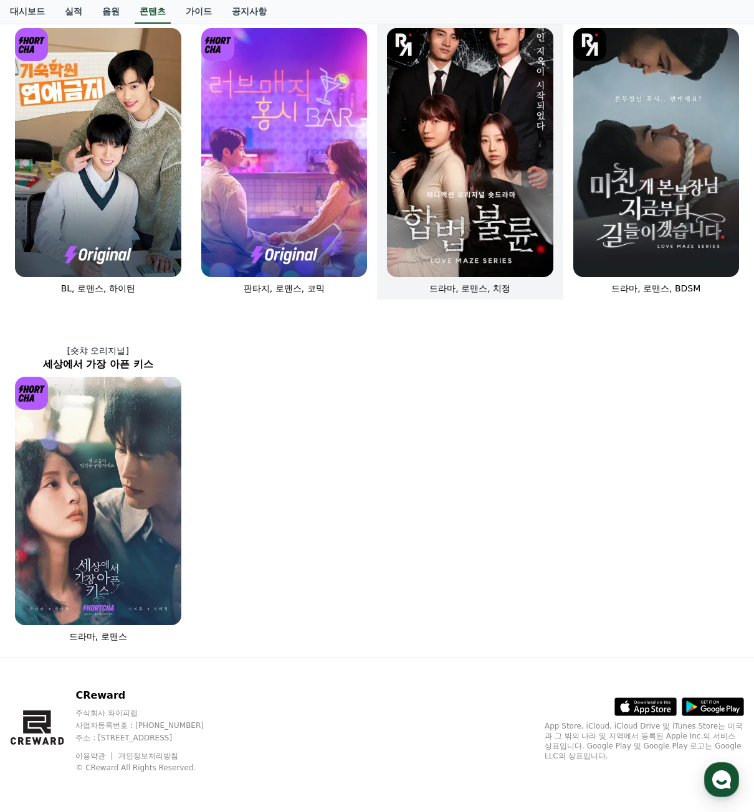
scroll to position [470, 0]
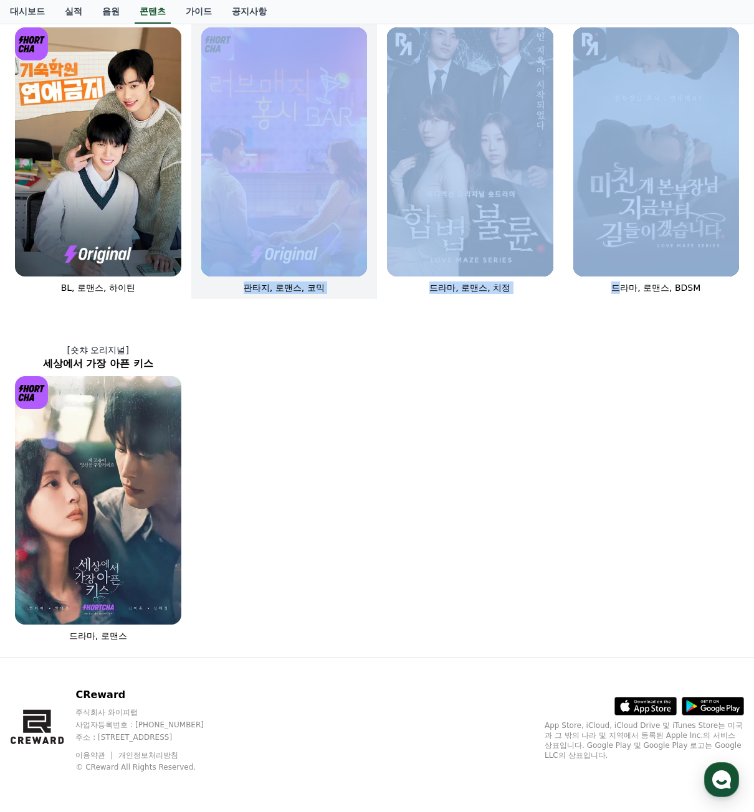
drag, startPoint x: 618, startPoint y: 532, endPoint x: 219, endPoint y: 265, distance: 480.1
click at [219, 265] on div "[숏챠] 조상신과 시댁을 묵사발 냈습니다 로맨스, 현대물, 치정극 [숏챠 오리지널] 상간녀에게 빙의되었습니다 로맨스 [숏챠 오리지널] 내 남편…" at bounding box center [377, 136] width 744 height 1031
click at [397, 429] on div "[숏챠] 조상신과 시댁을 묵사발 냈습니다 로맨스, 현대물, 치정극 [숏챠 오리지널] 상간녀에게 빙의되었습니다 로맨스 [숏챠 오리지널] 내 남편…" at bounding box center [377, 136] width 744 height 1031
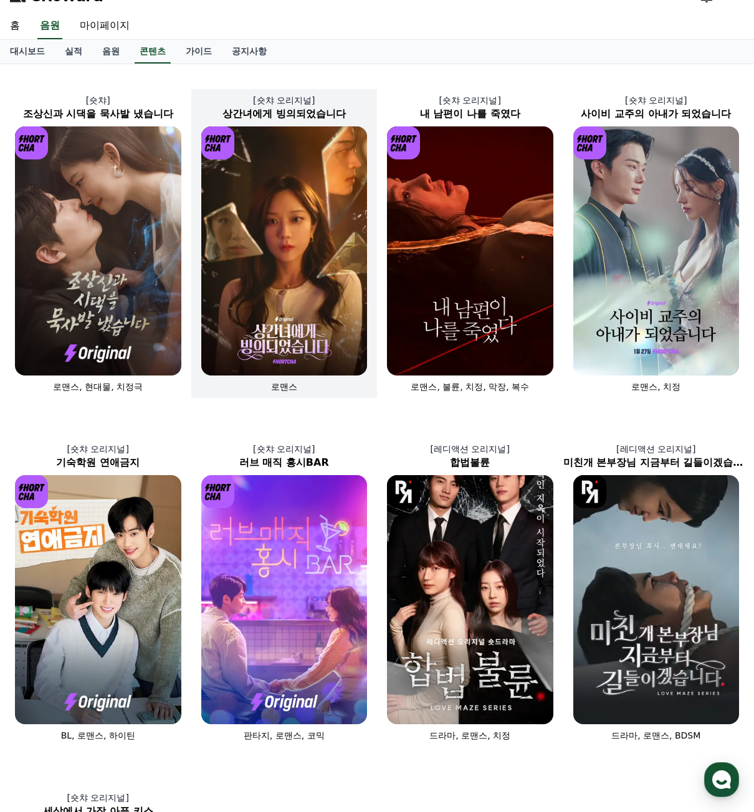
scroll to position [0, 0]
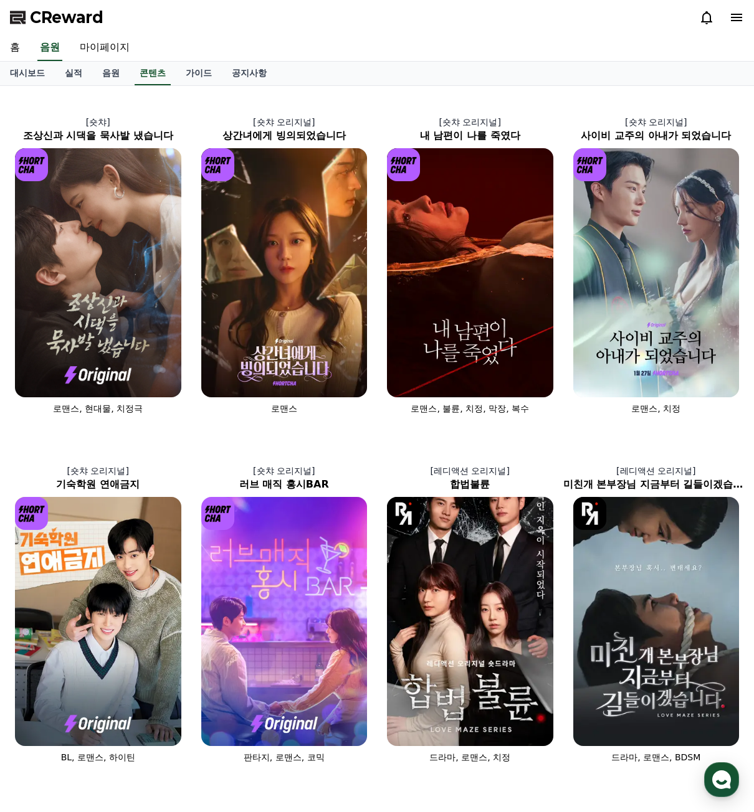
click at [518, 81] on div "대시보드 실적 음원 콘텐츠 가이드 공지사항" at bounding box center [377, 74] width 754 height 24
click at [17, 53] on link "홈" at bounding box center [15, 48] width 30 height 26
click at [544, 63] on div "대시보드 실적 음원 콘텐츠 가이드 공지사항" at bounding box center [377, 74] width 754 height 24
click at [92, 47] on link "마이페이지" at bounding box center [105, 48] width 70 height 26
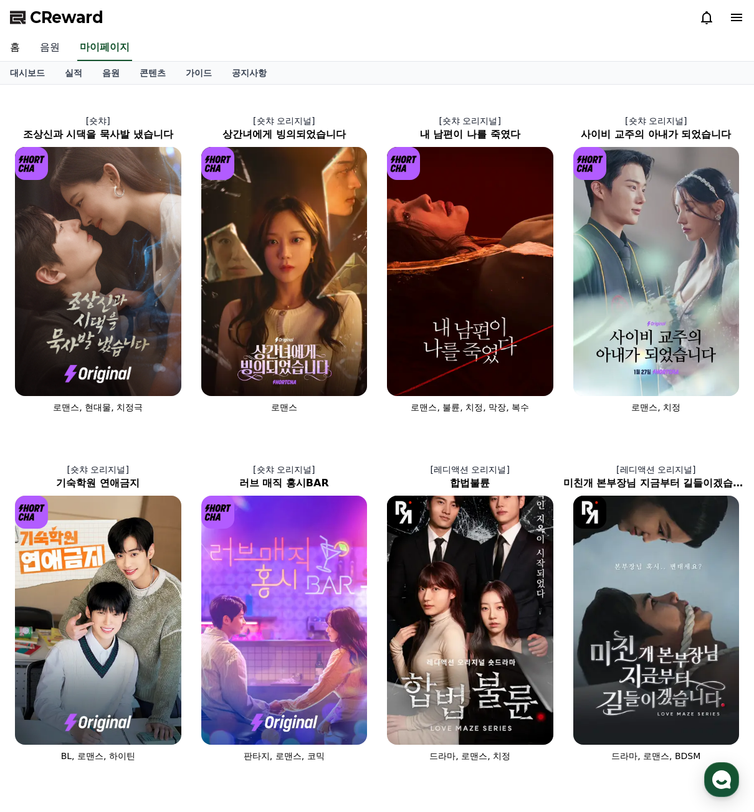
select select "**********"
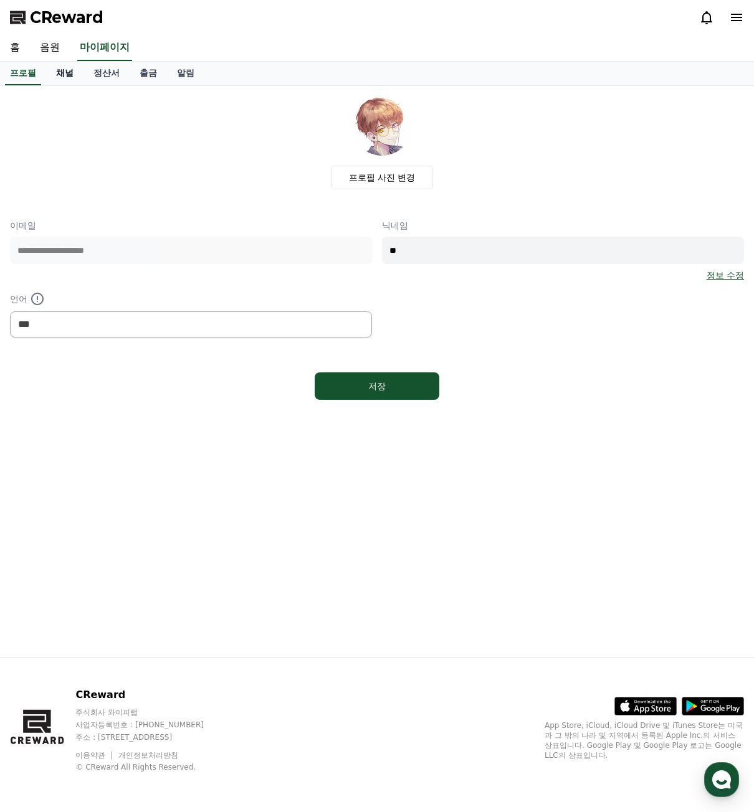
click at [61, 70] on link "채널" at bounding box center [64, 74] width 37 height 24
